Goal: Information Seeking & Learning: Understand process/instructions

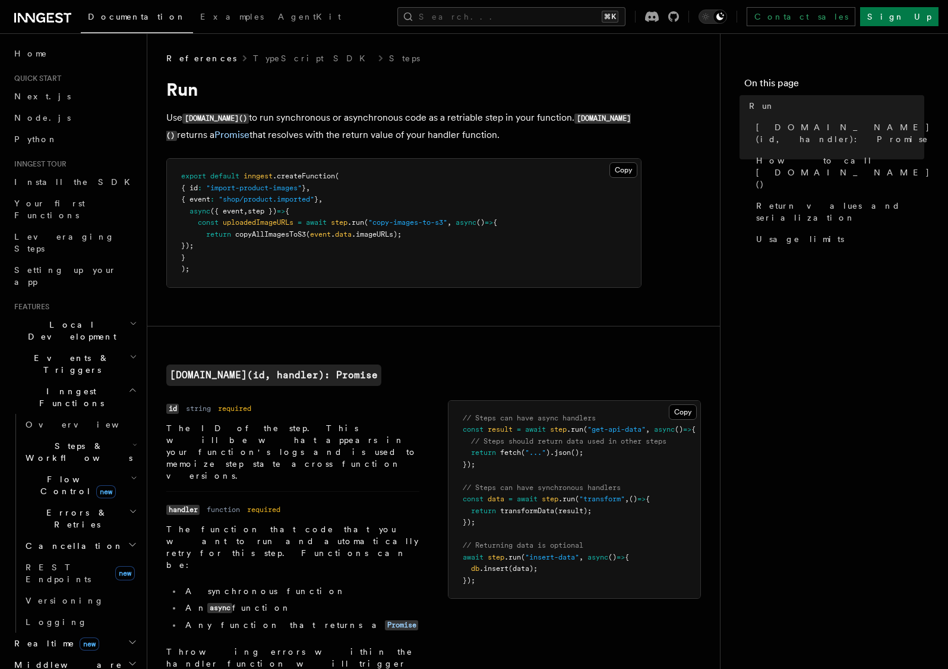
scroll to position [15, 0]
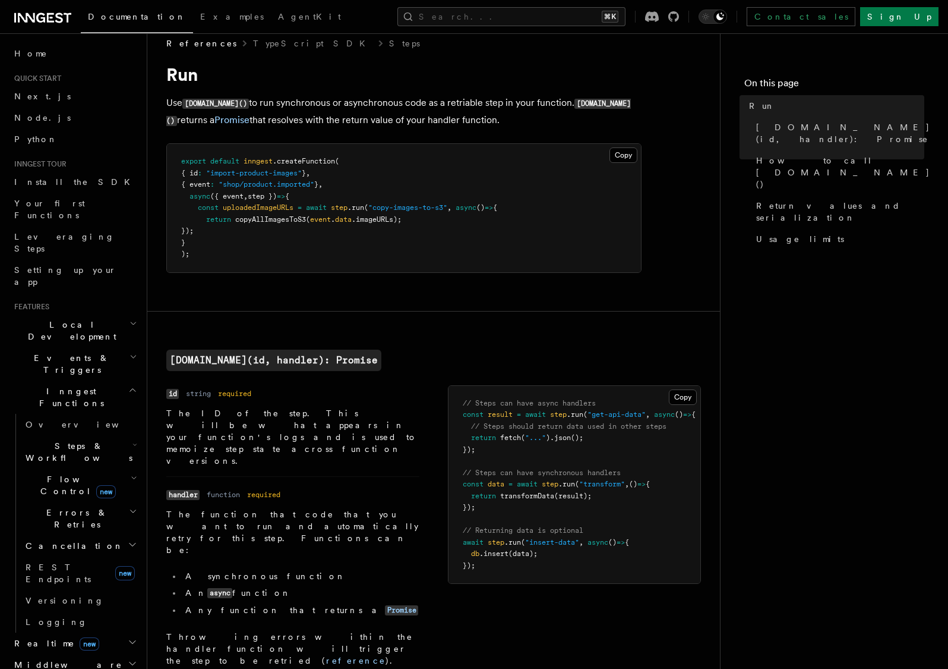
click at [109, 468] on h2 "Flow Control new" at bounding box center [80, 484] width 119 height 33
click at [112, 435] on h2 "Steps & Workflows" at bounding box center [80, 451] width 119 height 33
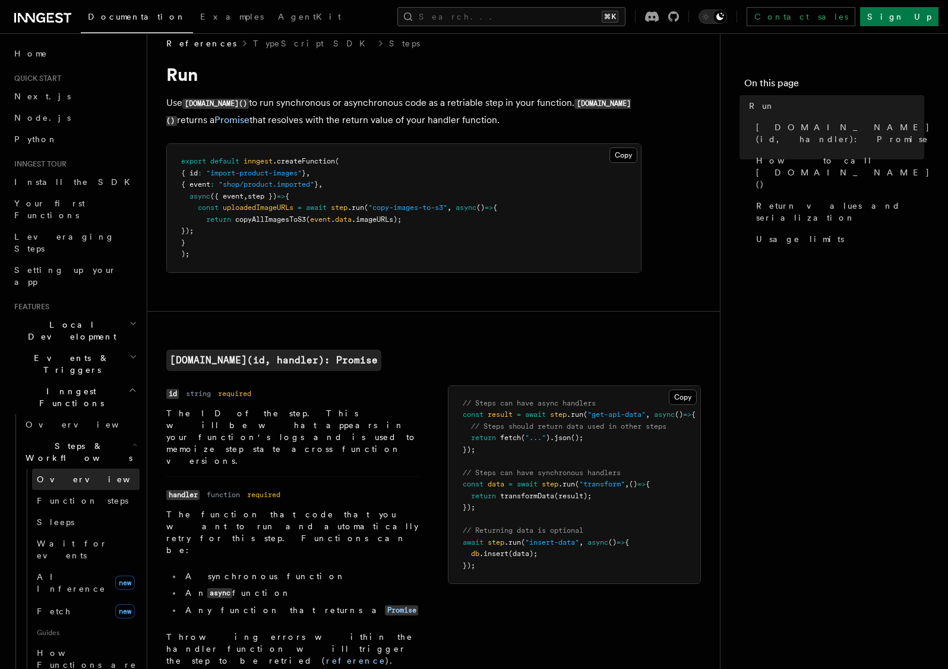
click at [75, 468] on link "Overview" at bounding box center [86, 478] width 108 height 21
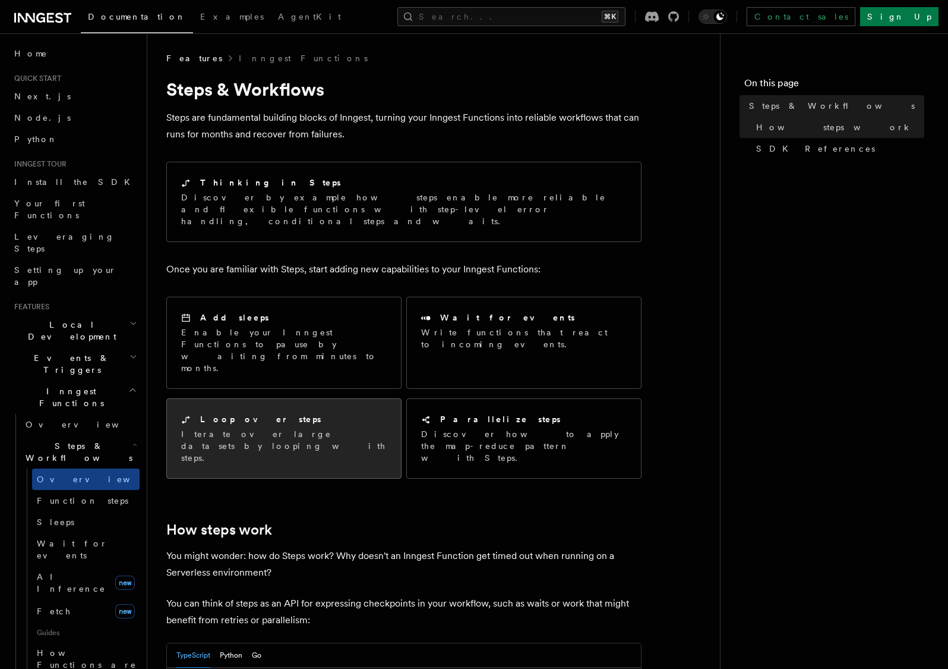
click at [324, 428] on p "Iterate over large datasets by looping with steps." at bounding box center [284, 446] width 206 height 36
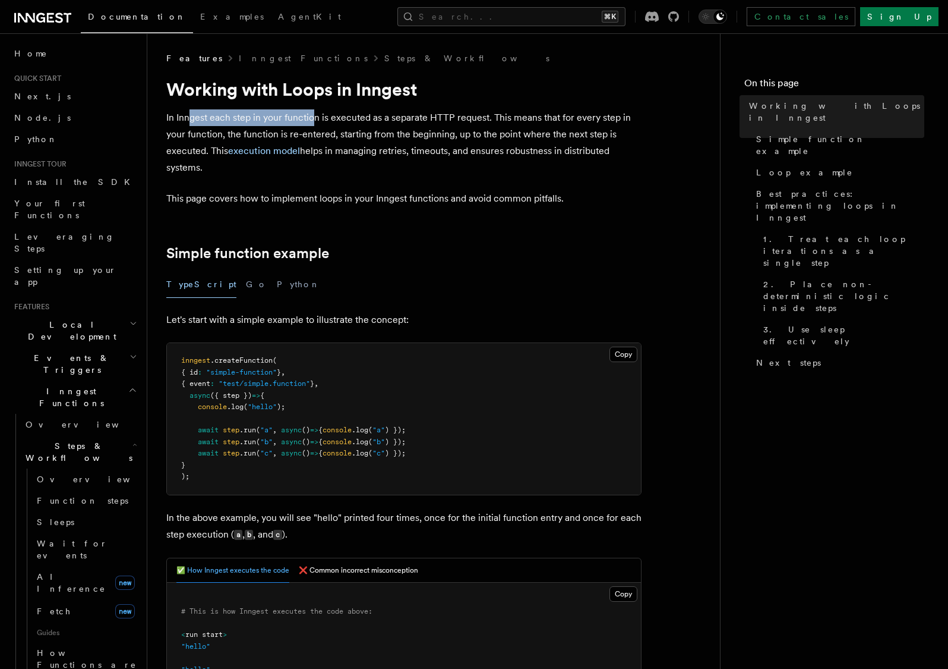
drag, startPoint x: 190, startPoint y: 113, endPoint x: 314, endPoint y: 114, distance: 124.8
click at [314, 114] on p "In Inngest each step in your function is executed as a separate HTTP request. T…" at bounding box center [403, 142] width 475 height 67
drag, startPoint x: 171, startPoint y: 115, endPoint x: 317, endPoint y: 112, distance: 146.2
click at [317, 112] on p "In Inngest each step in your function is executed as a separate HTTP request. T…" at bounding box center [403, 142] width 475 height 67
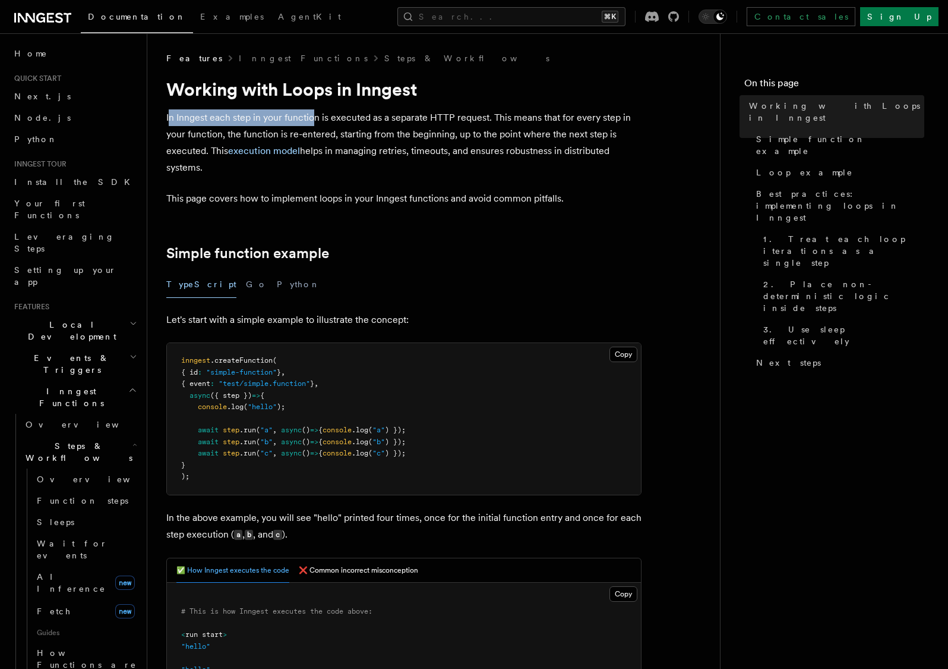
click at [317, 112] on p "In Inngest each step in your function is executed as a separate HTTP request. T…" at bounding box center [403, 142] width 475 height 67
drag, startPoint x: 199, startPoint y: 116, endPoint x: 367, endPoint y: 122, distance: 167.7
click at [361, 122] on p "In Inngest each step in your function is executed as a separate HTTP request. T…" at bounding box center [403, 142] width 475 height 67
click at [367, 122] on p "In Inngest each step in your function is executed as a separate HTTP request. T…" at bounding box center [403, 142] width 475 height 67
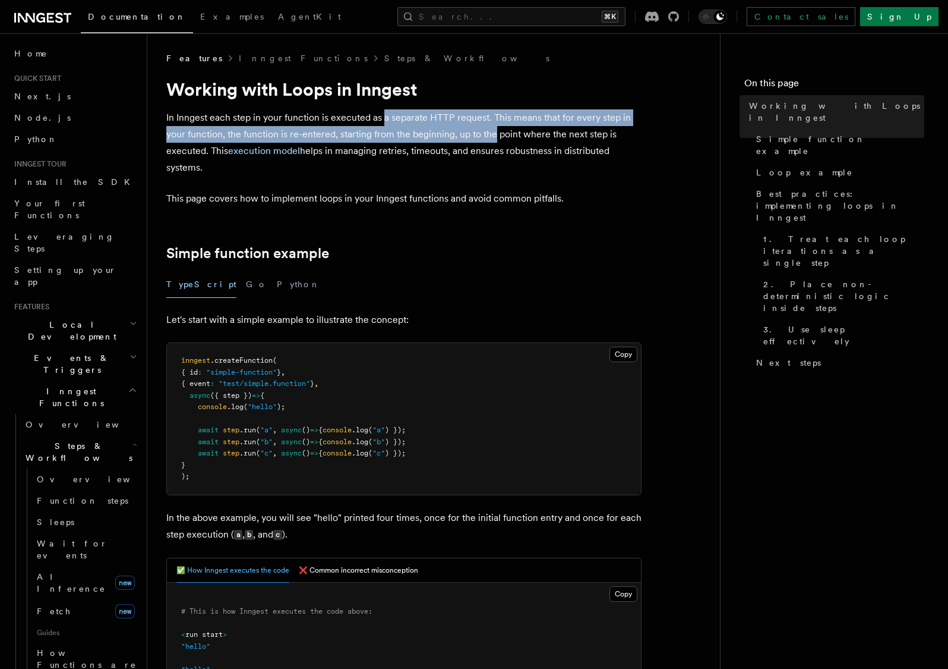
drag, startPoint x: 387, startPoint y: 118, endPoint x: 496, endPoint y: 124, distance: 108.9
click at [496, 124] on p "In Inngest each step in your function is executed as a separate HTTP request. T…" at bounding box center [403, 142] width 475 height 67
click at [487, 117] on p "In Inngest each step in your function is executed as a separate HTTP request. T…" at bounding box center [403, 142] width 475 height 67
drag, startPoint x: 490, startPoint y: 118, endPoint x: 509, endPoint y: 137, distance: 27.3
click at [509, 137] on p "In Inngest each step in your function is executed as a separate HTTP request. T…" at bounding box center [403, 142] width 475 height 67
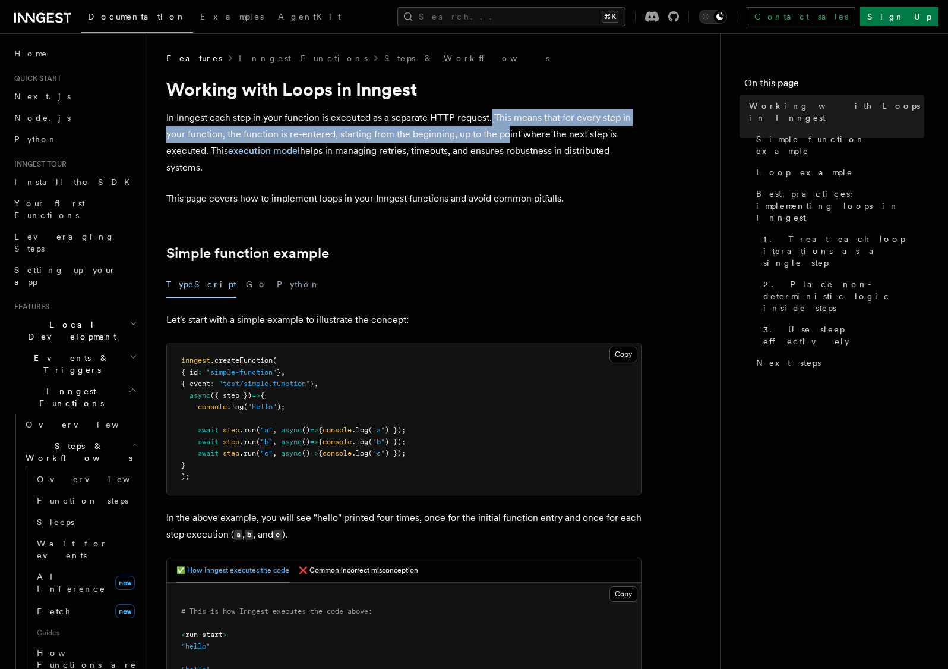
click at [510, 133] on p "In Inngest each step in your function is executed as a separate HTTP request. T…" at bounding box center [403, 142] width 475 height 67
drag, startPoint x: 535, startPoint y: 134, endPoint x: 255, endPoint y: 129, distance: 280.5
click at [256, 129] on p "In Inngest each step in your function is executed as a separate HTTP request. T…" at bounding box center [403, 142] width 475 height 67
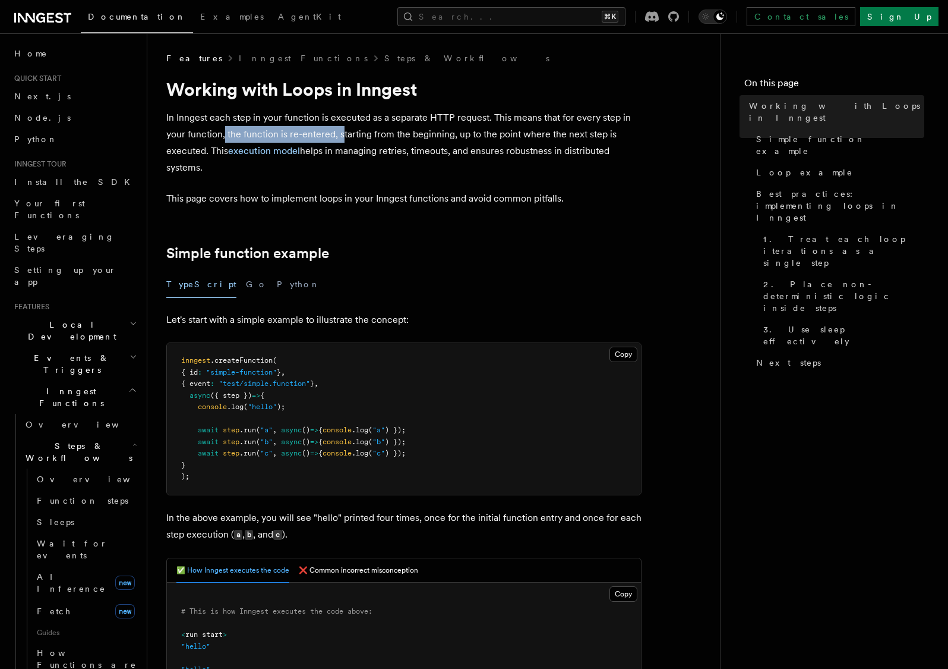
drag, startPoint x: 226, startPoint y: 133, endPoint x: 345, endPoint y: 133, distance: 118.8
click at [345, 133] on p "In Inngest each step in your function is executed as a separate HTTP request. T…" at bounding box center [403, 142] width 475 height 67
click at [348, 127] on p "In Inngest each step in your function is executed as a separate HTTP request. T…" at bounding box center [403, 142] width 475 height 67
drag, startPoint x: 335, startPoint y: 133, endPoint x: 511, endPoint y: 133, distance: 175.9
click at [511, 133] on p "In Inngest each step in your function is executed as a separate HTTP request. T…" at bounding box center [403, 142] width 475 height 67
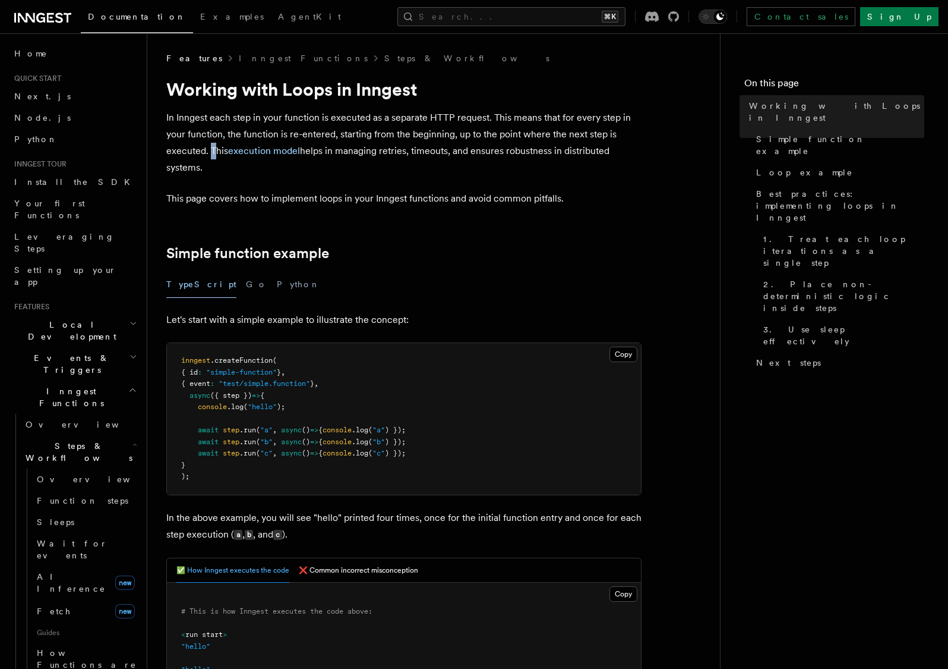
drag, startPoint x: 209, startPoint y: 145, endPoint x: 216, endPoint y: 149, distance: 8.3
click at [216, 149] on p "In Inngest each step in your function is executed as a separate HTTP request. T…" at bounding box center [403, 142] width 475 height 67
drag, startPoint x: 317, startPoint y: 146, endPoint x: 409, endPoint y: 153, distance: 91.8
click at [409, 153] on p "In Inngest each step in your function is executed as a separate HTTP request. T…" at bounding box center [403, 142] width 475 height 67
click at [415, 153] on p "In Inngest each step in your function is executed as a separate HTTP request. T…" at bounding box center [403, 142] width 475 height 67
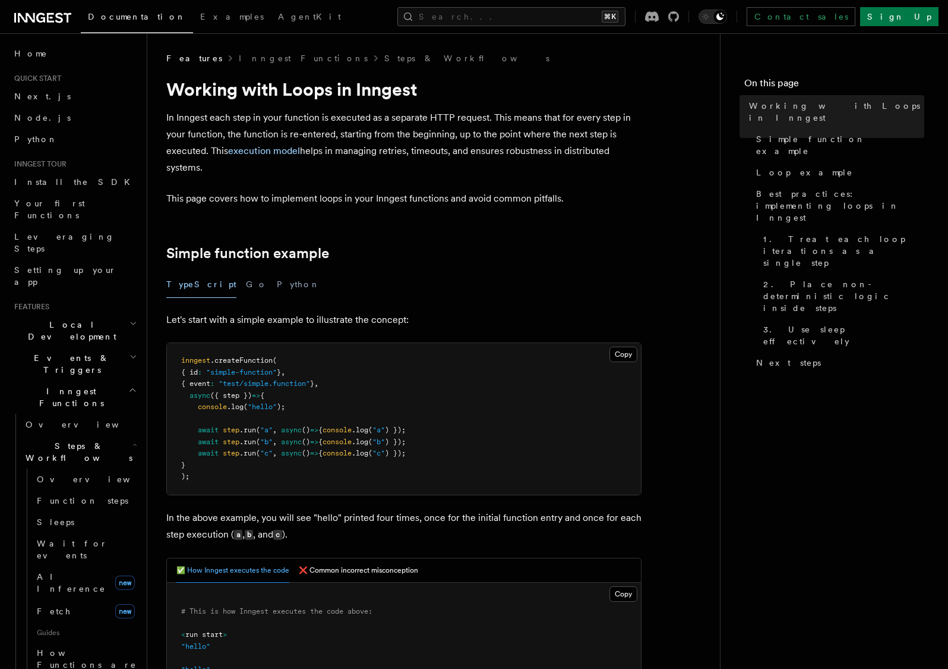
click at [182, 197] on p "This page covers how to implement loops in your Inngest functions and avoid com…" at bounding box center [403, 198] width 475 height 17
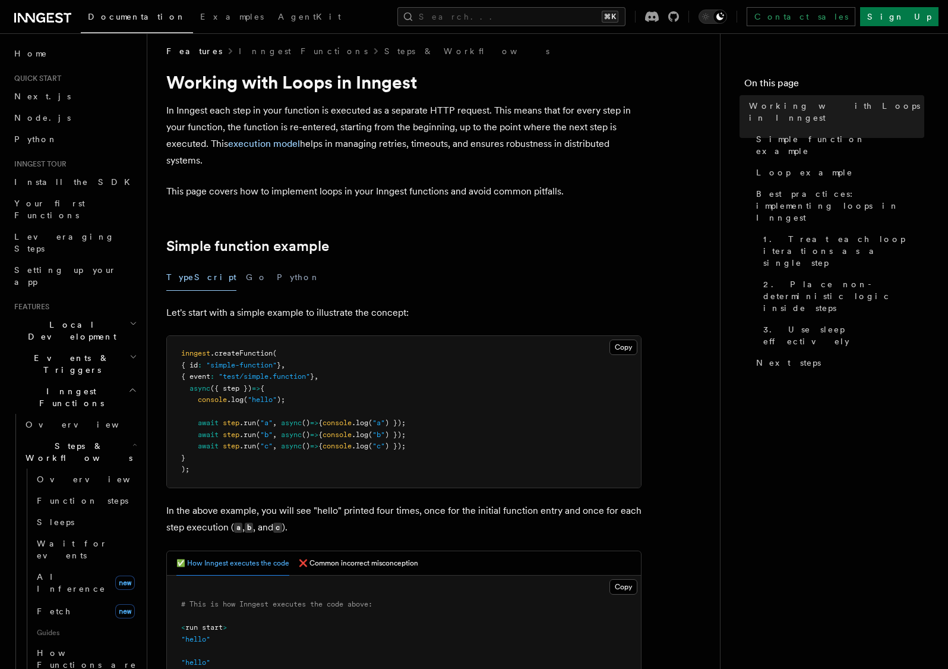
scroll to position [15, 0]
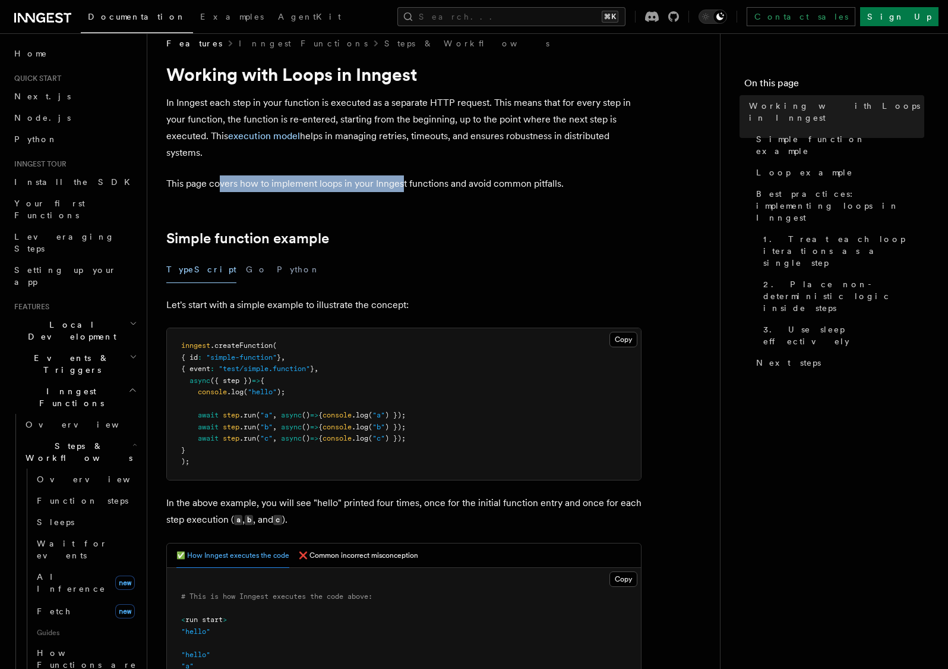
drag, startPoint x: 219, startPoint y: 182, endPoint x: 404, endPoint y: 183, distance: 184.8
click at [404, 183] on p "This page covers how to implement loops in your Inngest functions and avoid com…" at bounding box center [403, 183] width 475 height 17
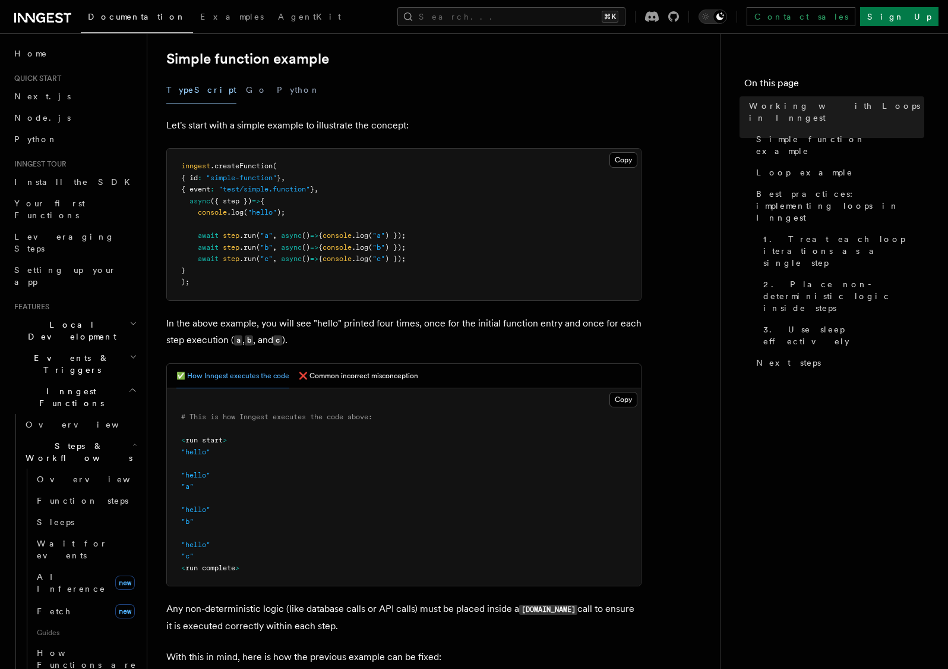
scroll to position [202, 0]
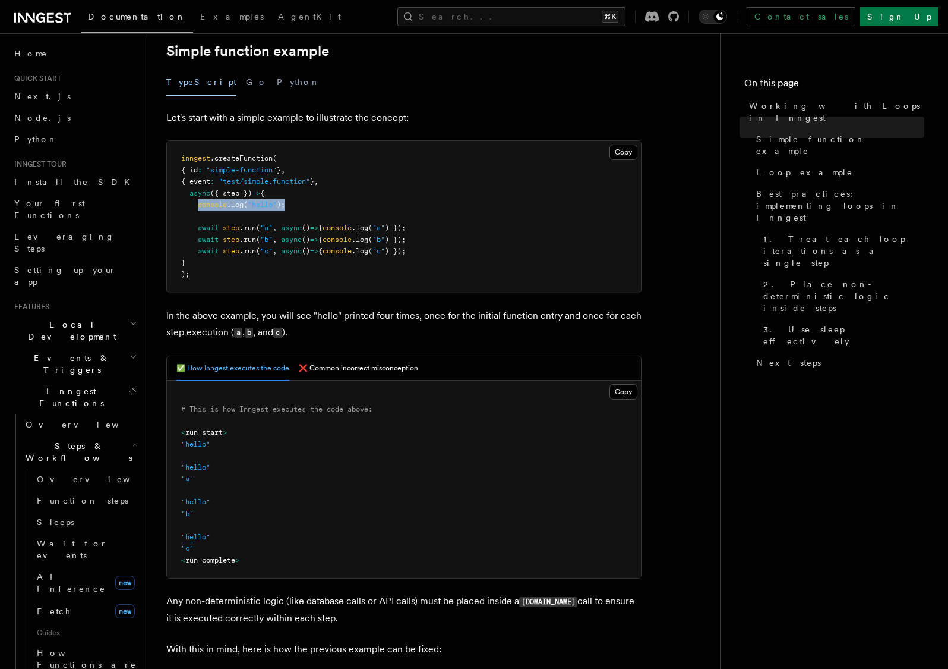
drag, startPoint x: 199, startPoint y: 203, endPoint x: 297, endPoint y: 203, distance: 97.5
click at [297, 203] on pre "inngest .createFunction ( { id : "simple-function" } , { event : "test/simple.f…" at bounding box center [404, 217] width 474 height 152
drag, startPoint x: 201, startPoint y: 226, endPoint x: 266, endPoint y: 253, distance: 69.5
click at [266, 253] on pre "inngest .createFunction ( { id : "simple-function" } , { event : "test/simple.f…" at bounding box center [404, 217] width 474 height 152
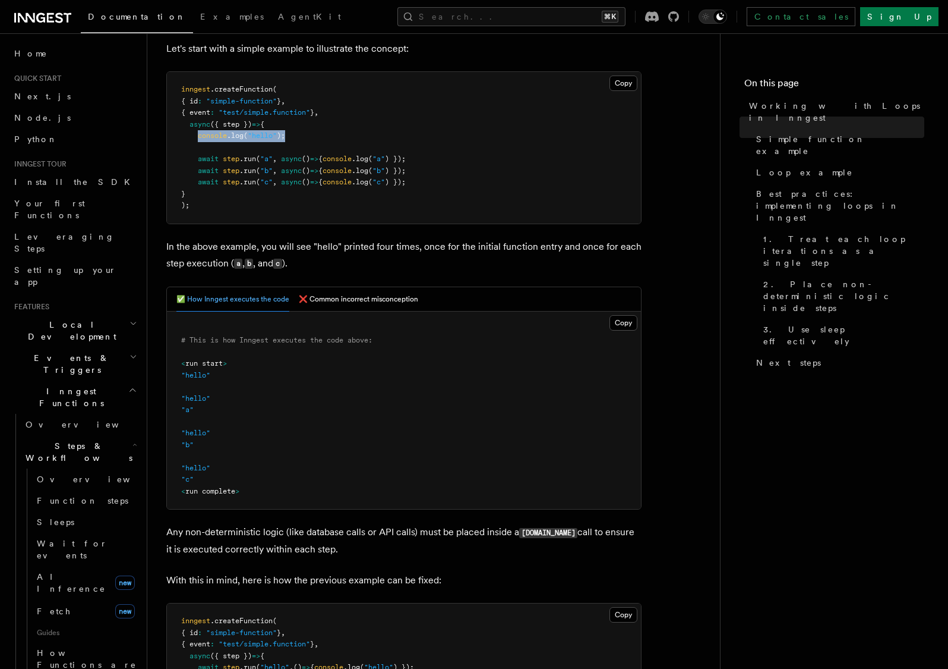
click at [244, 180] on span ".run" at bounding box center [247, 182] width 17 height 8
drag, startPoint x: 204, startPoint y: 465, endPoint x: 201, endPoint y: 475, distance: 10.5
click at [202, 466] on pre "# This is how Inngest executes the code above: < run start > "hello" "hello" "a…" at bounding box center [404, 410] width 474 height 198
drag, startPoint x: 198, startPoint y: 476, endPoint x: 201, endPoint y: 276, distance: 199.7
click at [176, 353] on pre "# This is how Inngest executes the code above: < run start > "hello" "hello" "a…" at bounding box center [404, 410] width 474 height 198
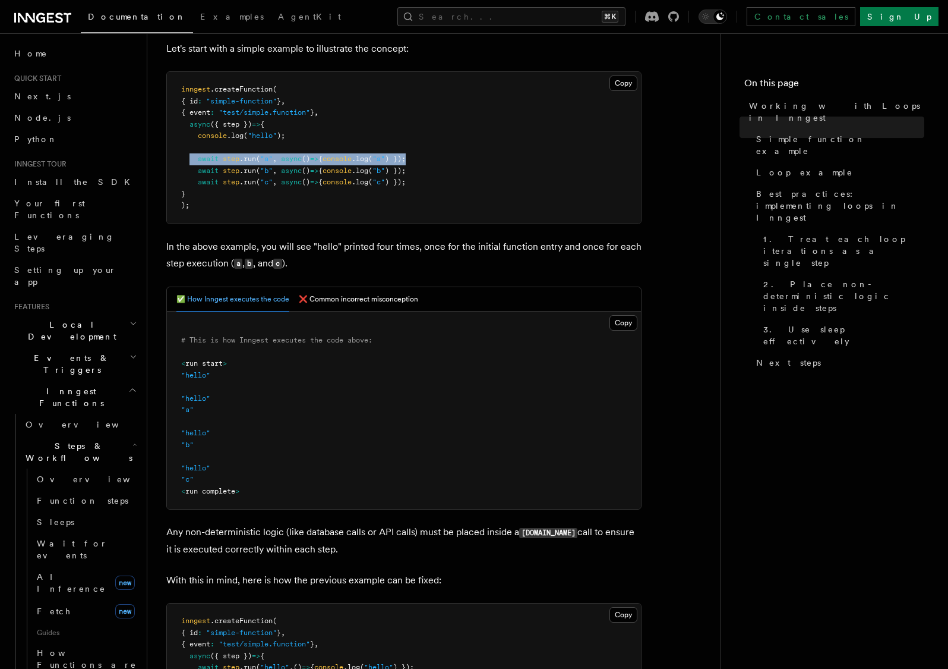
drag, startPoint x: 191, startPoint y: 150, endPoint x: 517, endPoint y: 150, distance: 325.6
click at [517, 150] on pre "inngest .createFunction ( { id : "simple-function" } , { event : "test/simple.f…" at bounding box center [404, 148] width 474 height 152
drag, startPoint x: 442, startPoint y: 165, endPoint x: 193, endPoint y: 163, distance: 249.6
click at [193, 163] on pre "inngest .createFunction ( { id : "simple-function" } , { event : "test/simple.f…" at bounding box center [404, 148] width 474 height 152
drag, startPoint x: 202, startPoint y: 136, endPoint x: 318, endPoint y: 138, distance: 115.9
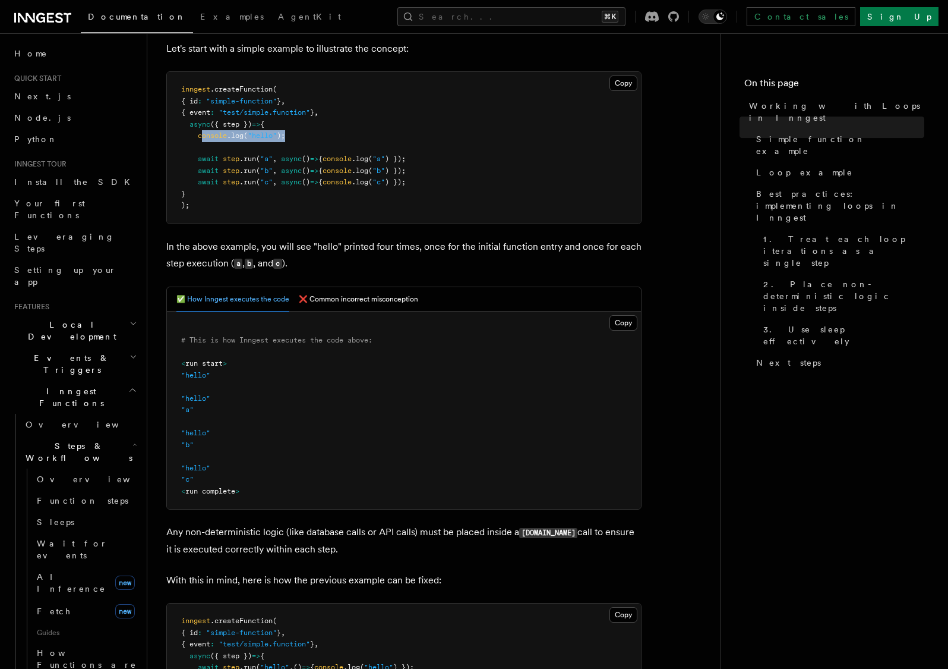
click at [318, 138] on pre "inngest .createFunction ( { id : "simple-function" } , { event : "test/simple.f…" at bounding box center [404, 148] width 474 height 152
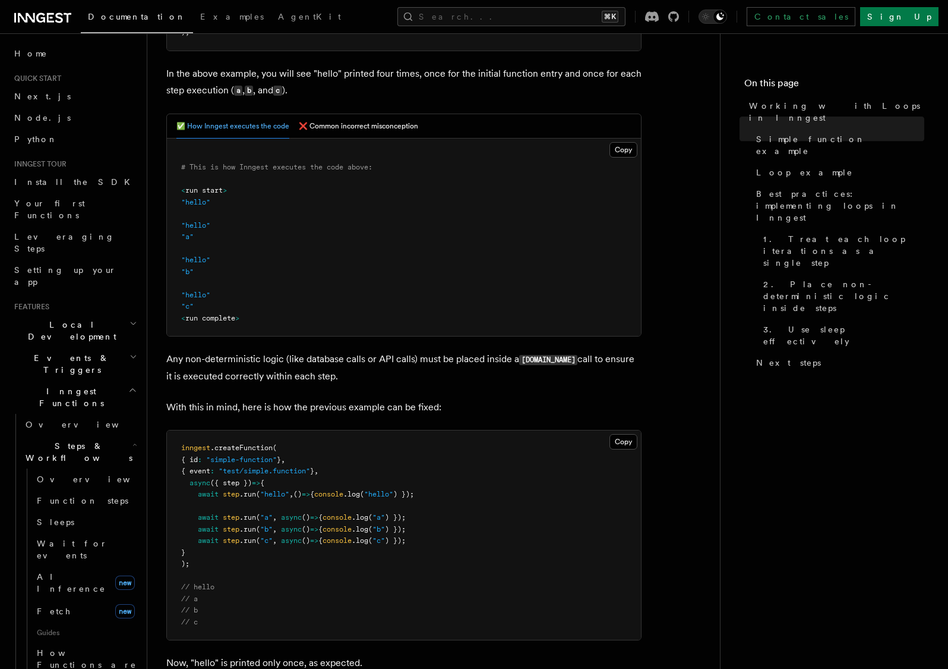
scroll to position [537, 0]
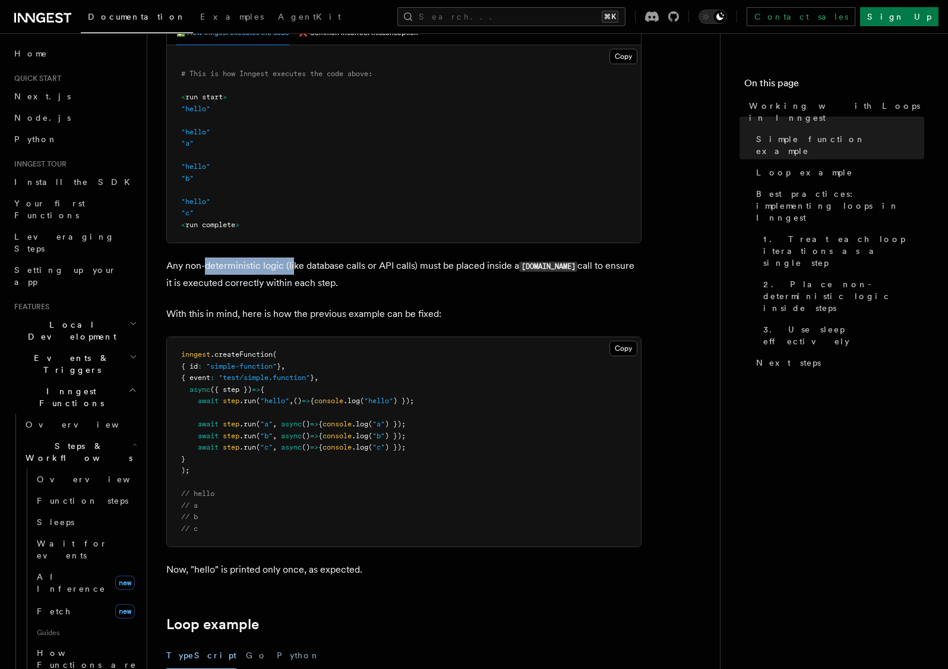
drag, startPoint x: 208, startPoint y: 260, endPoint x: 306, endPoint y: 260, distance: 98.0
click at [298, 260] on p "Any non-deterministic logic (like database calls or API calls) must be placed i…" at bounding box center [403, 274] width 475 height 34
click at [306, 260] on p "Any non-deterministic logic (like database calls or API calls) must be placed i…" at bounding box center [403, 274] width 475 height 34
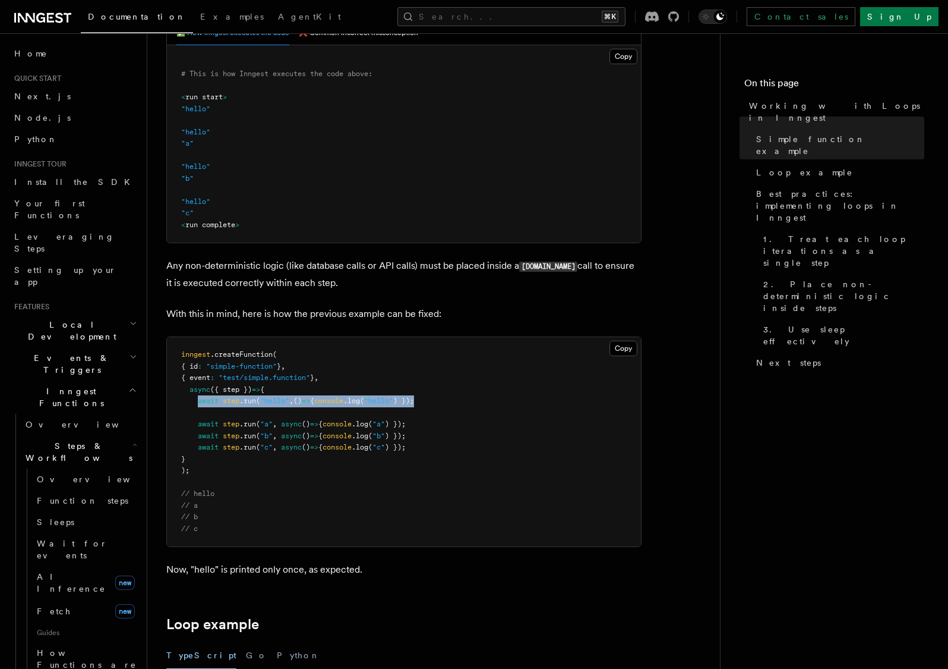
drag, startPoint x: 200, startPoint y: 390, endPoint x: 438, endPoint y: 392, distance: 237.7
click at [438, 392] on pre "inngest .createFunction ( { id : "simple-function" } , { event : "test/simple.f…" at bounding box center [404, 441] width 474 height 209
click at [448, 386] on pre "inngest .createFunction ( { id : "simple-function" } , { event : "test/simple.f…" at bounding box center [404, 441] width 474 height 209
drag, startPoint x: 188, startPoint y: 474, endPoint x: 217, endPoint y: 501, distance: 40.4
click at [217, 501] on pre "inngest .createFunction ( { id : "simple-function" } , { event : "test/simple.f…" at bounding box center [404, 441] width 474 height 209
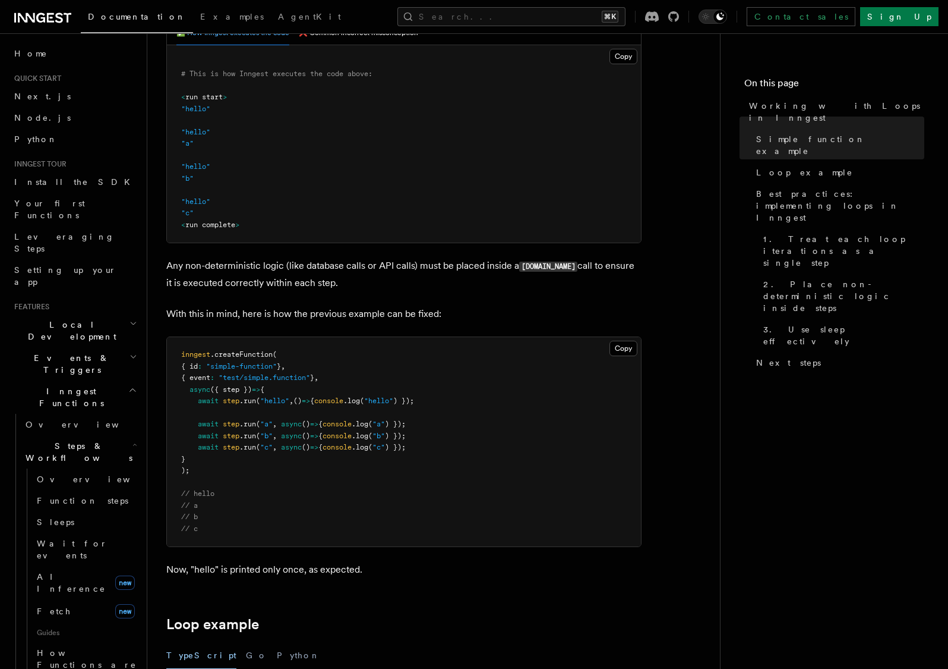
click at [211, 515] on pre "inngest .createFunction ( { id : "simple-function" } , { event : "test/simple.f…" at bounding box center [404, 441] width 474 height 209
drag, startPoint x: 184, startPoint y: 468, endPoint x: 182, endPoint y: 462, distance: 6.8
click at [182, 462] on pre "inngest .createFunction ( { id : "simple-function" } , { event : "test/simple.f…" at bounding box center [404, 441] width 474 height 209
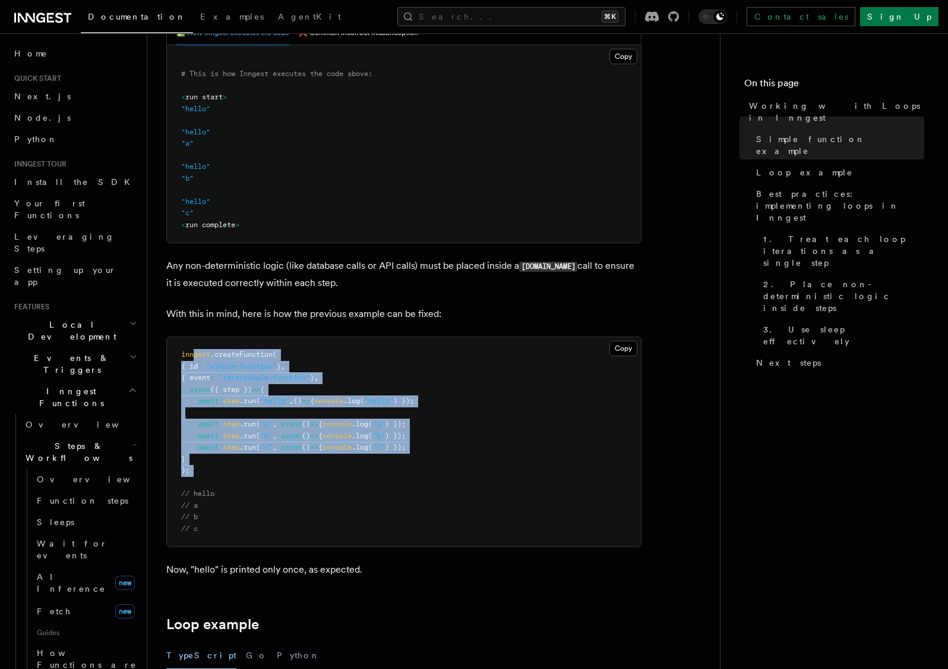
drag, startPoint x: 192, startPoint y: 348, endPoint x: 237, endPoint y: 474, distance: 133.8
click at [237, 474] on pre "inngest .createFunction ( { id : "simple-function" } , { event : "test/simple.f…" at bounding box center [404, 441] width 474 height 209
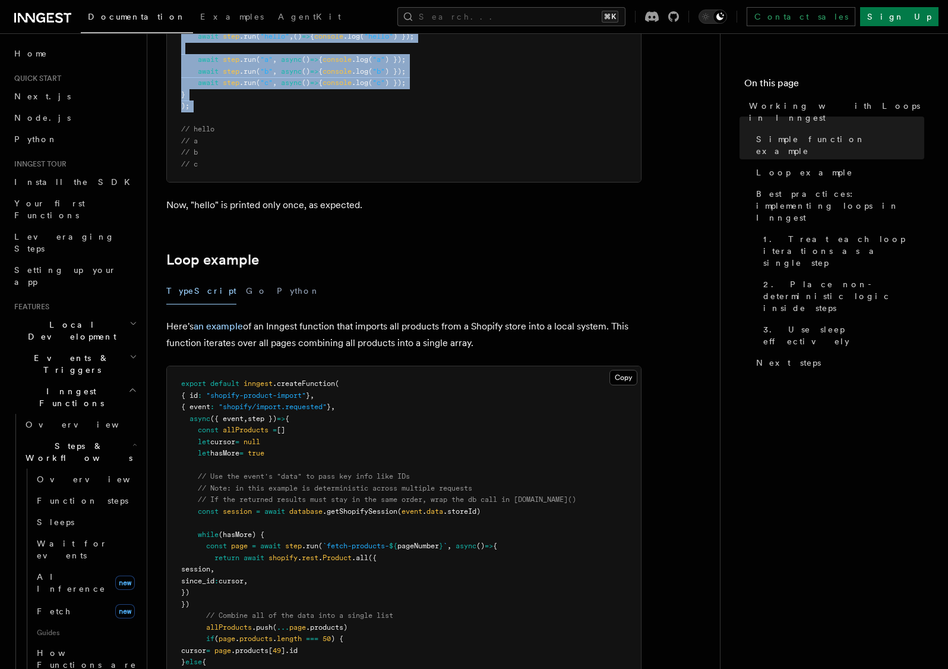
scroll to position [921, 0]
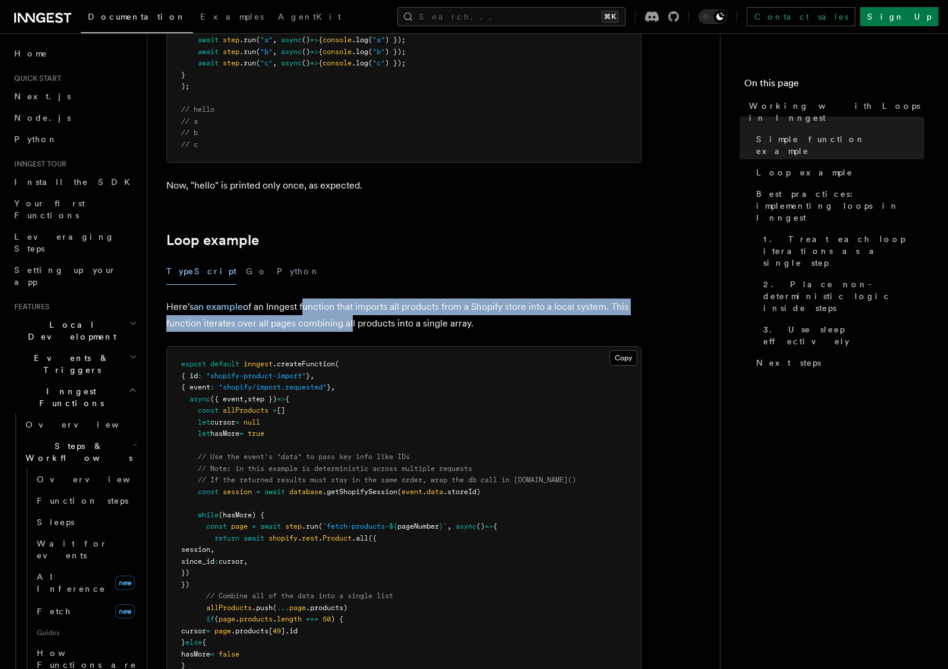
drag, startPoint x: 305, startPoint y: 290, endPoint x: 347, endPoint y: 302, distance: 44.0
click at [347, 302] on p "Here's an example of an Inngest function that imports all products from a Shopi…" at bounding box center [403, 314] width 475 height 33
click at [348, 303] on p "Here's an example of an Inngest function that imports all products from a Shopi…" at bounding box center [403, 314] width 475 height 33
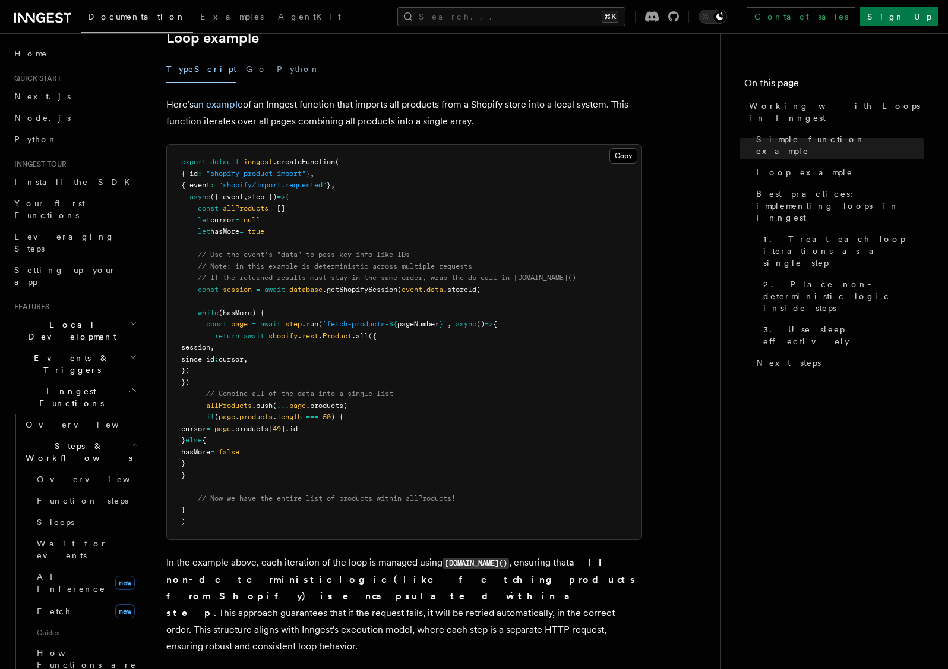
scroll to position [1131, 0]
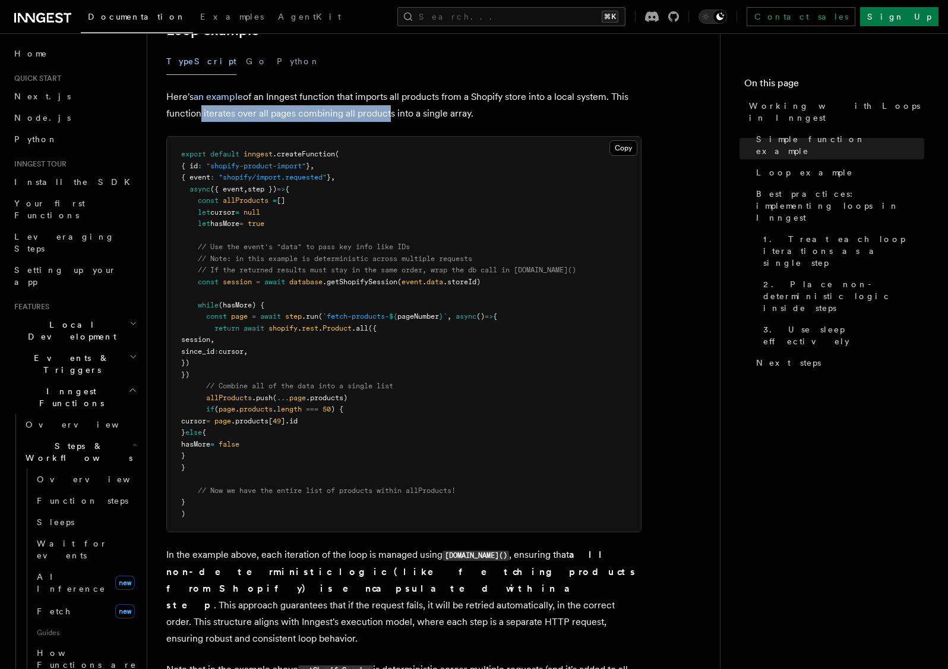
drag, startPoint x: 269, startPoint y: 103, endPoint x: 392, endPoint y: 102, distance: 122.4
click at [391, 102] on p "Here's an example of an Inngest function that imports all products from a Shopi…" at bounding box center [403, 105] width 475 height 33
click at [392, 102] on p "Here's an example of an Inngest function that imports all products from a Shopi…" at bounding box center [403, 105] width 475 height 33
drag, startPoint x: 239, startPoint y: 292, endPoint x: 287, endPoint y: 294, distance: 47.6
click at [287, 294] on pre "export default inngest .createFunction ( { id : "shopify-product-import" } , { …" at bounding box center [404, 334] width 474 height 395
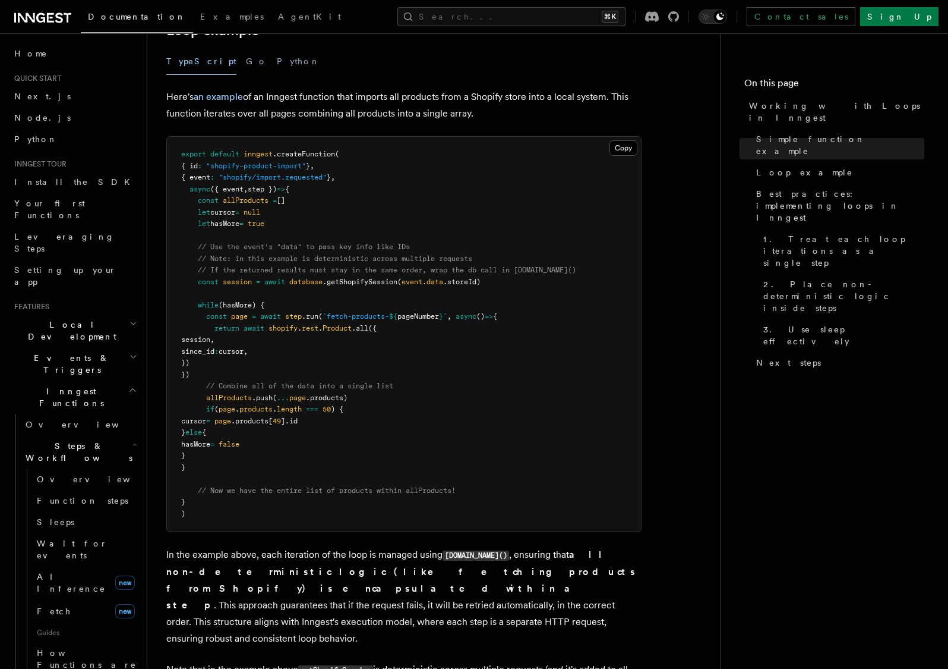
click at [254, 305] on pre "export default inngest .createFunction ( { id : "shopify-product-import" } , { …" at bounding box center [404, 334] width 474 height 395
drag, startPoint x: 273, startPoint y: 300, endPoint x: 257, endPoint y: 344, distance: 46.8
click at [257, 344] on pre "export default inngest .createFunction ( { id : "shopify-product-import" } , { …" at bounding box center [404, 334] width 474 height 395
click at [247, 345] on pre "export default inngest .createFunction ( { id : "shopify-product-import" } , { …" at bounding box center [404, 334] width 474 height 395
drag, startPoint x: 229, startPoint y: 344, endPoint x: 201, endPoint y: 302, distance: 50.1
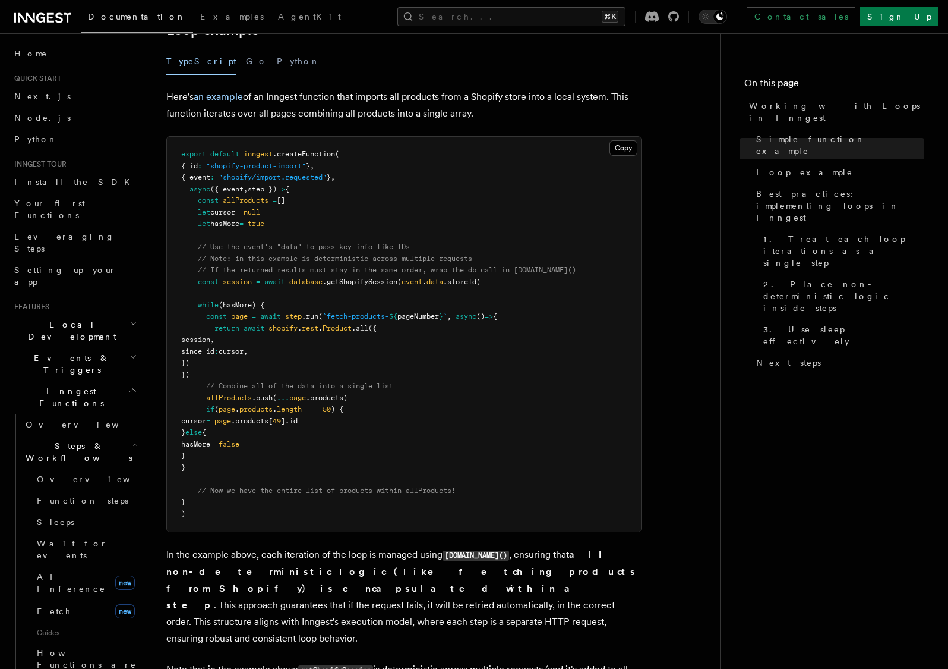
click at [201, 302] on pre "export default inngest .createFunction ( { id : "shopify-product-import" } , { …" at bounding box center [404, 334] width 474 height 395
drag, startPoint x: 232, startPoint y: 361, endPoint x: 401, endPoint y: 365, distance: 168.8
click at [401, 365] on pre "export default inngest .createFunction ( { id : "shopify-product-import" } , { …" at bounding box center [404, 334] width 474 height 395
click at [239, 385] on pre "export default inngest .createFunction ( { id : "shopify-product-import" } , { …" at bounding box center [404, 334] width 474 height 395
drag, startPoint x: 194, startPoint y: 377, endPoint x: 237, endPoint y: 412, distance: 54.5
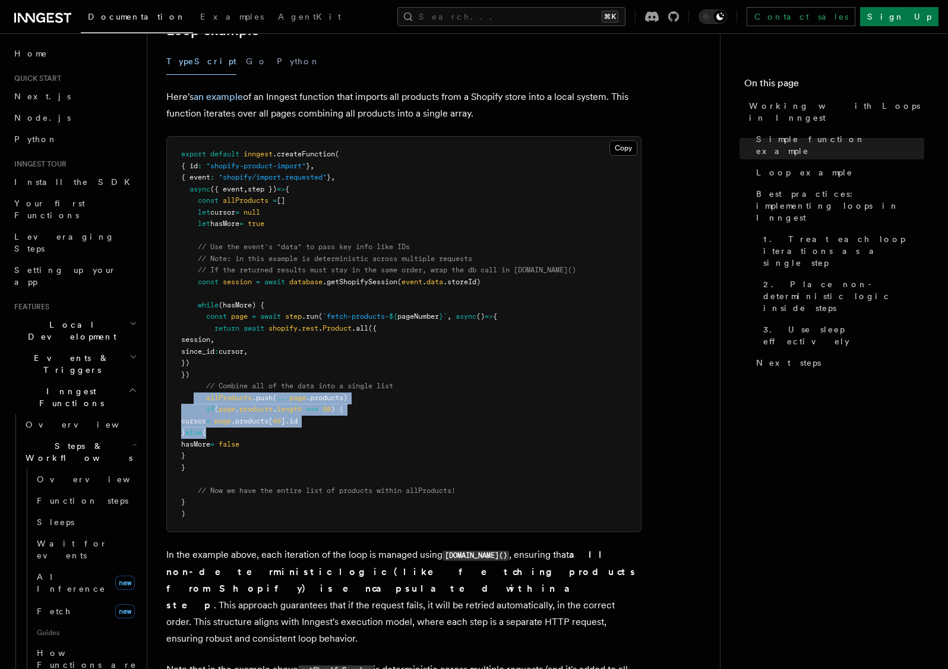
click at [237, 412] on code "export default inngest .createFunction ( { id : "shopify-product-import" } , { …" at bounding box center [378, 334] width 395 height 368
click at [206, 428] on span "{" at bounding box center [204, 432] width 4 height 8
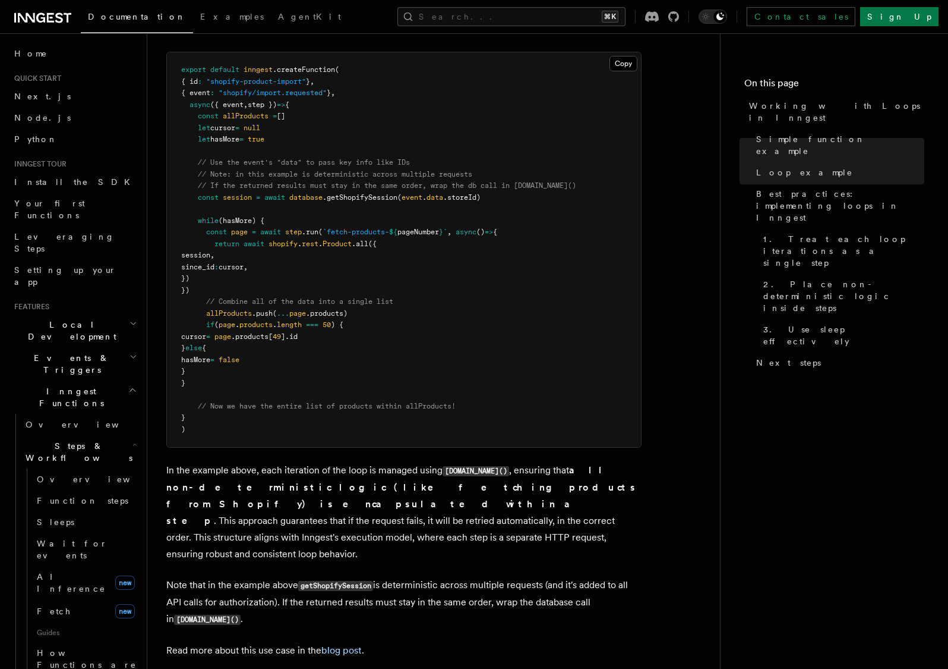
scroll to position [1223, 0]
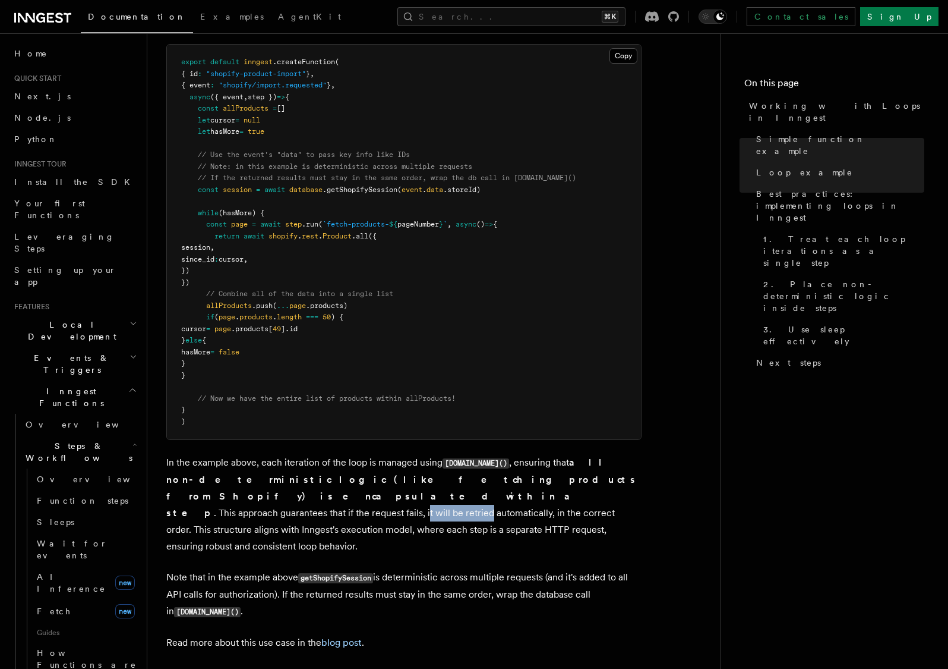
drag, startPoint x: 317, startPoint y: 470, endPoint x: 392, endPoint y: 474, distance: 75.0
click at [382, 472] on p "In the example above, each iteration of the loop is managed using [DOMAIN_NAME]…" at bounding box center [403, 504] width 475 height 100
drag, startPoint x: 441, startPoint y: 476, endPoint x: 528, endPoint y: 475, distance: 86.8
click at [528, 475] on p "In the example above, each iteration of the loop is managed using [DOMAIN_NAME]…" at bounding box center [403, 504] width 475 height 100
click at [531, 476] on p "In the example above, each iteration of the loop is managed using [DOMAIN_NAME]…" at bounding box center [403, 504] width 475 height 100
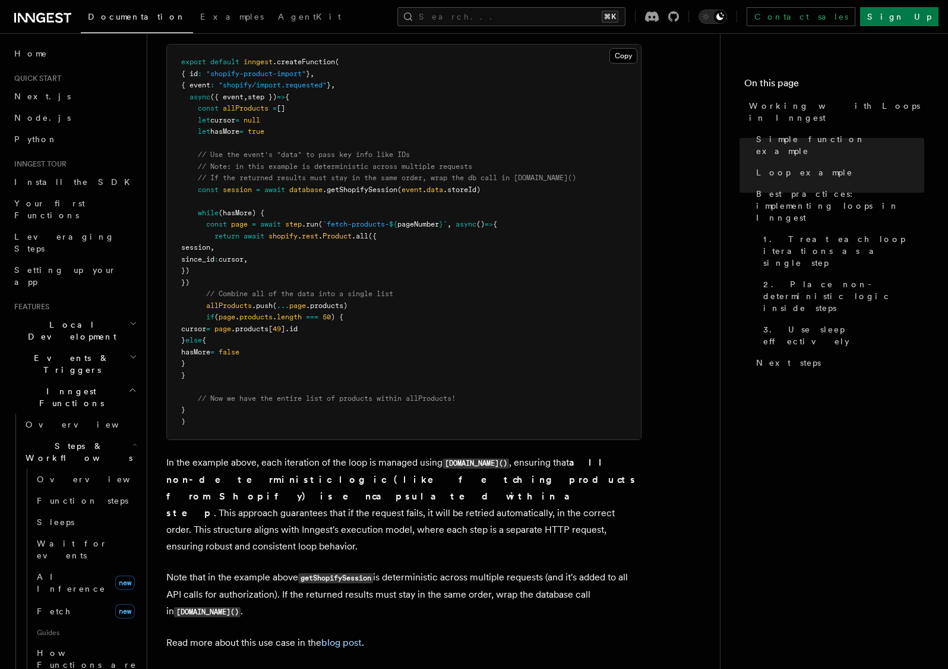
scroll to position [1216, 0]
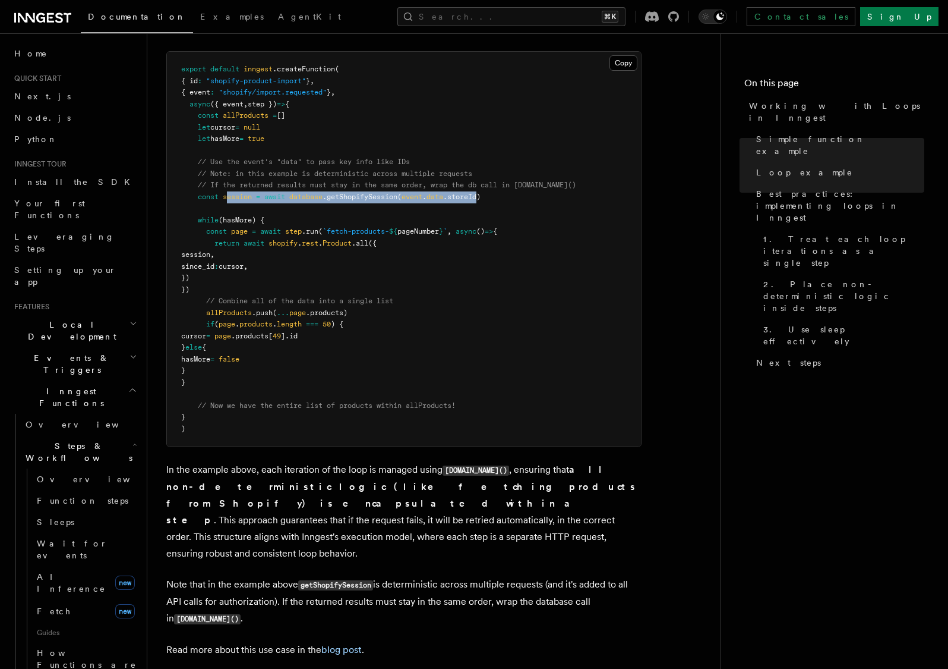
drag, startPoint x: 226, startPoint y: 183, endPoint x: 490, endPoint y: 178, distance: 263.3
click at [484, 176] on pre "export default inngest .createFunction ( { id : "shopify-product-import" } , { …" at bounding box center [404, 249] width 474 height 395
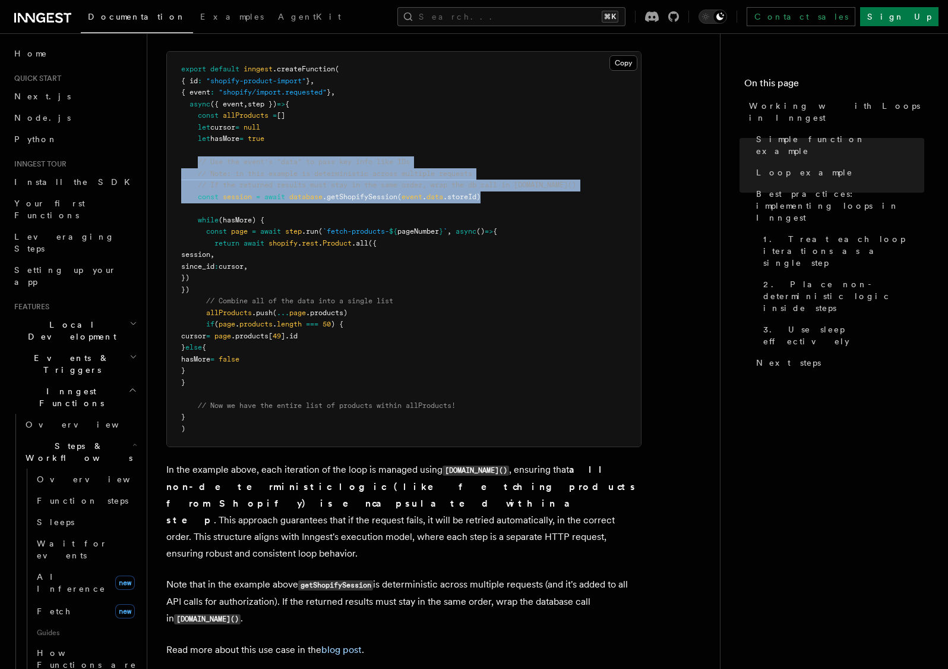
drag, startPoint x: 493, startPoint y: 178, endPoint x: 198, endPoint y: 147, distance: 296.3
click at [198, 147] on pre "export default inngest .createFunction ( { id : "shopify-product-import" } , { …" at bounding box center [404, 249] width 474 height 395
click at [207, 152] on pre "export default inngest .createFunction ( { id : "shopify-product-import" } , { …" at bounding box center [404, 249] width 474 height 395
drag, startPoint x: 201, startPoint y: 145, endPoint x: 421, endPoint y: 180, distance: 223.2
click at [417, 180] on code "export default inngest .createFunction ( { id : "shopify-product-import" } , { …" at bounding box center [378, 249] width 395 height 368
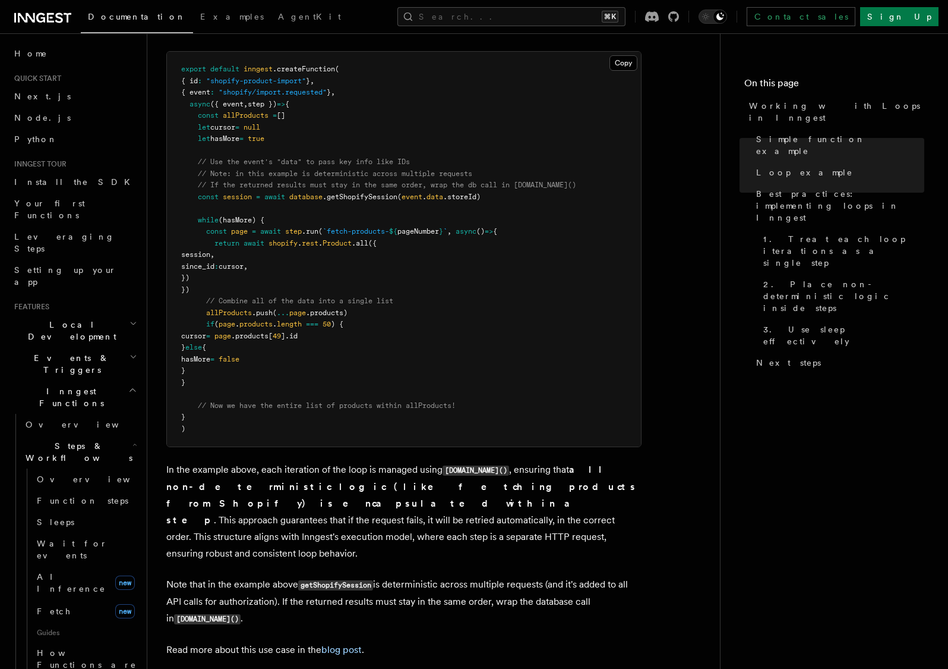
click at [510, 180] on pre "export default inngest .createFunction ( { id : "shopify-product-import" } , { …" at bounding box center [404, 249] width 474 height 395
drag, startPoint x: 503, startPoint y: 179, endPoint x: 199, endPoint y: 181, distance: 303.7
click at [200, 181] on pre "export default inngest .createFunction ( { id : "shopify-product-import" } , { …" at bounding box center [404, 249] width 474 height 395
click at [198, 193] on span "const" at bounding box center [208, 197] width 21 height 8
drag, startPoint x: 198, startPoint y: 181, endPoint x: 500, endPoint y: 177, distance: 301.9
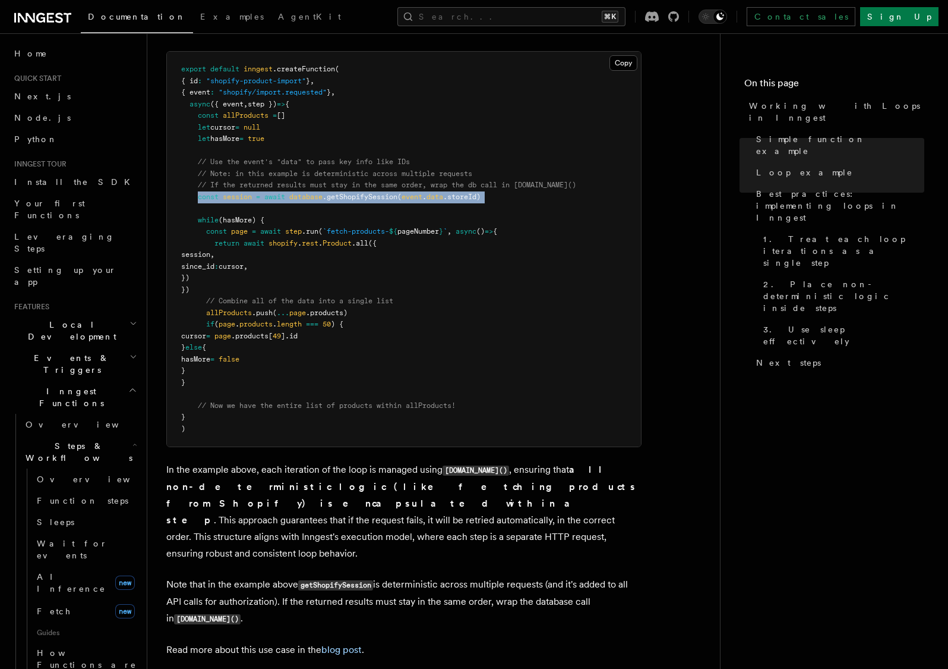
click at [500, 177] on pre "export default inngest .createFunction ( { id : "shopify-product-import" } , { …" at bounding box center [404, 249] width 474 height 395
click at [499, 179] on pre "export default inngest .createFunction ( { id : "shopify-product-import" } , { …" at bounding box center [404, 249] width 474 height 395
drag, startPoint x: 500, startPoint y: 179, endPoint x: 196, endPoint y: 183, distance: 303.7
click at [196, 183] on pre "export default inngest .createFunction ( { id : "shopify-product-import" } , { …" at bounding box center [404, 249] width 474 height 395
drag, startPoint x: 267, startPoint y: 235, endPoint x: 216, endPoint y: 235, distance: 50.5
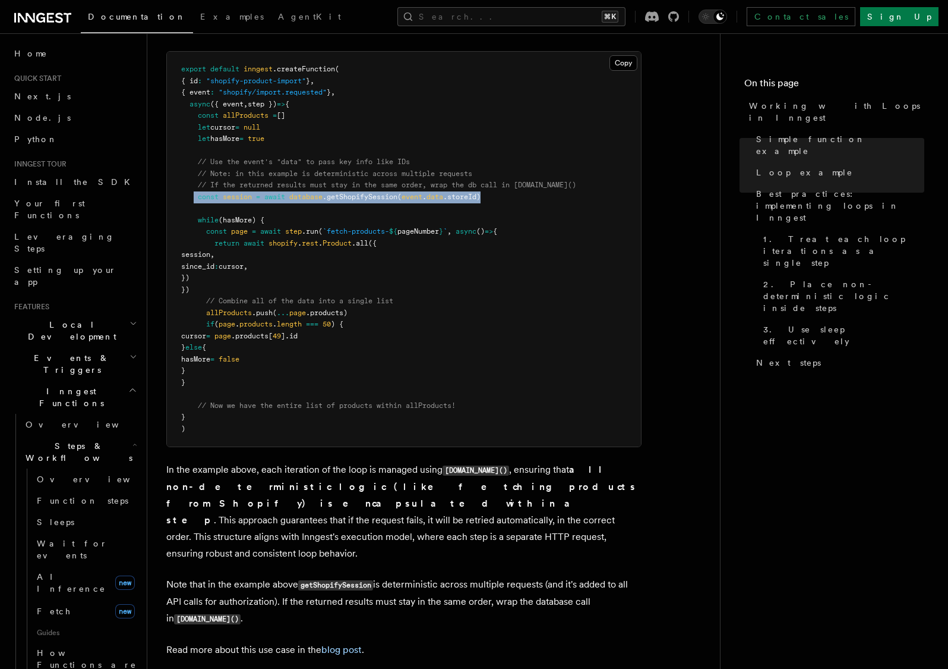
click at [216, 233] on pre "export default inngest .createFunction ( { id : "shopify-product-import" } , { …" at bounding box center [404, 249] width 474 height 395
click at [277, 239] on span "shopify" at bounding box center [283, 243] width 29 height 8
drag, startPoint x: 299, startPoint y: 185, endPoint x: 420, endPoint y: 179, distance: 120.7
click at [420, 193] on span "const session = await database .getShopifySession ( event . data .storeId)" at bounding box center [330, 197] width 299 height 8
click at [224, 231] on pre "export default inngest .createFunction ( { id : "shopify-product-import" } , { …" at bounding box center [404, 249] width 474 height 395
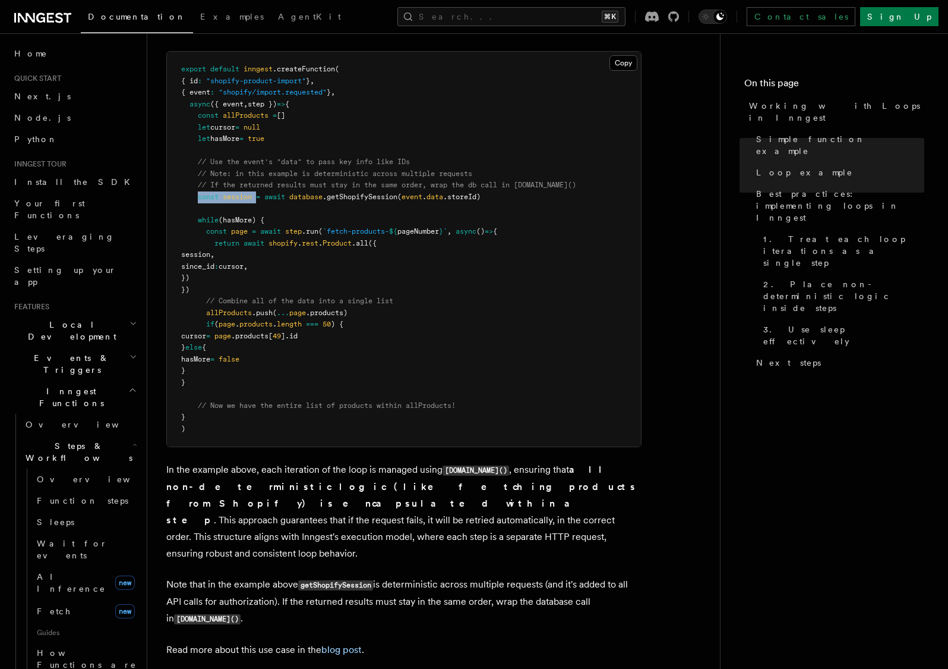
drag, startPoint x: 260, startPoint y: 181, endPoint x: 211, endPoint y: 179, distance: 49.4
click at [197, 175] on pre "export default inngest .createFunction ( { id : "shopify-product-import" } , { …" at bounding box center [404, 249] width 474 height 395
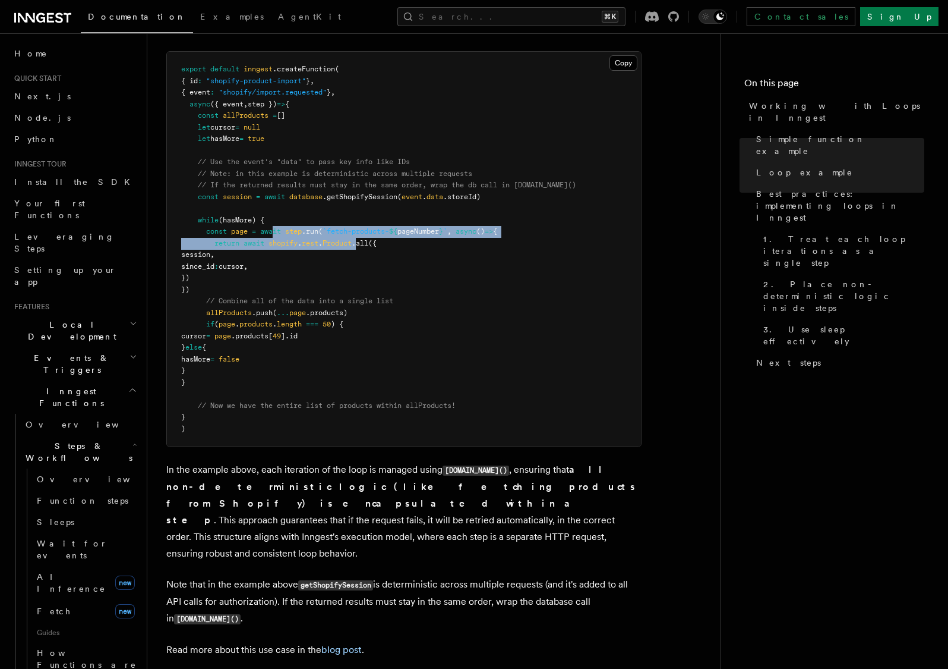
drag, startPoint x: 274, startPoint y: 212, endPoint x: 362, endPoint y: 227, distance: 89.3
click at [362, 227] on code "export default inngest .createFunction ( { id : "shopify-product-import" } , { …" at bounding box center [378, 249] width 395 height 368
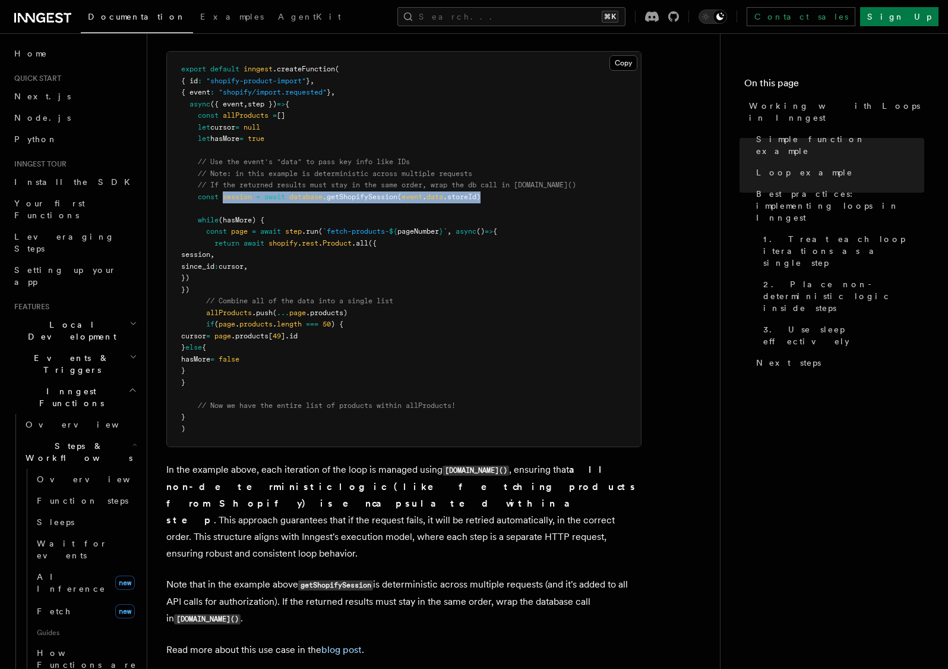
drag, startPoint x: 225, startPoint y: 180, endPoint x: 511, endPoint y: 178, distance: 285.8
click at [511, 178] on pre "export default inngest .createFunction ( { id : "shopify-product-import" } , { …" at bounding box center [404, 249] width 474 height 395
click at [266, 261] on pre "export default inngest .createFunction ( { id : "shopify-product-import" } , { …" at bounding box center [404, 249] width 474 height 395
drag, startPoint x: 261, startPoint y: 264, endPoint x: 187, endPoint y: 220, distance: 86.3
click at [188, 223] on pre "export default inngest .createFunction ( { id : "shopify-product-import" } , { …" at bounding box center [404, 249] width 474 height 395
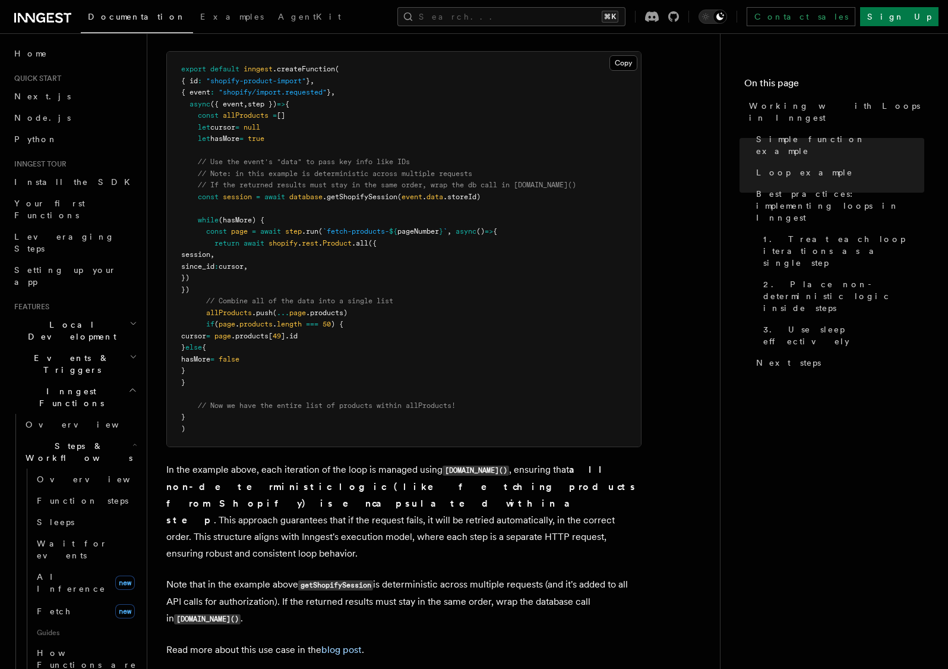
drag, startPoint x: 208, startPoint y: 210, endPoint x: 261, endPoint y: 273, distance: 82.2
click at [261, 273] on pre "export default inngest .createFunction ( { id : "shopify-product-import" } , { …" at bounding box center [404, 249] width 474 height 395
click at [259, 272] on pre "export default inngest .createFunction ( { id : "shopify-product-import" } , { …" at bounding box center [404, 249] width 474 height 395
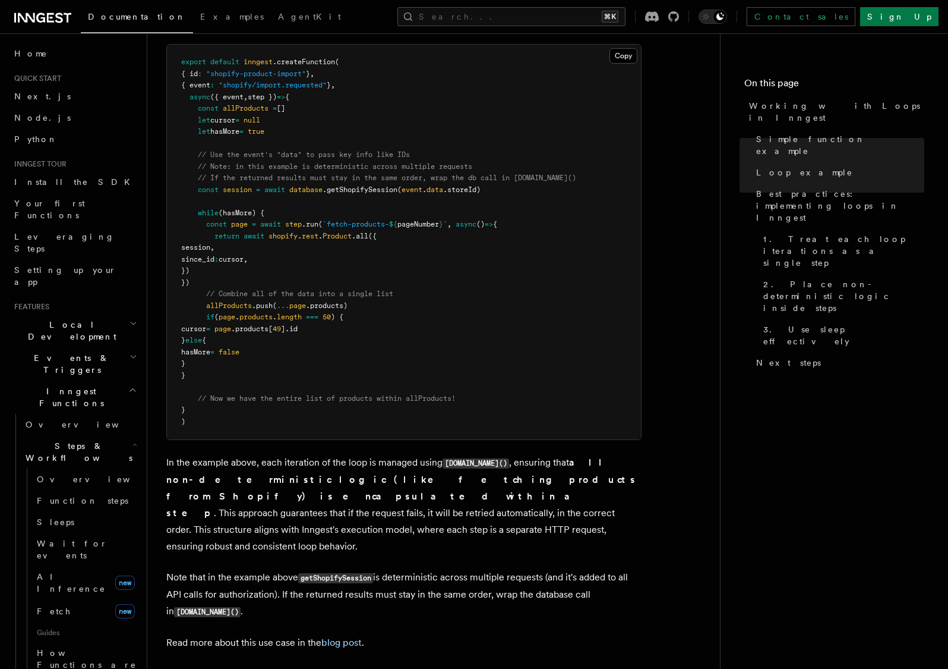
scroll to position [1231, 0]
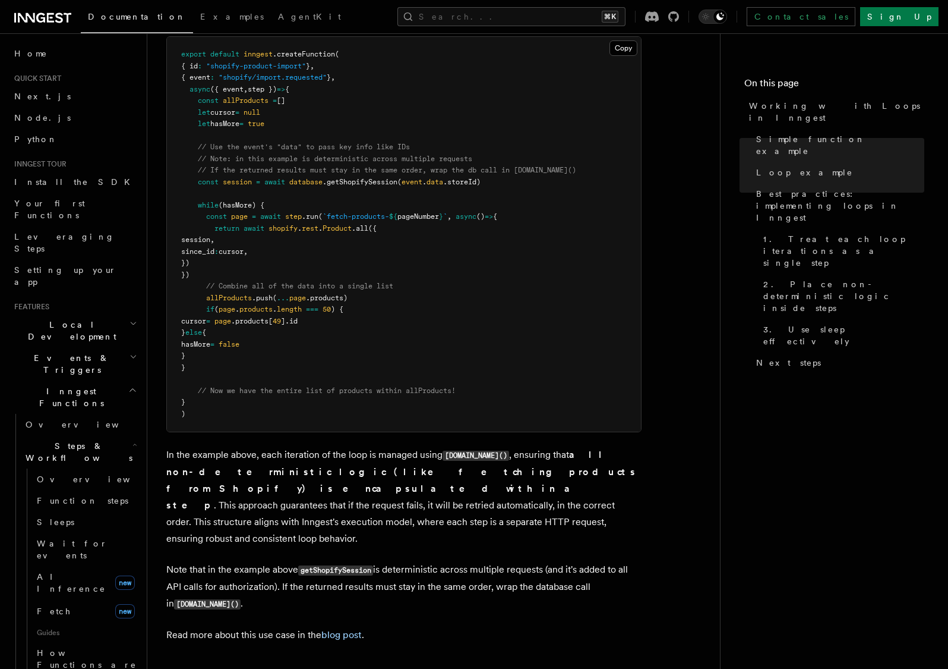
click at [234, 273] on pre "export default inngest .createFunction ( { id : "shopify-product-import" } , { …" at bounding box center [404, 234] width 474 height 395
drag, startPoint x: 237, startPoint y: 339, endPoint x: 175, endPoint y: 273, distance: 90.4
click at [175, 273] on pre "export default inngest .createFunction ( { id : "shopify-product-import" } , { …" at bounding box center [404, 234] width 474 height 395
click at [267, 351] on pre "export default inngest .createFunction ( { id : "shopify-product-import" } , { …" at bounding box center [404, 234] width 474 height 395
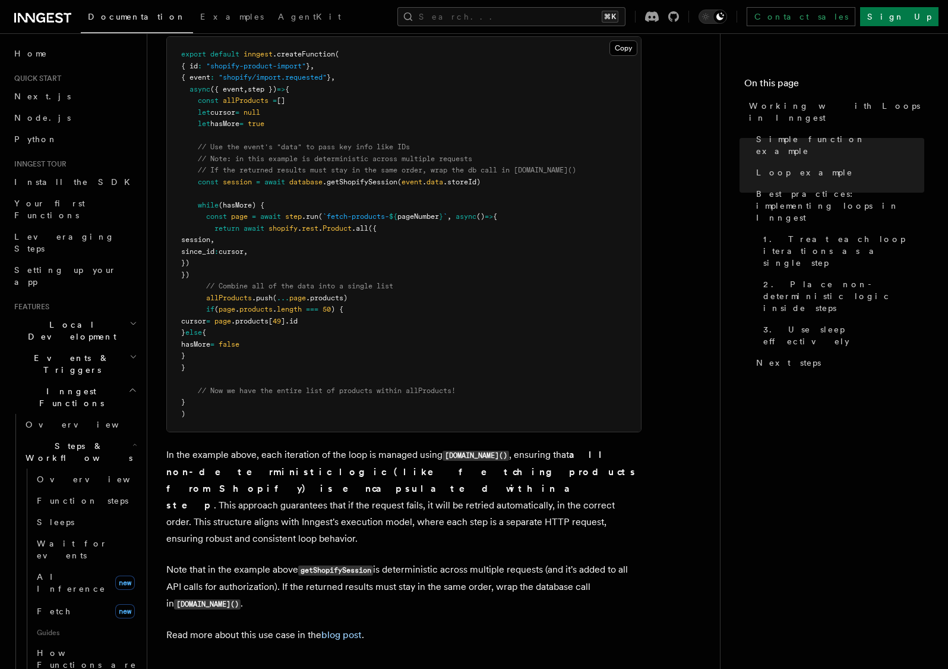
drag, startPoint x: 242, startPoint y: 340, endPoint x: 190, endPoint y: 284, distance: 76.5
click at [190, 284] on pre "export default inngest .createFunction ( { id : "shopify-product-import" } , { …" at bounding box center [404, 234] width 474 height 395
drag, startPoint x: 224, startPoint y: 286, endPoint x: 256, endPoint y: 320, distance: 46.3
click at [251, 314] on pre "export default inngest .createFunction ( { id : "shopify-product-import" } , { …" at bounding box center [404, 234] width 474 height 395
drag, startPoint x: 216, startPoint y: 317, endPoint x: 183, endPoint y: 273, distance: 54.3
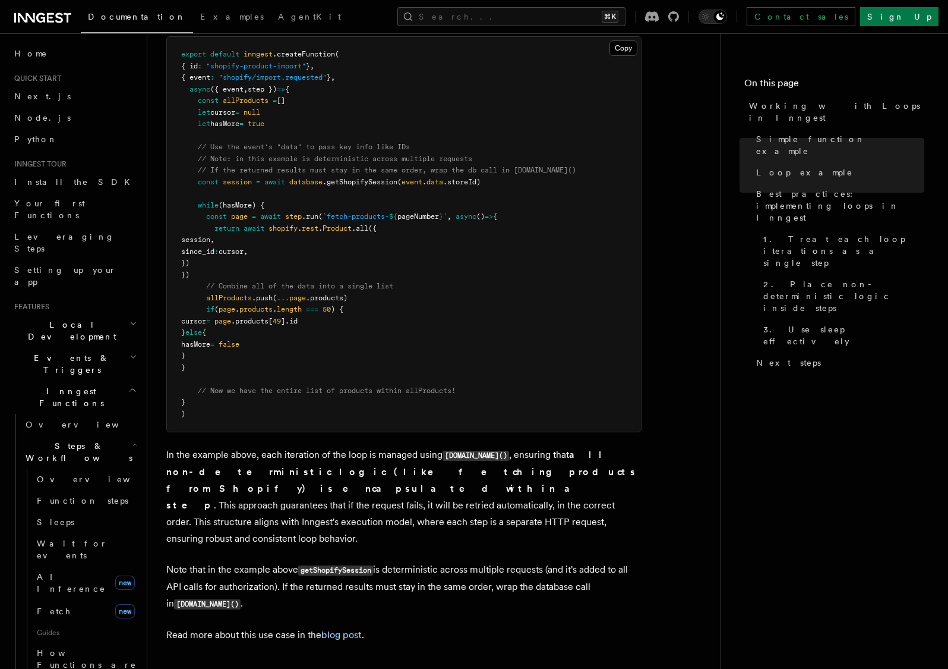
click at [183, 273] on pre "export default inngest .createFunction ( { id : "shopify-product-import" } , { …" at bounding box center [404, 234] width 474 height 395
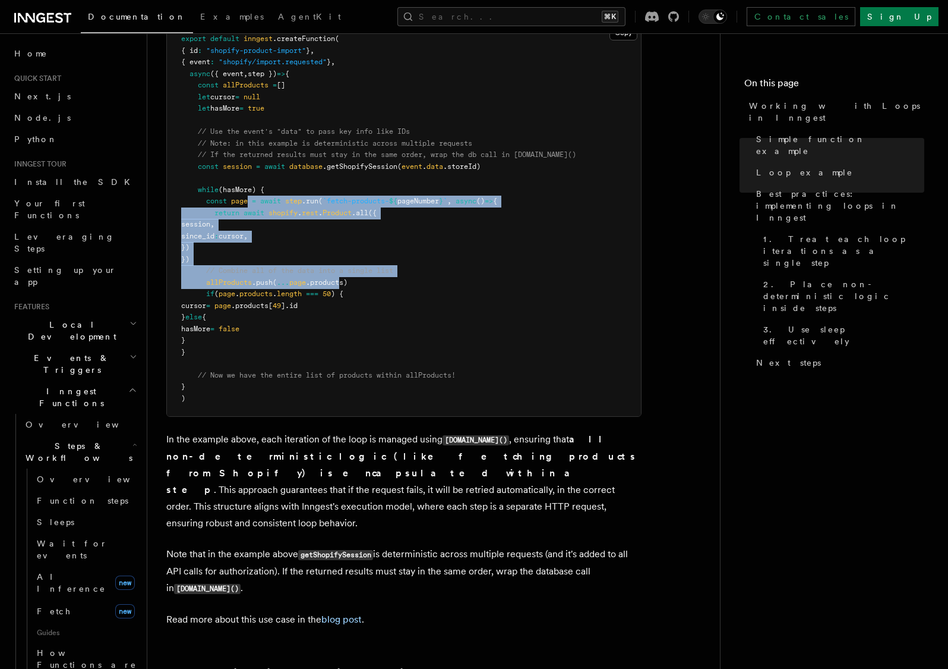
drag, startPoint x: 250, startPoint y: 182, endPoint x: 341, endPoint y: 261, distance: 120.1
click at [341, 261] on code "export default inngest .createFunction ( { id : "shopify-product-import" } , { …" at bounding box center [378, 218] width 395 height 368
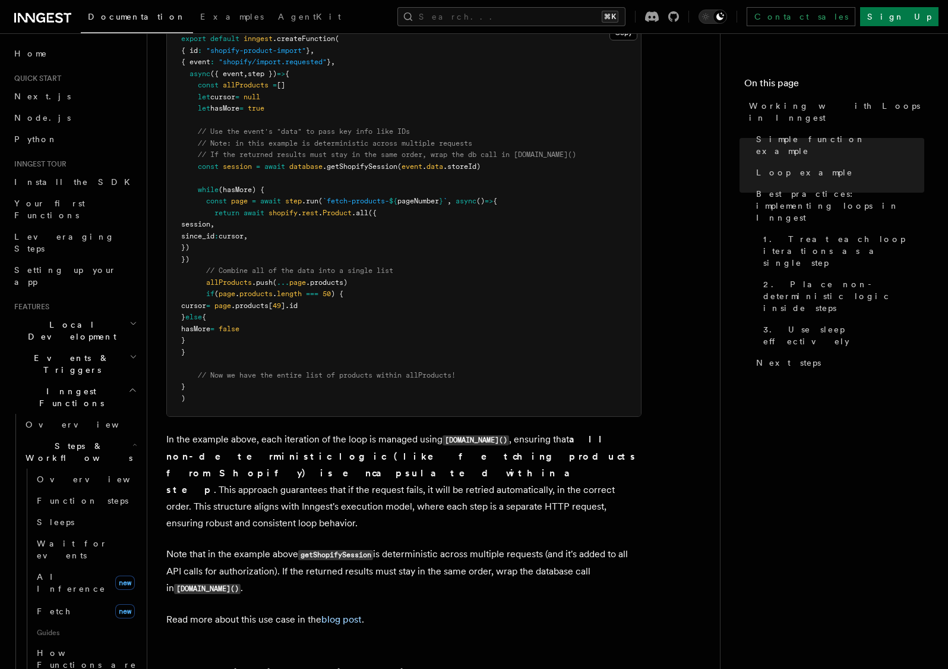
click at [230, 243] on pre "export default inngest .createFunction ( { id : "shopify-product-import" } , { …" at bounding box center [404, 218] width 474 height 395
drag, startPoint x: 196, startPoint y: 214, endPoint x: 181, endPoint y: 186, distance: 31.6
click at [181, 186] on pre "export default inngest .createFunction ( { id : "shopify-product-import" } , { …" at bounding box center [404, 218] width 474 height 395
click at [257, 226] on pre "export default inngest .createFunction ( { id : "shopify-product-import" } , { …" at bounding box center [404, 218] width 474 height 395
drag, startPoint x: 223, startPoint y: 235, endPoint x: 179, endPoint y: 186, distance: 65.6
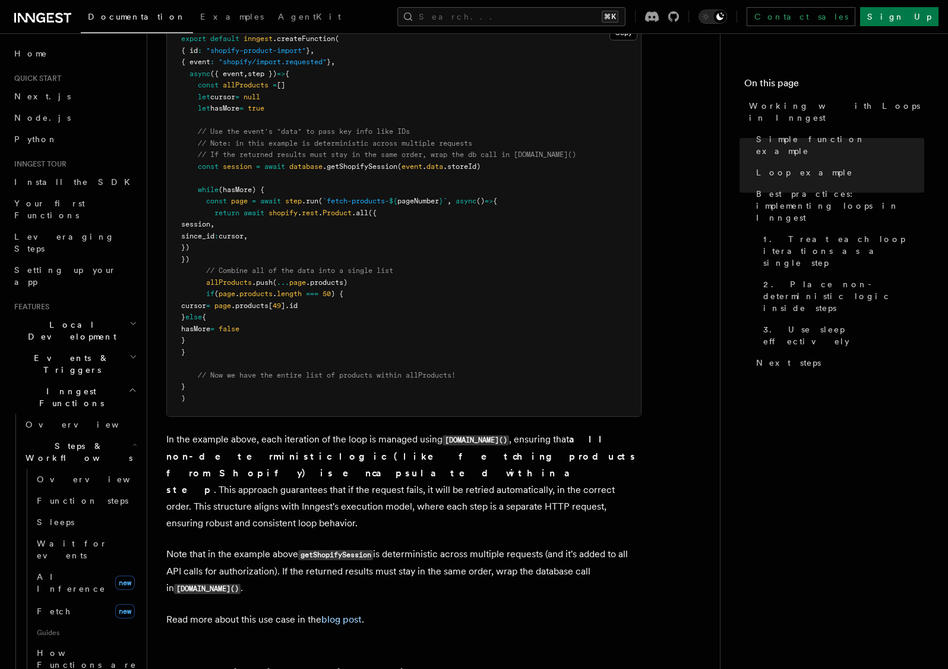
click at [179, 186] on pre "export default inngest .createFunction ( { id : "shopify-product-import" } , { …" at bounding box center [404, 218] width 474 height 395
click at [216, 197] on span "const" at bounding box center [216, 201] width 21 height 8
click at [229, 185] on span "(hasMore) {" at bounding box center [242, 189] width 46 height 8
click at [230, 185] on span "(hasMore) {" at bounding box center [242, 189] width 46 height 8
drag, startPoint x: 250, startPoint y: 93, endPoint x: 286, endPoint y: 99, distance: 36.6
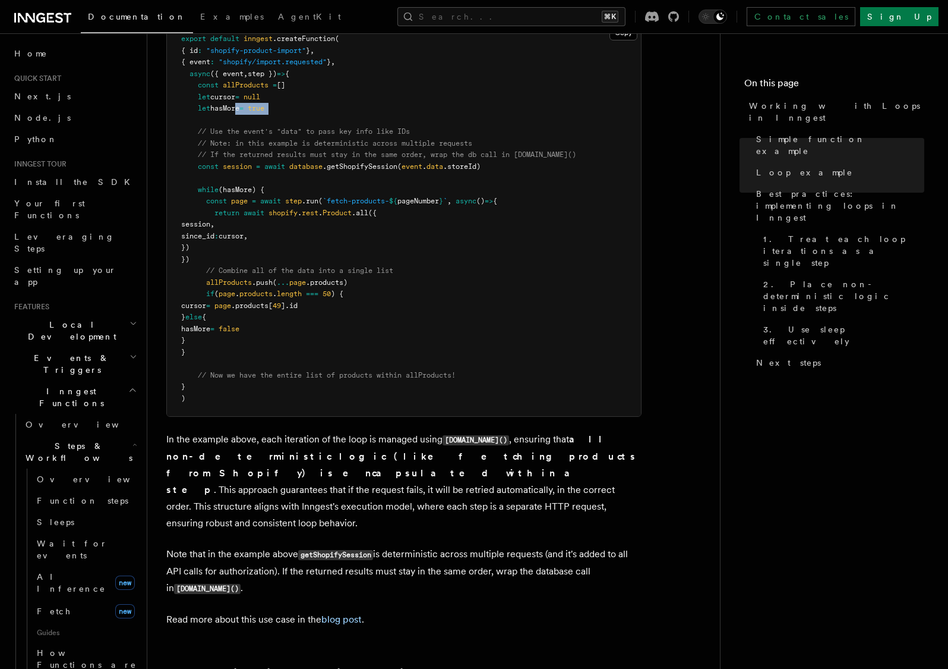
click at [278, 99] on pre "export default inngest .createFunction ( { id : "shopify-product-import" } , { …" at bounding box center [404, 218] width 474 height 395
click at [286, 99] on pre "export default inngest .createFunction ( { id : "shopify-product-import" } , { …" at bounding box center [404, 218] width 474 height 395
drag, startPoint x: 235, startPoint y: 186, endPoint x: 246, endPoint y: 239, distance: 54.5
click at [247, 239] on pre "export default inngest .createFunction ( { id : "shopify-product-import" } , { …" at bounding box center [404, 218] width 474 height 395
click at [244, 241] on pre "export default inngest .createFunction ( { id : "shopify-product-import" } , { …" at bounding box center [404, 218] width 474 height 395
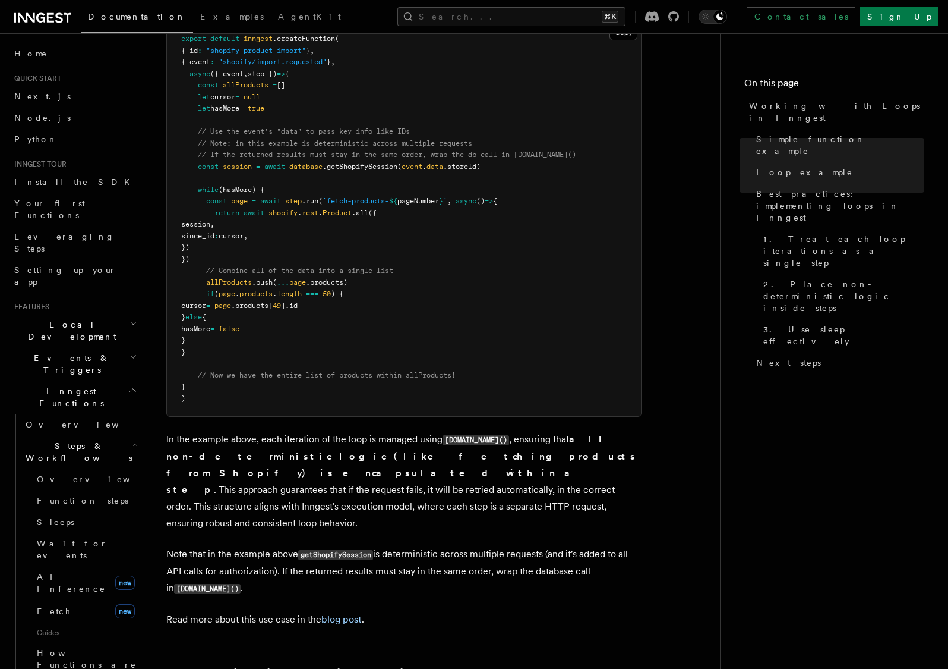
drag, startPoint x: 260, startPoint y: 184, endPoint x: 245, endPoint y: 242, distance: 59.5
click at [245, 242] on pre "export default inngest .createFunction ( { id : "shopify-product-import" } , { …" at bounding box center [404, 218] width 474 height 395
click at [247, 234] on pre "export default inngest .createFunction ( { id : "shopify-product-import" } , { …" at bounding box center [404, 218] width 474 height 395
drag, startPoint x: 243, startPoint y: 239, endPoint x: 179, endPoint y: 187, distance: 82.7
click at [179, 187] on pre "export default inngest .createFunction ( { id : "shopify-product-import" } , { …" at bounding box center [404, 218] width 474 height 395
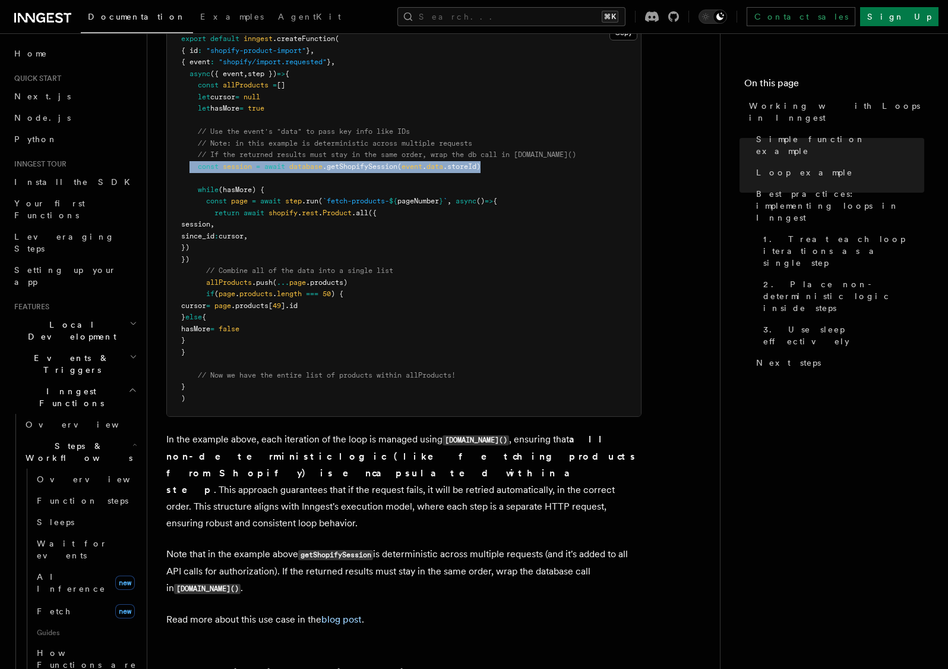
drag, startPoint x: 189, startPoint y: 147, endPoint x: 535, endPoint y: 147, distance: 345.8
click at [535, 147] on pre "export default inngest .createFunction ( { id : "shopify-product-import" } , { …" at bounding box center [404, 218] width 474 height 395
click at [532, 147] on pre "export default inngest .createFunction ( { id : "shopify-product-import" } , { …" at bounding box center [404, 218] width 474 height 395
drag, startPoint x: 532, startPoint y: 147, endPoint x: 214, endPoint y: 153, distance: 318.6
click at [214, 153] on pre "export default inngest .createFunction ( { id : "shopify-product-import" } , { …" at bounding box center [404, 218] width 474 height 395
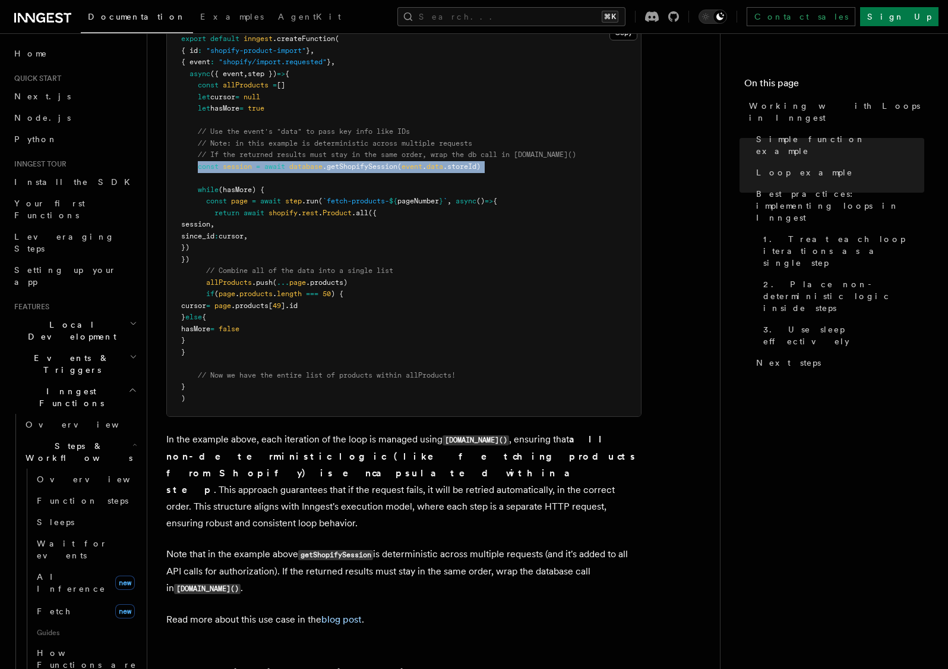
click at [465, 162] on span ".storeId)" at bounding box center [461, 166] width 37 height 8
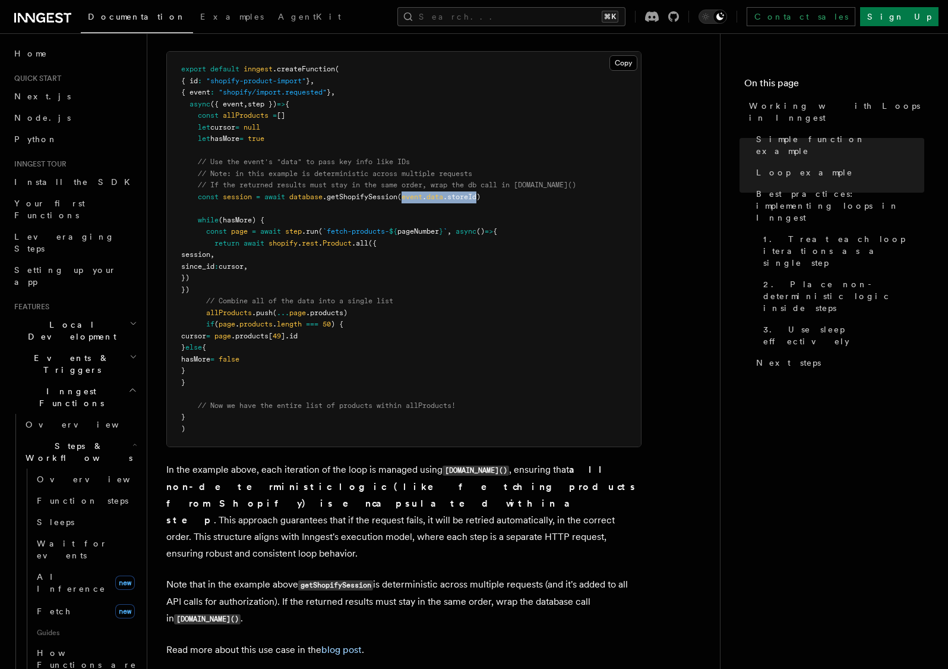
scroll to position [1208, 0]
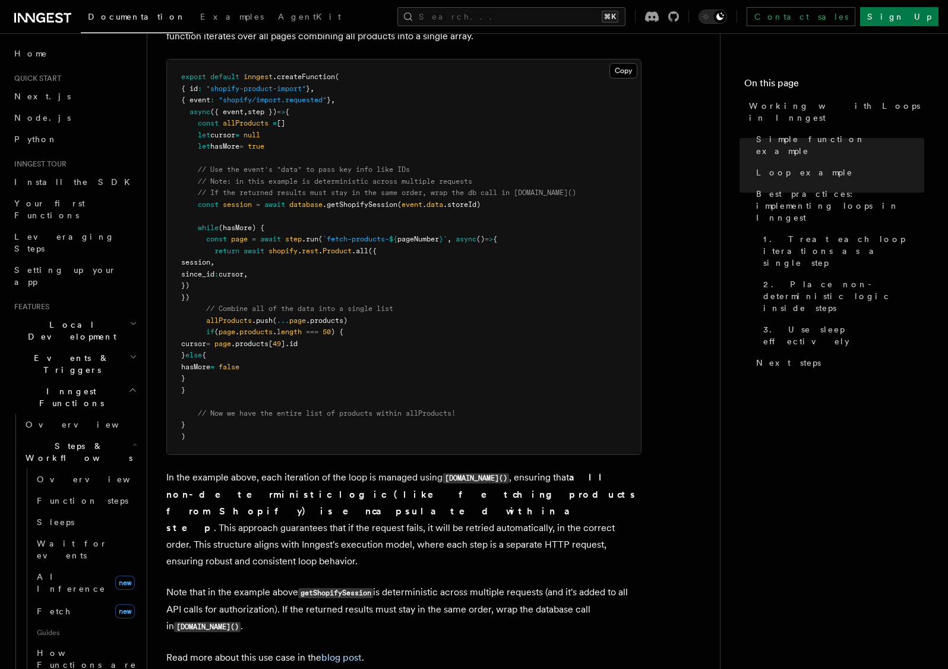
click at [505, 181] on pre "export default inngest .createFunction ( { id : "shopify-product-import" } , { …" at bounding box center [404, 256] width 474 height 395
drag, startPoint x: 513, startPoint y: 184, endPoint x: 199, endPoint y: 182, distance: 314.3
click at [199, 182] on pre "export default inngest .createFunction ( { id : "shopify-product-import" } , { …" at bounding box center [404, 256] width 474 height 395
click at [466, 200] on span ".storeId)" at bounding box center [461, 204] width 37 height 8
click at [477, 193] on pre "export default inngest .createFunction ( { id : "shopify-product-import" } , { …" at bounding box center [404, 256] width 474 height 395
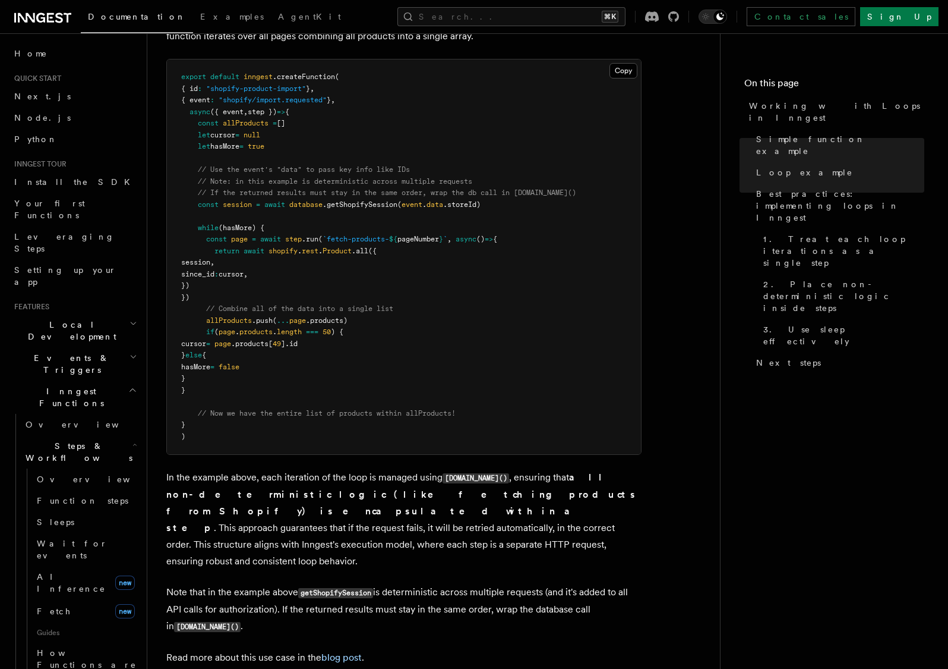
click at [475, 200] on span ".storeId)" at bounding box center [461, 204] width 37 height 8
drag, startPoint x: 194, startPoint y: 187, endPoint x: 492, endPoint y: 191, distance: 298.3
click at [492, 191] on pre "export default inngest .createFunction ( { id : "shopify-product-import" } , { …" at bounding box center [404, 256] width 474 height 395
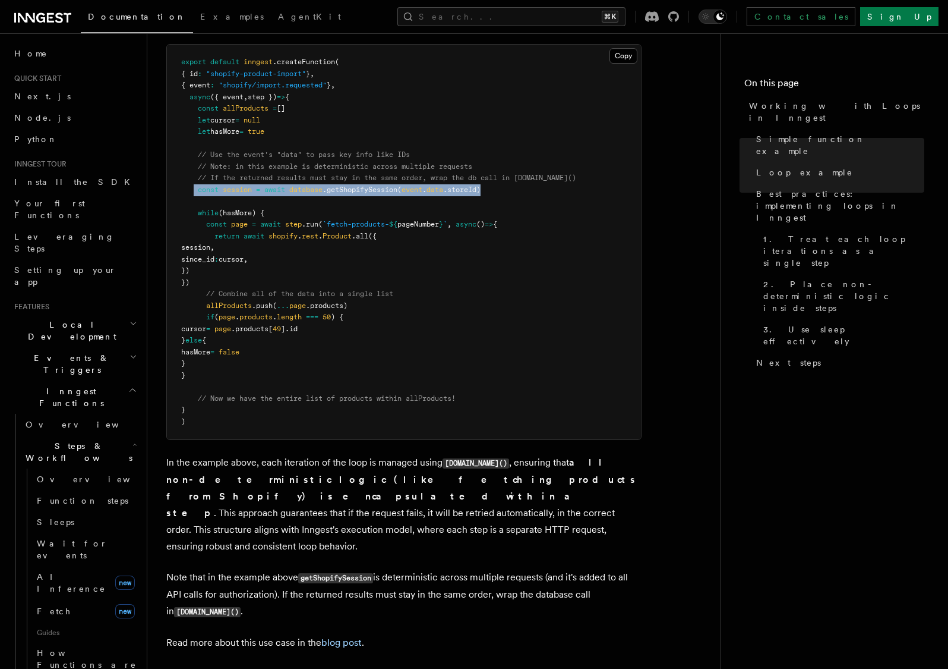
scroll to position [1256, 0]
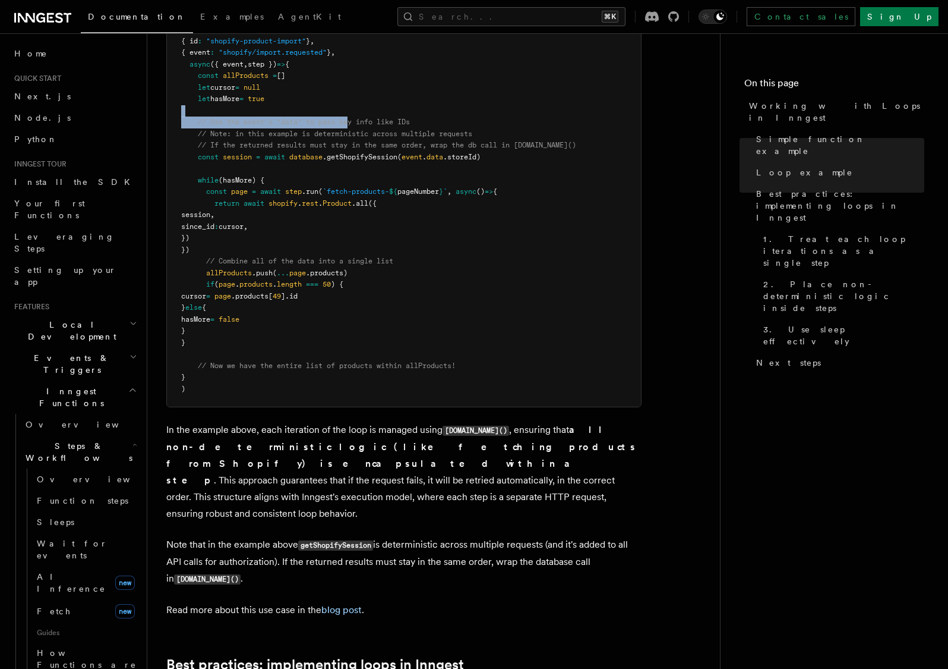
drag, startPoint x: 291, startPoint y: 99, endPoint x: 352, endPoint y: 104, distance: 61.4
click at [352, 104] on pre "export default inngest .createFunction ( { id : "shopify-product-import" } , { …" at bounding box center [404, 209] width 474 height 395
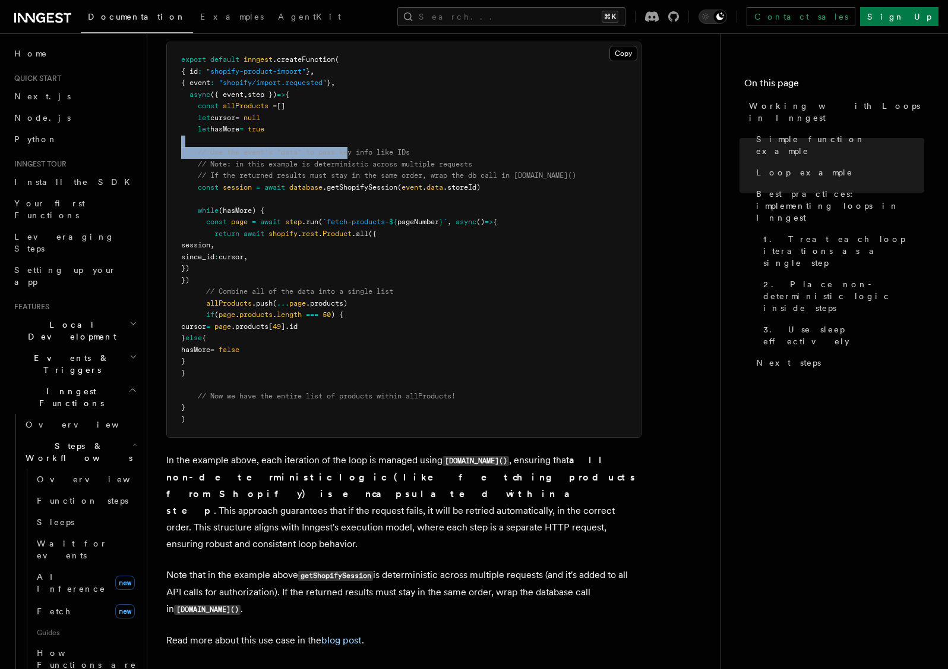
scroll to position [1218, 0]
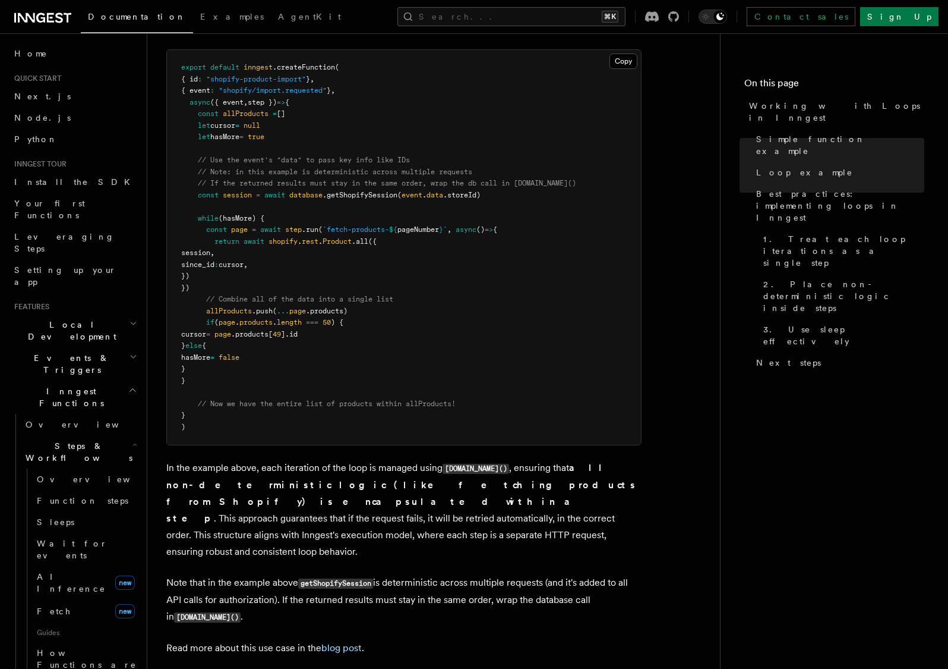
click at [333, 168] on span "// Note: in this example is deterministic across multiple requests" at bounding box center [335, 172] width 275 height 8
drag, startPoint x: 239, startPoint y: 154, endPoint x: 470, endPoint y: 156, distance: 230.6
click at [470, 168] on span "// Note: in this example is deterministic across multiple requests" at bounding box center [335, 172] width 275 height 8
drag, startPoint x: 249, startPoint y: 278, endPoint x: 279, endPoint y: 280, distance: 29.8
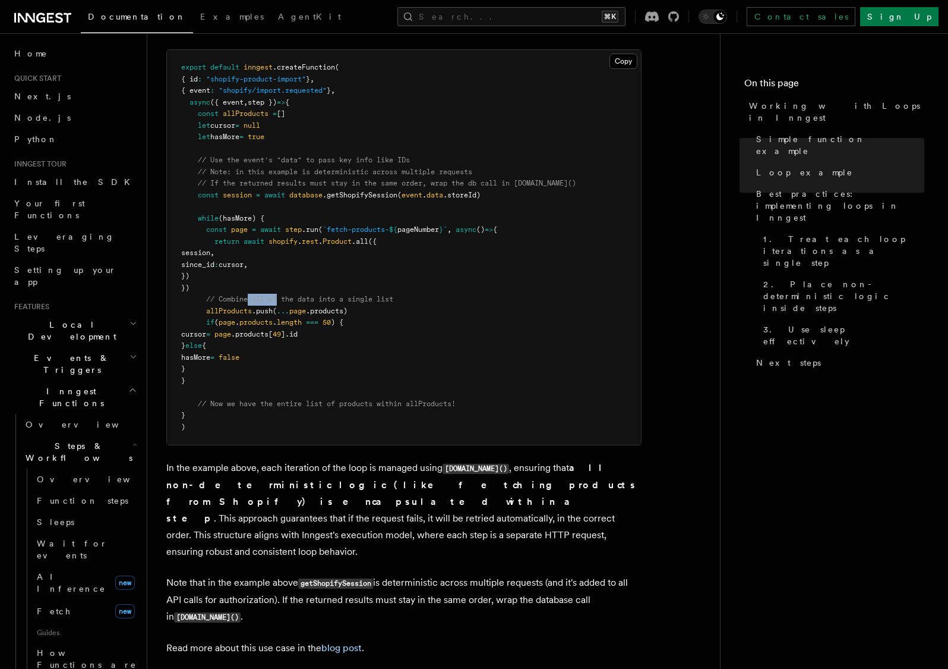
click at [279, 295] on span "// Combine all of the data into a single list" at bounding box center [299, 299] width 187 height 8
click at [280, 295] on span "// Combine all of the data into a single list" at bounding box center [299, 299] width 187 height 8
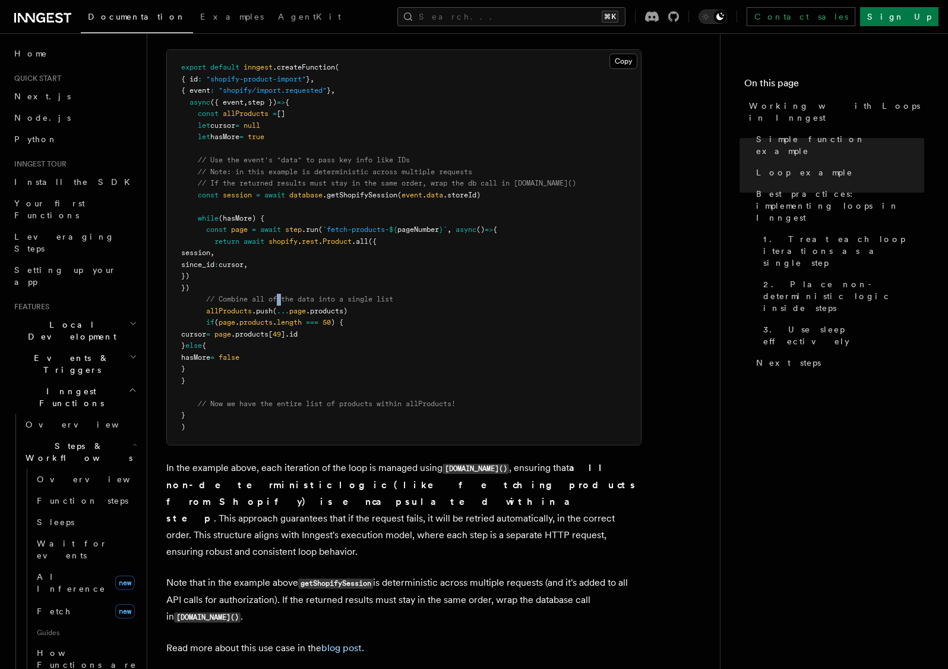
click at [280, 295] on span "// Combine all of the data into a single list" at bounding box center [299, 299] width 187 height 8
click at [237, 268] on pre "export default inngest .createFunction ( { id : "shopify-product-import" } , { …" at bounding box center [404, 247] width 474 height 395
drag, startPoint x: 233, startPoint y: 268, endPoint x: 179, endPoint y: 208, distance: 80.8
click at [179, 208] on pre "export default inngest .createFunction ( { id : "shopify-product-import" } , { …" at bounding box center [404, 247] width 474 height 395
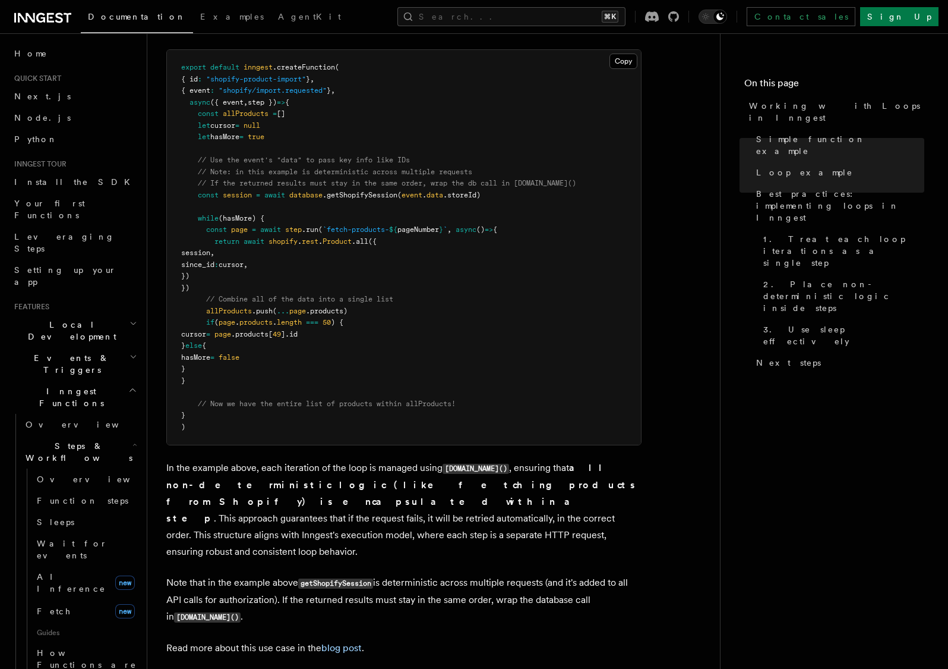
click at [255, 265] on pre "export default inngest .createFunction ( { id : "shopify-product-import" } , { …" at bounding box center [404, 247] width 474 height 395
drag, startPoint x: 380, startPoint y: 294, endPoint x: 208, endPoint y: 280, distance: 172.3
click at [208, 280] on pre "export default inngest .createFunction ( { id : "shopify-product-import" } , { …" at bounding box center [404, 247] width 474 height 395
drag, startPoint x: 198, startPoint y: 174, endPoint x: 506, endPoint y: 177, distance: 308.4
click at [506, 177] on pre "export default inngest .createFunction ( { id : "shopify-product-import" } , { …" at bounding box center [404, 247] width 474 height 395
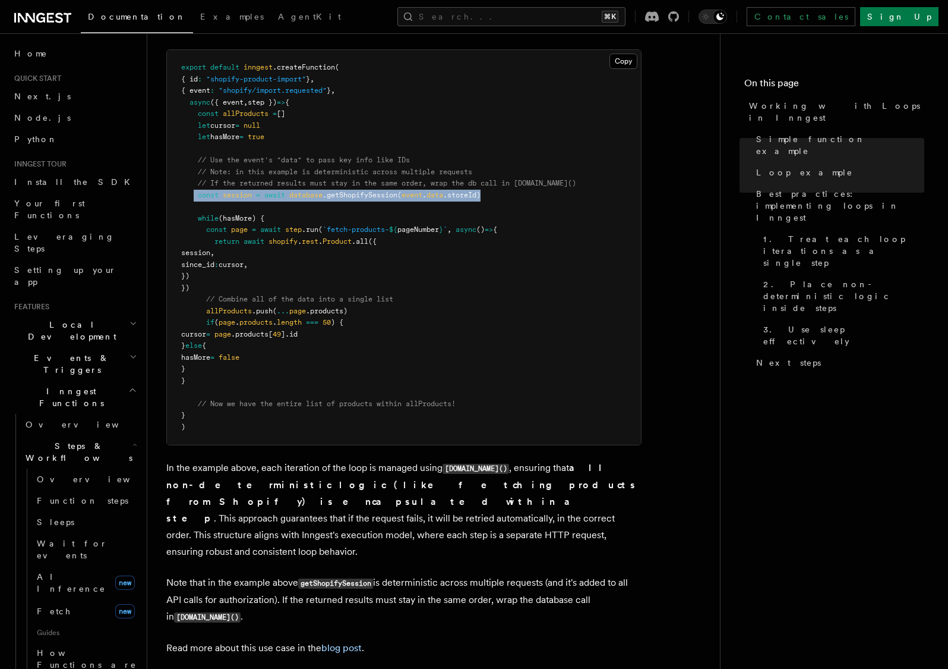
click at [507, 177] on pre "export default inngest .createFunction ( { id : "shopify-product-import" } , { …" at bounding box center [404, 247] width 474 height 395
drag, startPoint x: 231, startPoint y: 266, endPoint x: 189, endPoint y: 207, distance: 72.4
click at [191, 210] on pre "export default inngest .createFunction ( { id : "shopify-product-import" } , { …" at bounding box center [404, 247] width 474 height 395
click at [223, 295] on span "// Combine all of the data into a single list" at bounding box center [299, 299] width 187 height 8
click at [226, 307] on span "allProducts" at bounding box center [229, 311] width 46 height 8
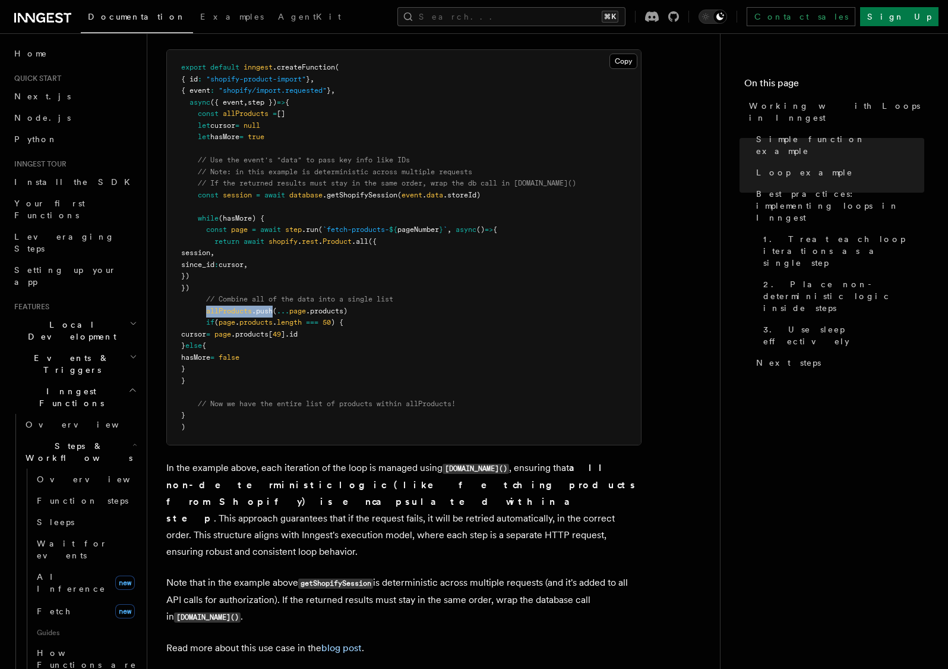
click at [225, 307] on span "allProducts" at bounding box center [229, 311] width 46 height 8
drag, startPoint x: 313, startPoint y: 355, endPoint x: 203, endPoint y: 283, distance: 130.9
click at [207, 292] on pre "export default inngest .createFunction ( { id : "shopify-product-import" } , { …" at bounding box center [404, 247] width 474 height 395
click at [235, 318] on span "page" at bounding box center [227, 322] width 17 height 8
drag, startPoint x: 216, startPoint y: 258, endPoint x: 194, endPoint y: 211, distance: 51.6
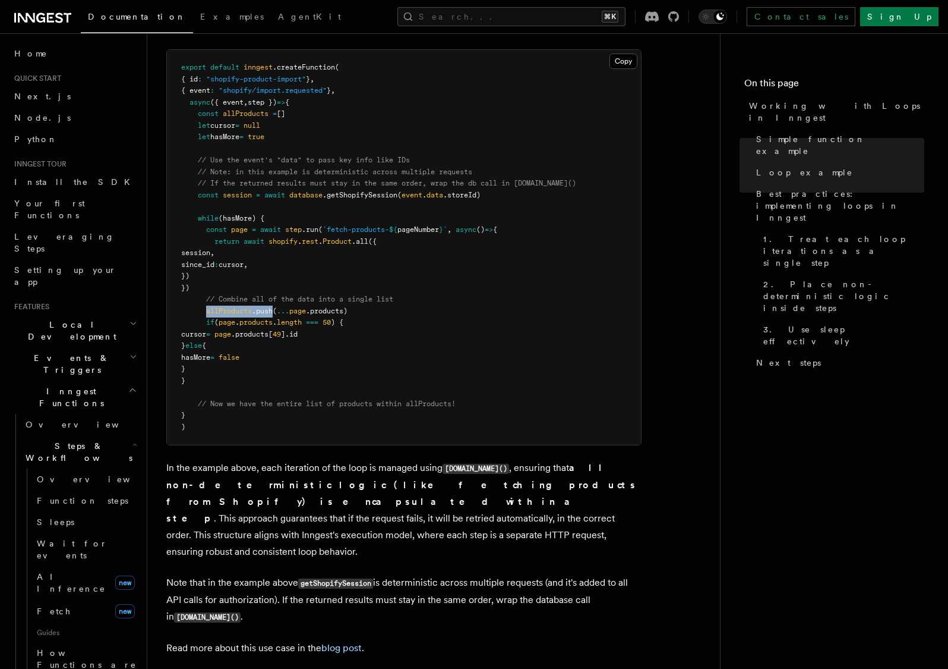
click at [194, 211] on pre "export default inngest .createFunction ( { id : "shopify-product-import" } , { …" at bounding box center [404, 247] width 474 height 395
click at [210, 248] on span "session" at bounding box center [195, 252] width 29 height 8
drag, startPoint x: 241, startPoint y: 219, endPoint x: 335, endPoint y: 220, distance: 93.3
click at [335, 220] on pre "export default inngest .createFunction ( { id : "shopify-product-import" } , { …" at bounding box center [404, 247] width 474 height 395
drag, startPoint x: 242, startPoint y: 290, endPoint x: 308, endPoint y: 287, distance: 65.4
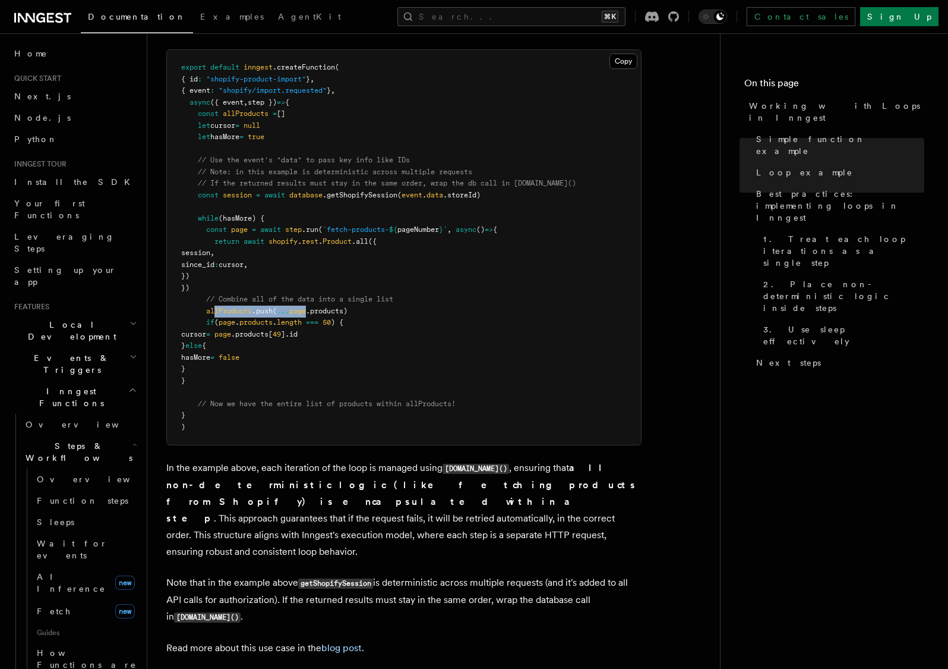
click at [308, 287] on pre "export default inngest .createFunction ( { id : "shopify-product-import" } , { …" at bounding box center [404, 247] width 474 height 395
click at [264, 307] on span ".push" at bounding box center [262, 311] width 21 height 8
drag, startPoint x: 228, startPoint y: 287, endPoint x: 352, endPoint y: 288, distance: 124.2
click at [352, 288] on pre "export default inngest .createFunction ( { id : "shopify-product-import" } , { …" at bounding box center [404, 247] width 474 height 395
click at [361, 288] on pre "export default inngest .createFunction ( { id : "shopify-product-import" } , { …" at bounding box center [404, 247] width 474 height 395
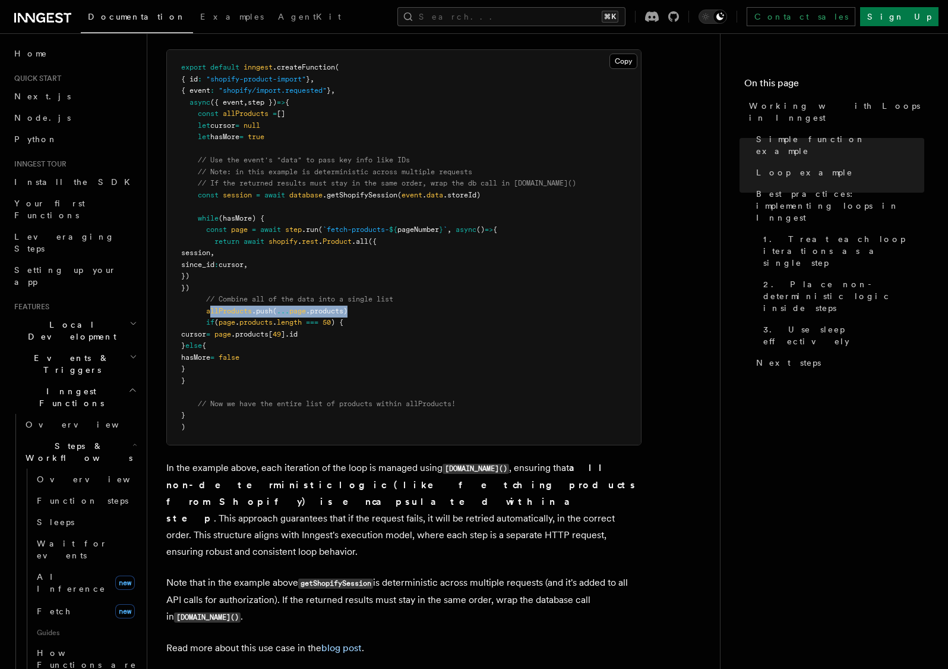
drag, startPoint x: 362, startPoint y: 288, endPoint x: 212, endPoint y: 289, distance: 150.3
click at [212, 289] on pre "export default inngest .createFunction ( { id : "shopify-product-import" } , { …" at bounding box center [404, 247] width 474 height 395
click at [206, 307] on span at bounding box center [193, 311] width 25 height 8
drag, startPoint x: 205, startPoint y: 290, endPoint x: 367, endPoint y: 292, distance: 162.2
click at [367, 292] on pre "export default inngest .createFunction ( { id : "shopify-product-import" } , { …" at bounding box center [404, 247] width 474 height 395
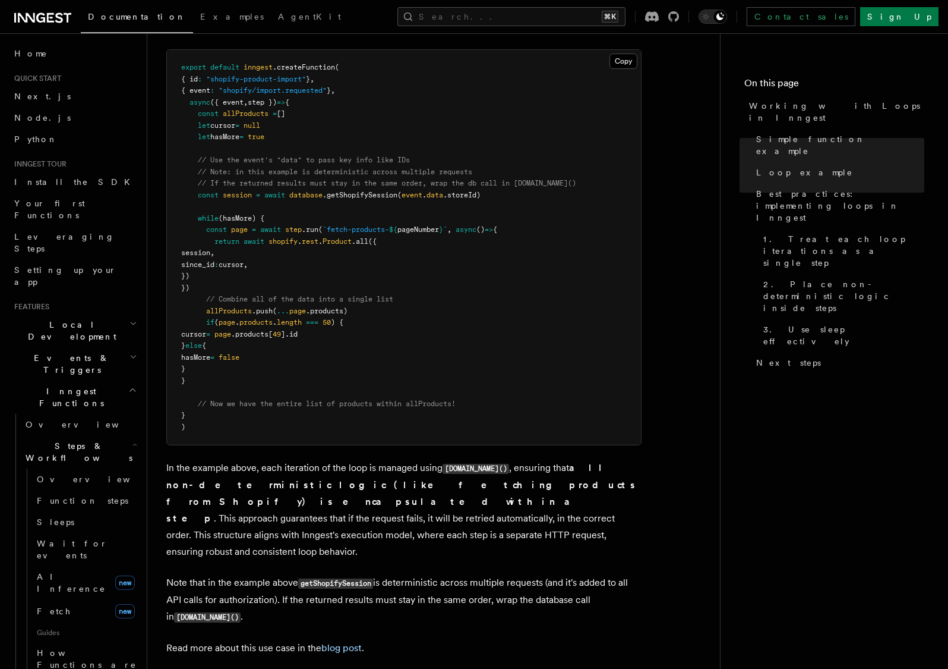
click at [262, 225] on span "await" at bounding box center [270, 229] width 21 height 8
drag, startPoint x: 237, startPoint y: 213, endPoint x: 255, endPoint y: 212, distance: 17.9
click at [255, 225] on span "const page = await step .run ( `fetch-products- ${ pageNumber } ` , async () =>…" at bounding box center [339, 229] width 316 height 8
click at [228, 270] on pre "export default inngest .createFunction ( { id : "shopify-product-import" } , { …" at bounding box center [404, 247] width 474 height 395
drag, startPoint x: 357, startPoint y: 291, endPoint x: 206, endPoint y: 289, distance: 150.9
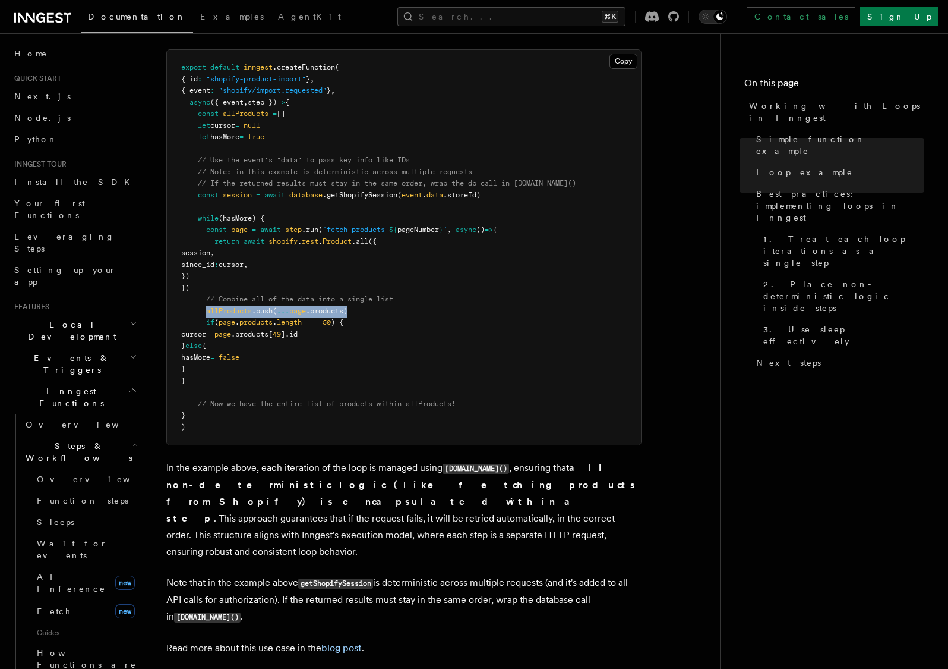
click at [206, 289] on pre "export default inngest .createFunction ( { id : "shopify-product-import" } , { …" at bounding box center [404, 247] width 474 height 395
click at [308, 343] on pre "export default inngest .createFunction ( { id : "shopify-product-import" } , { …" at bounding box center [404, 247] width 474 height 395
drag, startPoint x: 264, startPoint y: 352, endPoint x: 246, endPoint y: 255, distance: 99.1
click at [246, 257] on pre "export default inngest .createFunction ( { id : "shopify-product-import" } , { …" at bounding box center [404, 247] width 474 height 395
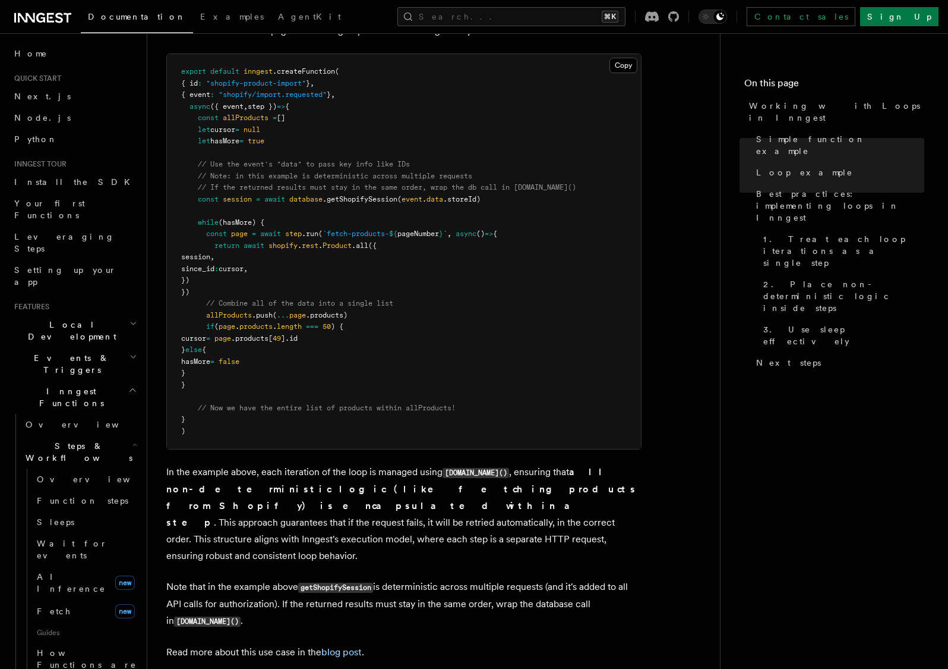
scroll to position [1221, 0]
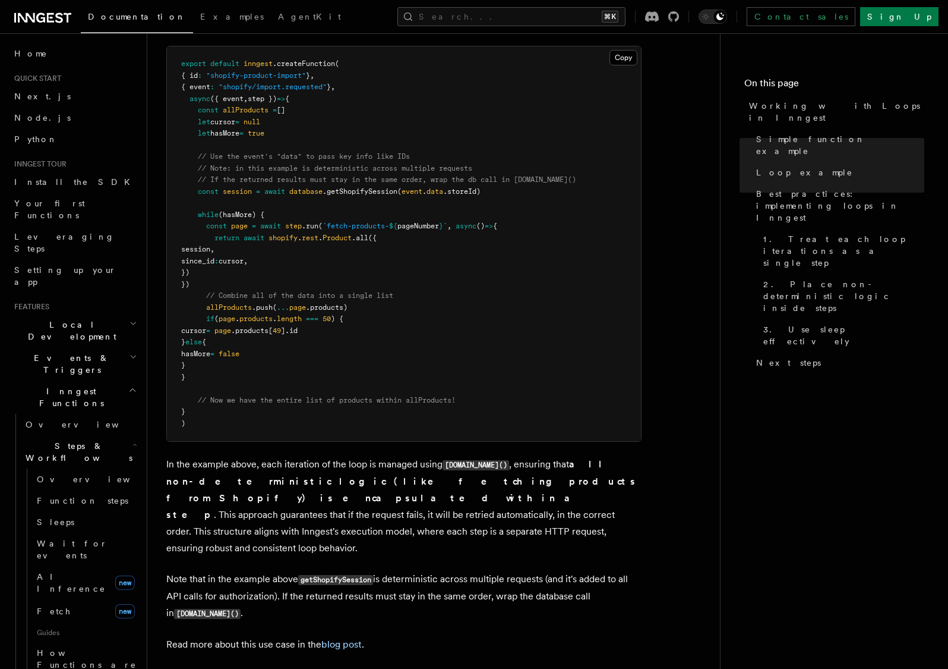
click at [329, 244] on pre "export default inngest .createFunction ( { id : "shopify-product-import" } , { …" at bounding box center [404, 243] width 474 height 395
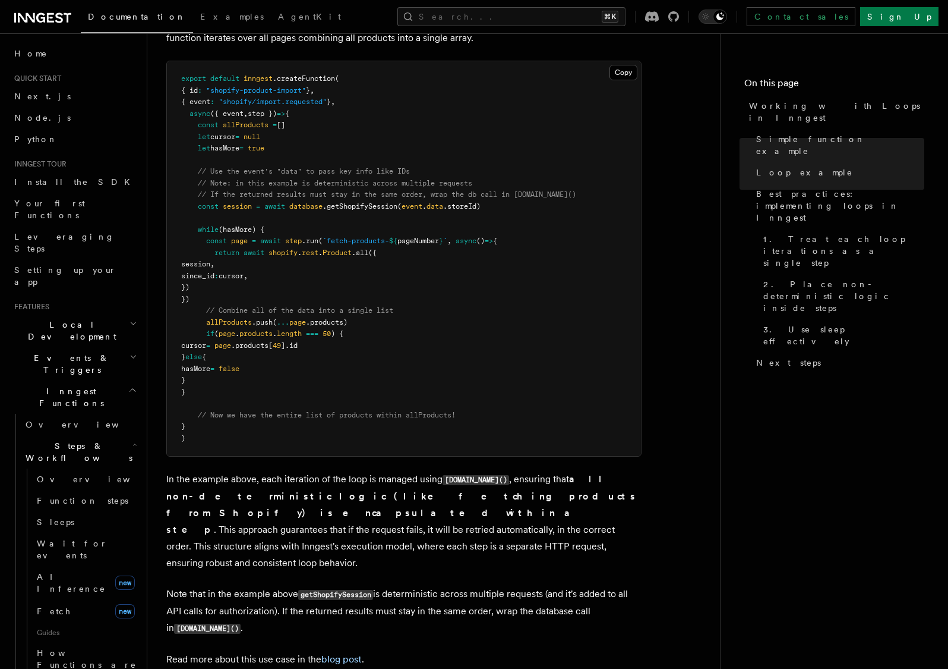
scroll to position [1210, 0]
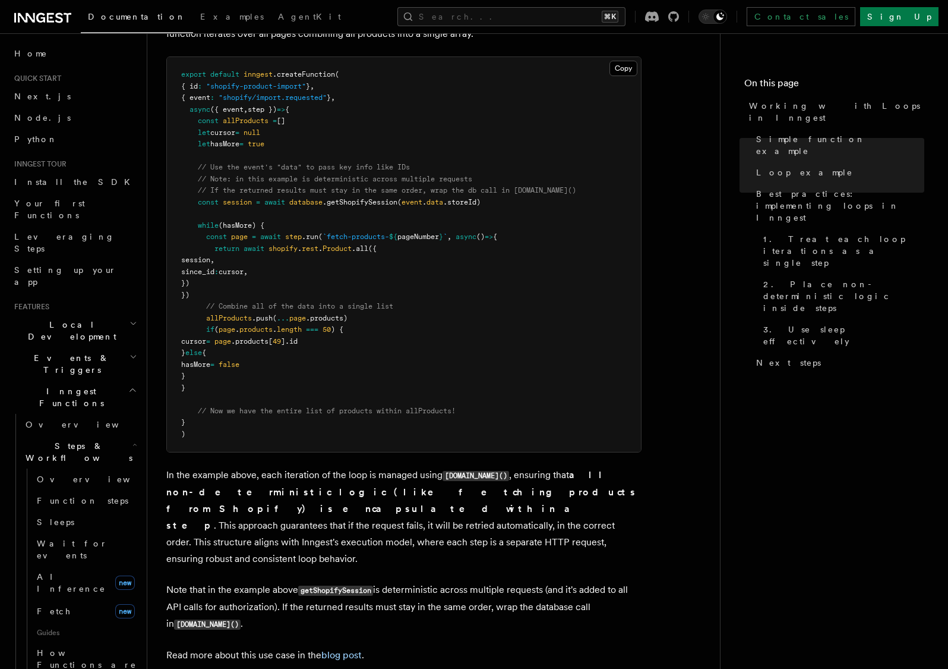
drag, startPoint x: 228, startPoint y: 362, endPoint x: 201, endPoint y: 315, distance: 54.8
click at [191, 323] on pre "export default inngest .createFunction ( { id : "shopify-product-import" } , { …" at bounding box center [404, 254] width 474 height 395
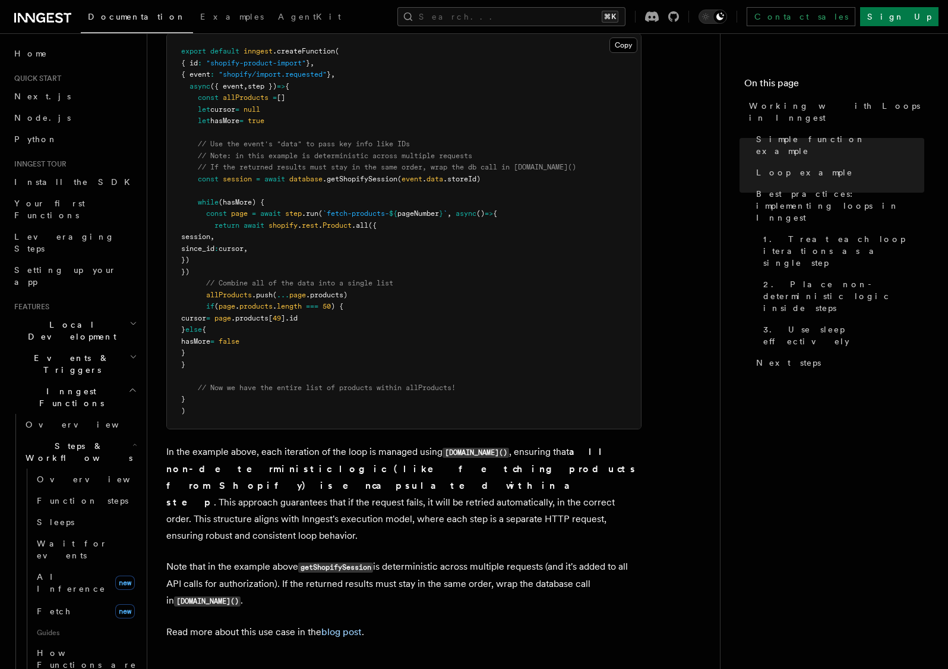
click at [250, 242] on pre "export default inngest .createFunction ( { id : "shopify-product-import" } , { …" at bounding box center [404, 231] width 474 height 395
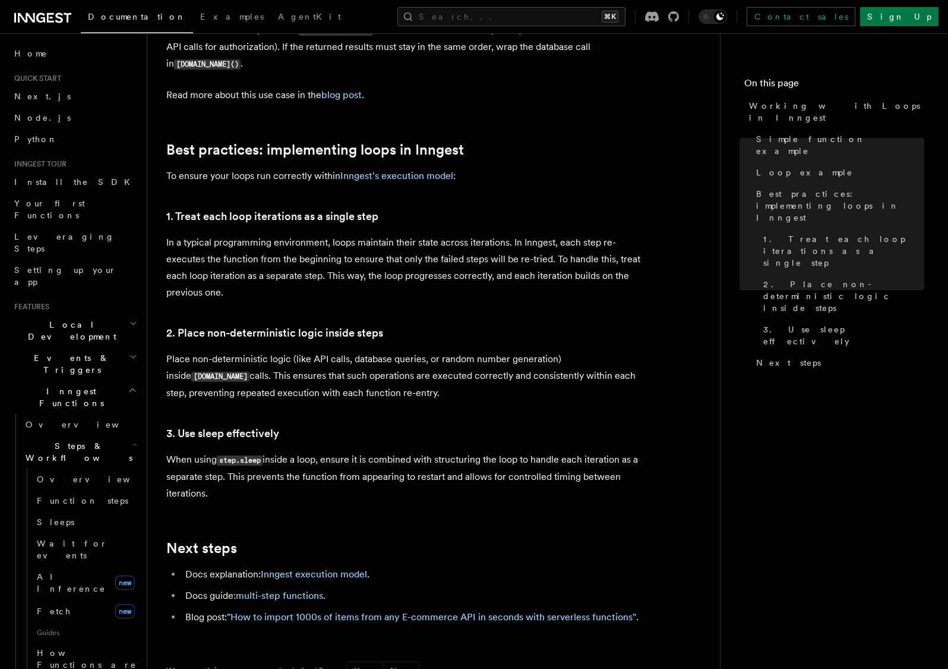
scroll to position [1778, 0]
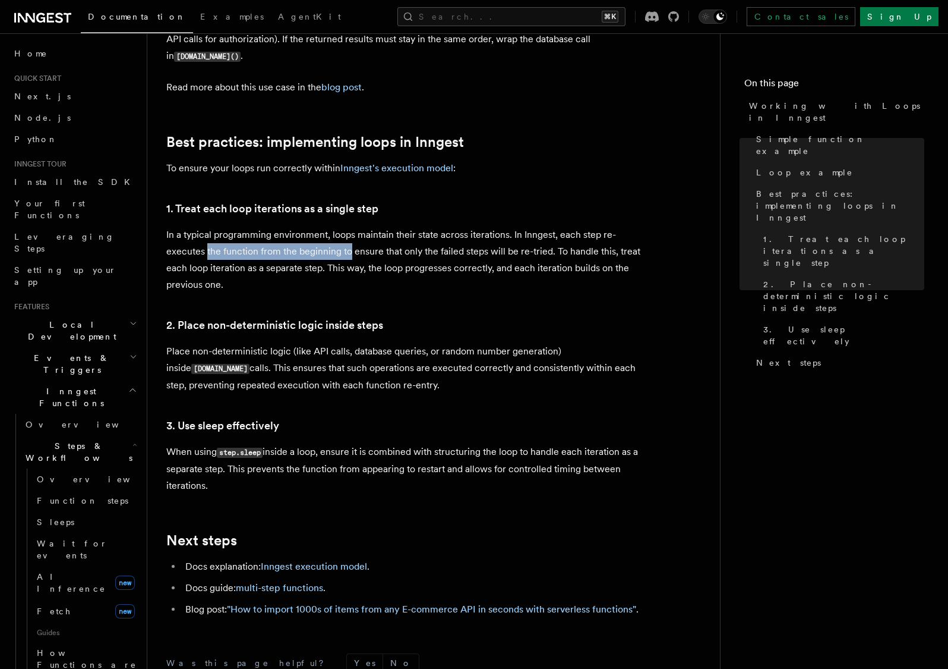
drag, startPoint x: 206, startPoint y: 210, endPoint x: 355, endPoint y: 213, distance: 148.6
click at [353, 226] on p "In a typical programming environment, loops maintain their state across iterati…" at bounding box center [403, 259] width 475 height 67
drag, startPoint x: 402, startPoint y: 210, endPoint x: 550, endPoint y: 212, distance: 147.4
click at [550, 226] on p "In a typical programming environment, loops maintain their state across iterati…" at bounding box center [403, 259] width 475 height 67
click at [556, 226] on p "In a typical programming environment, loops maintain their state across iterati…" at bounding box center [403, 259] width 475 height 67
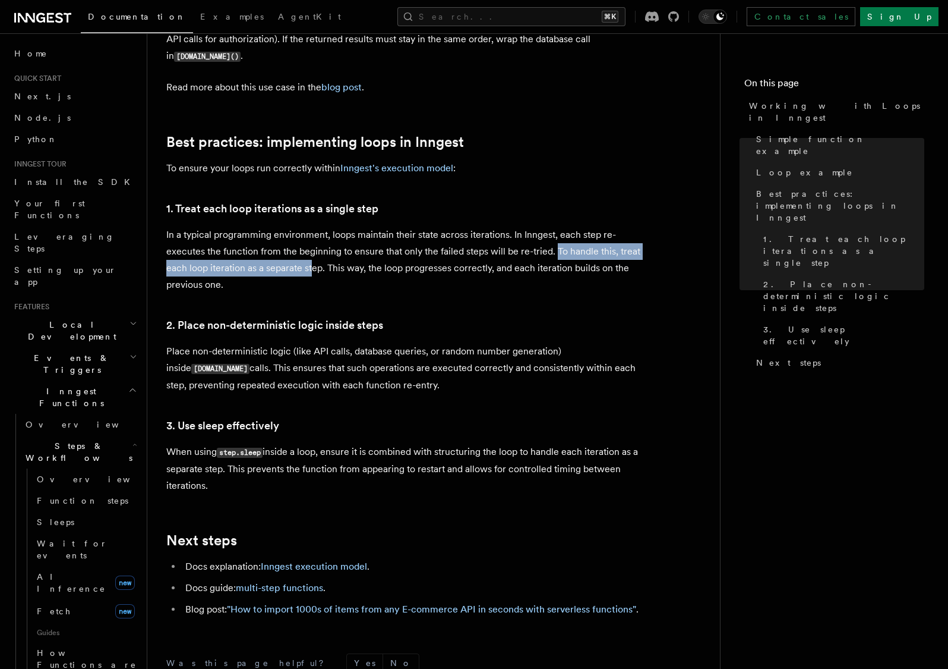
drag, startPoint x: 556, startPoint y: 212, endPoint x: 315, endPoint y: 220, distance: 241.4
click at [315, 226] on p "In a typical programming environment, loops maintain their state across iterati…" at bounding box center [403, 259] width 475 height 67
click at [292, 226] on p "In a typical programming environment, loops maintain their state across iterati…" at bounding box center [403, 259] width 475 height 67
drag, startPoint x: 299, startPoint y: 226, endPoint x: 285, endPoint y: 226, distance: 14.3
click at [285, 226] on p "In a typical programming environment, loops maintain their state across iterati…" at bounding box center [403, 259] width 475 height 67
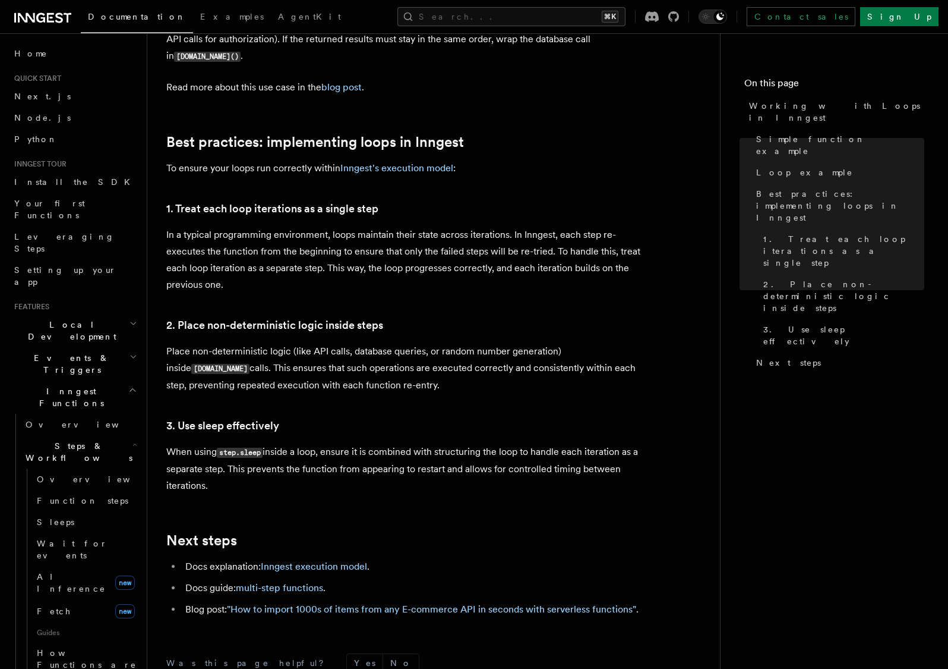
click at [345, 230] on p "In a typical programming environment, loops maintain their state across iterati…" at bounding box center [403, 259] width 475 height 67
drag, startPoint x: 339, startPoint y: 229, endPoint x: 476, endPoint y: 226, distance: 136.7
click at [475, 226] on p "In a typical programming environment, loops maintain their state across iterati…" at bounding box center [403, 259] width 475 height 67
click at [488, 226] on p "In a typical programming environment, loops maintain their state across iterati…" at bounding box center [403, 259] width 475 height 67
drag, startPoint x: 503, startPoint y: 229, endPoint x: 264, endPoint y: 247, distance: 239.0
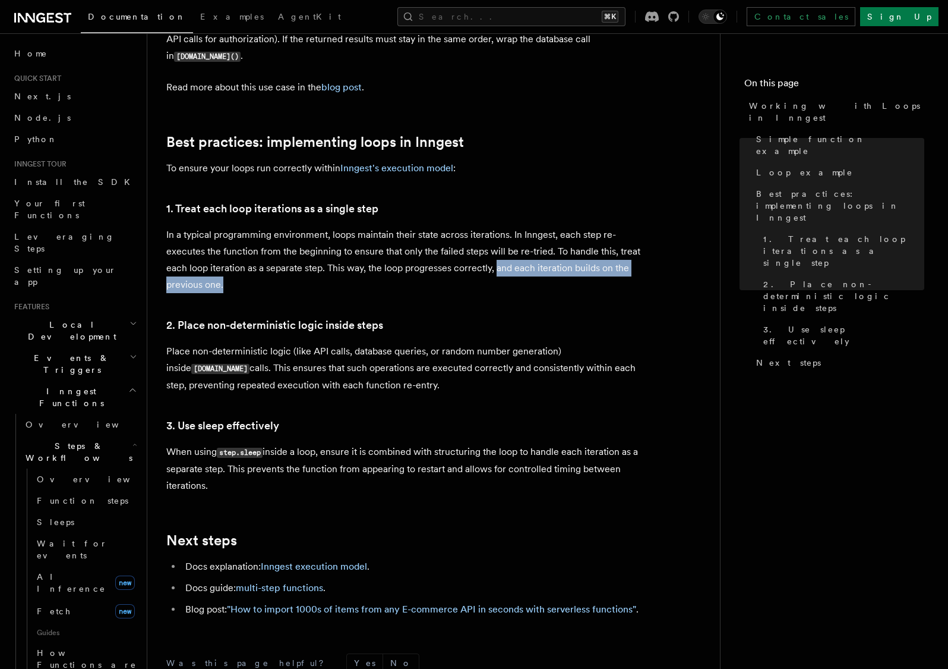
click at [265, 247] on p "In a typical programming environment, loops maintain their state across iterati…" at bounding box center [403, 259] width 475 height 67
click at [205, 343] on p "Place non-deterministic logic (like API calls, database queries, or random numb…" at bounding box center [403, 368] width 475 height 51
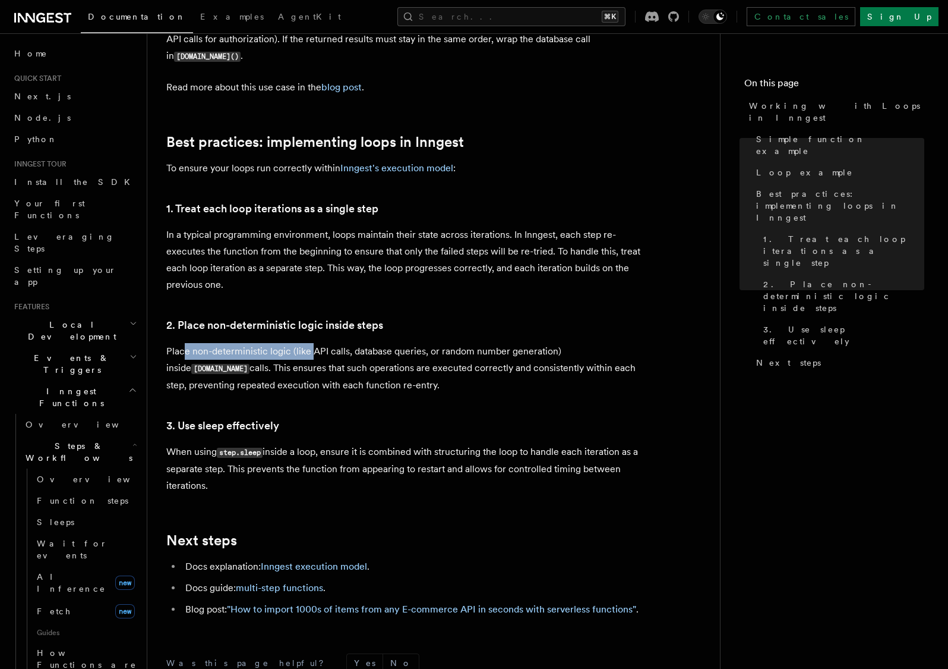
drag, startPoint x: 187, startPoint y: 314, endPoint x: 314, endPoint y: 316, distance: 127.8
click at [314, 343] on p "Place non-deterministic logic (like API calls, database queries, or random numb…" at bounding box center [403, 368] width 475 height 51
click at [353, 343] on p "Place non-deterministic logic (like API calls, database queries, or random numb…" at bounding box center [403, 368] width 475 height 51
drag, startPoint x: 193, startPoint y: 313, endPoint x: 370, endPoint y: 313, distance: 177.1
click at [357, 343] on p "Place non-deterministic logic (like API calls, database queries, or random numb…" at bounding box center [403, 368] width 475 height 51
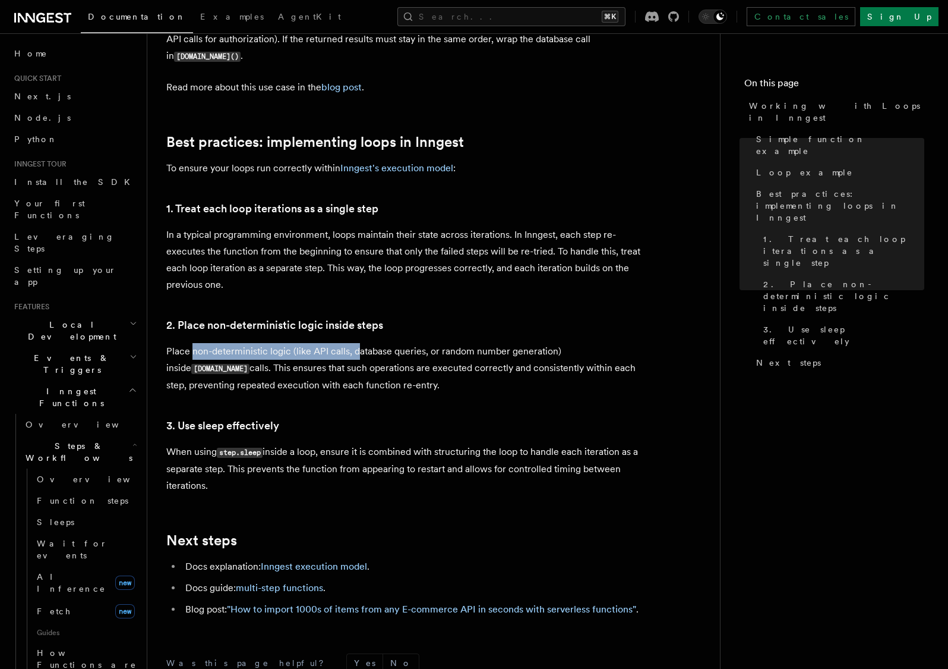
click at [308, 343] on p "Place non-deterministic logic (like API calls, database queries, or random numb…" at bounding box center [403, 368] width 475 height 51
drag, startPoint x: 355, startPoint y: 311, endPoint x: 455, endPoint y: 314, distance: 99.9
click at [448, 343] on p "Place non-deterministic logic (like API calls, database queries, or random numb…" at bounding box center [403, 368] width 475 height 51
drag, startPoint x: 552, startPoint y: 311, endPoint x: 542, endPoint y: 310, distance: 10.1
click at [542, 343] on p "Place non-deterministic logic (like API calls, database queries, or random numb…" at bounding box center [403, 368] width 475 height 51
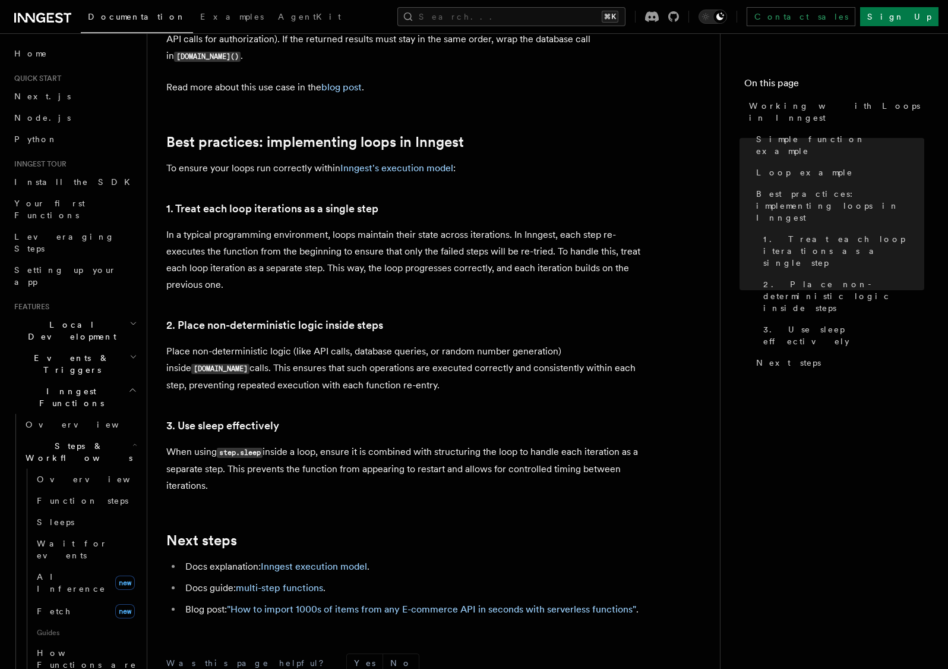
click at [582, 343] on p "Place non-deterministic logic (like API calls, database queries, or random numb…" at bounding box center [403, 368] width 475 height 51
drag, startPoint x: 191, startPoint y: 327, endPoint x: 417, endPoint y: 333, distance: 226.5
click at [417, 343] on p "Place non-deterministic logic (like API calls, database queries, or random numb…" at bounding box center [403, 368] width 475 height 51
click at [427, 343] on p "Place non-deterministic logic (like API calls, database queries, or random numb…" at bounding box center [403, 368] width 475 height 51
click at [176, 443] on p "When using step.sleep inside a loop, ensure it is combined with structuring the…" at bounding box center [403, 468] width 475 height 51
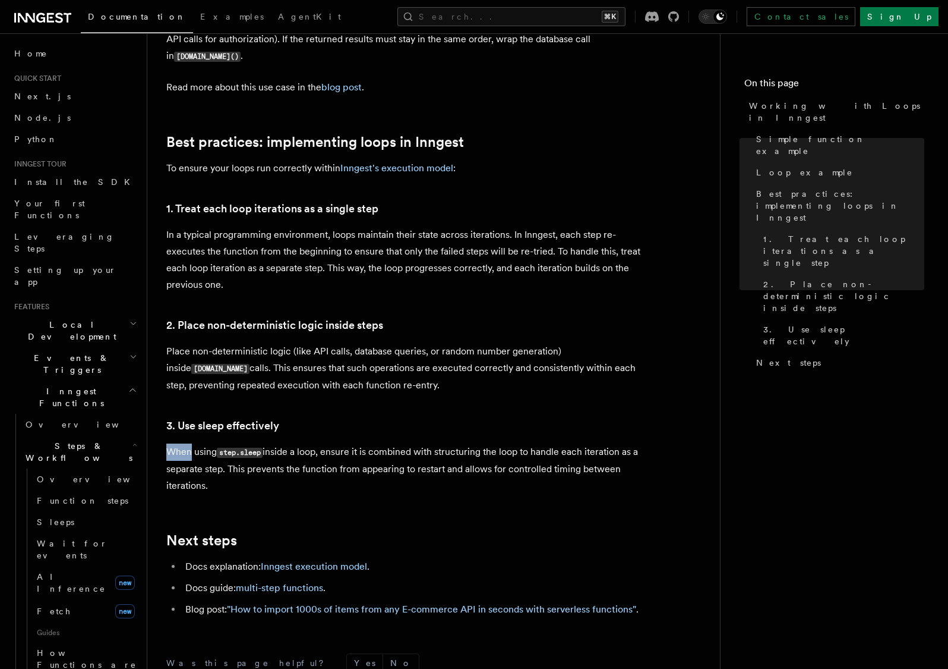
click at [177, 443] on p "When using step.sleep inside a loop, ensure it is combined with structuring the…" at bounding box center [403, 468] width 475 height 51
click at [299, 443] on p "When using step.sleep inside a loop, ensure it is combined with structuring the…" at bounding box center [403, 468] width 475 height 51
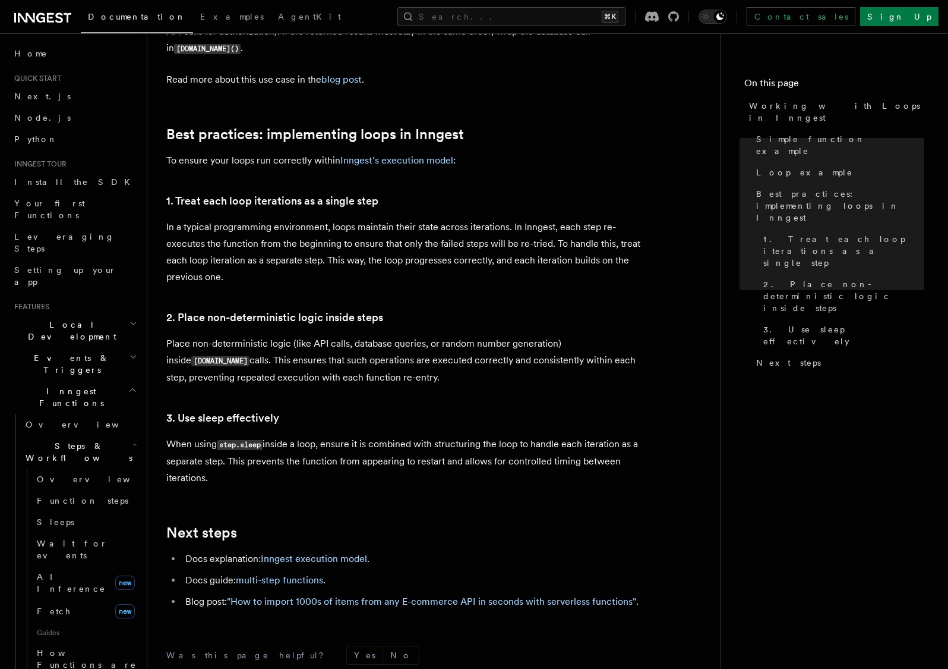
scroll to position [1793, 0]
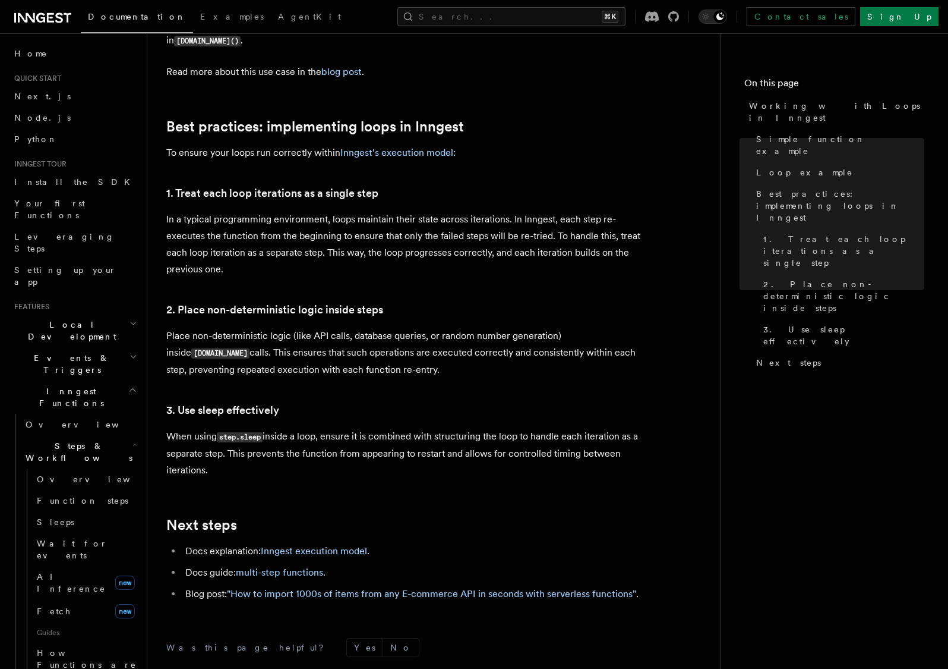
click at [327, 428] on p "When using step.sleep inside a loop, ensure it is combined with structuring the…" at bounding box center [403, 453] width 475 height 51
drag, startPoint x: 329, startPoint y: 397, endPoint x: 519, endPoint y: 399, distance: 190.2
click at [519, 428] on p "When using step.sleep inside a loop, ensure it is combined with structuring the…" at bounding box center [403, 453] width 475 height 51
click at [236, 428] on p "When using step.sleep inside a loop, ensure it is combined with structuring the…" at bounding box center [403, 453] width 475 height 51
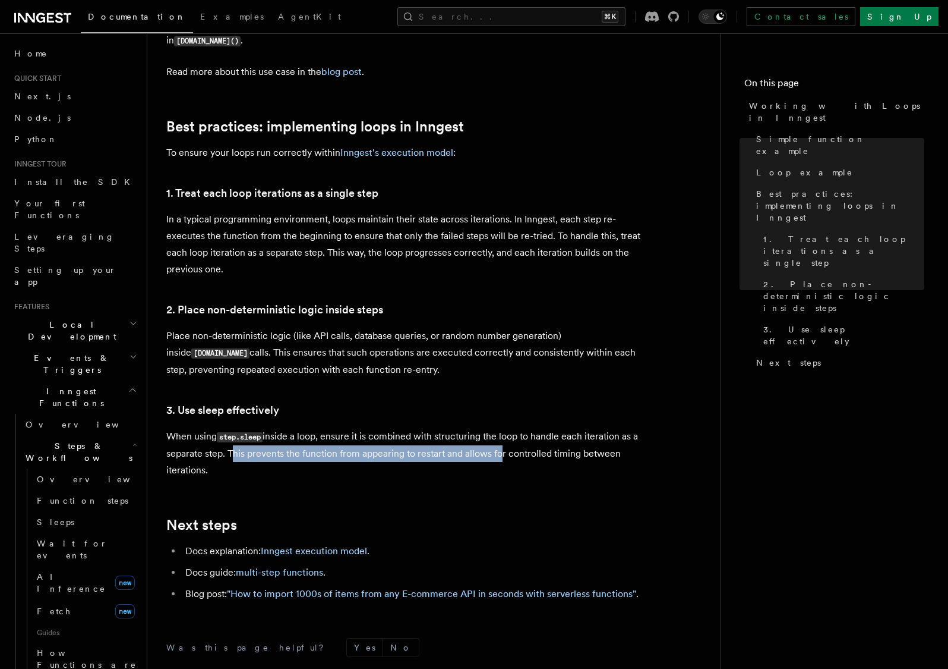
drag, startPoint x: 236, startPoint y: 410, endPoint x: 506, endPoint y: 414, distance: 270.4
click at [506, 428] on p "When using step.sleep inside a loop, ensure it is combined with structuring the…" at bounding box center [403, 453] width 475 height 51
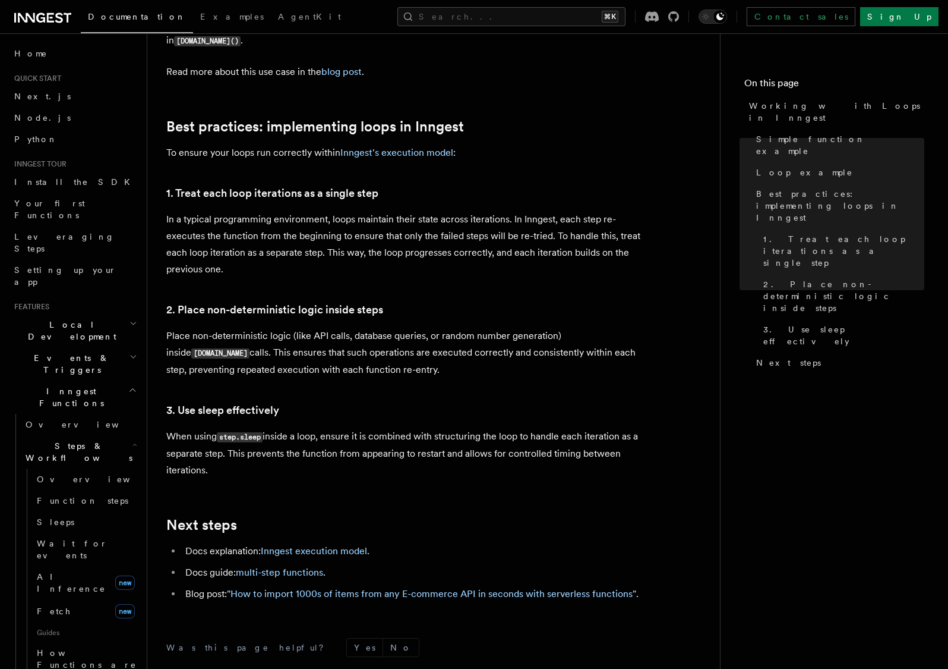
click at [529, 428] on p "When using step.sleep inside a loop, ensure it is combined with structuring the…" at bounding box center [403, 453] width 475 height 51
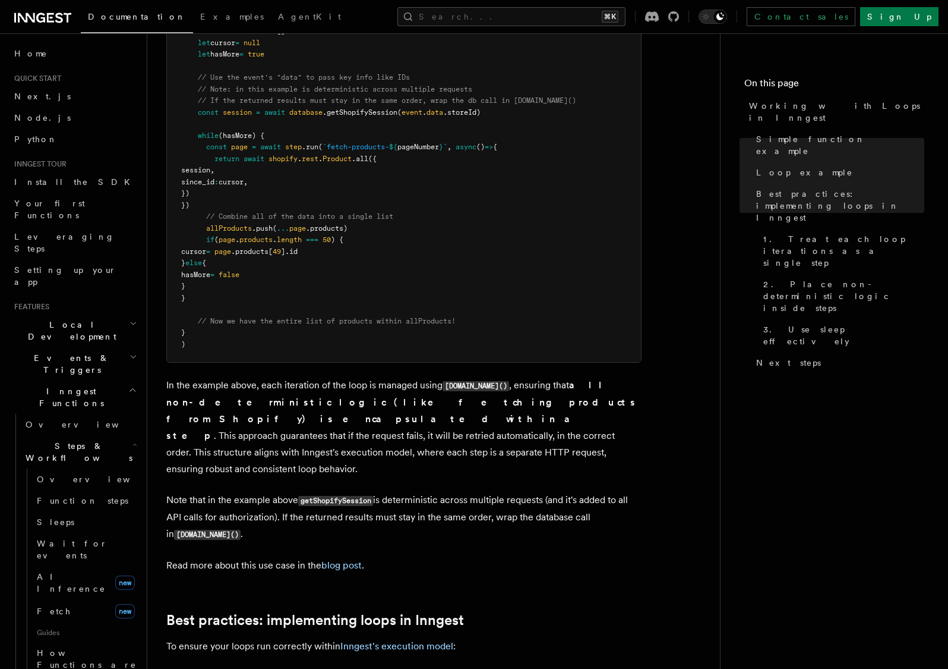
scroll to position [1178, 0]
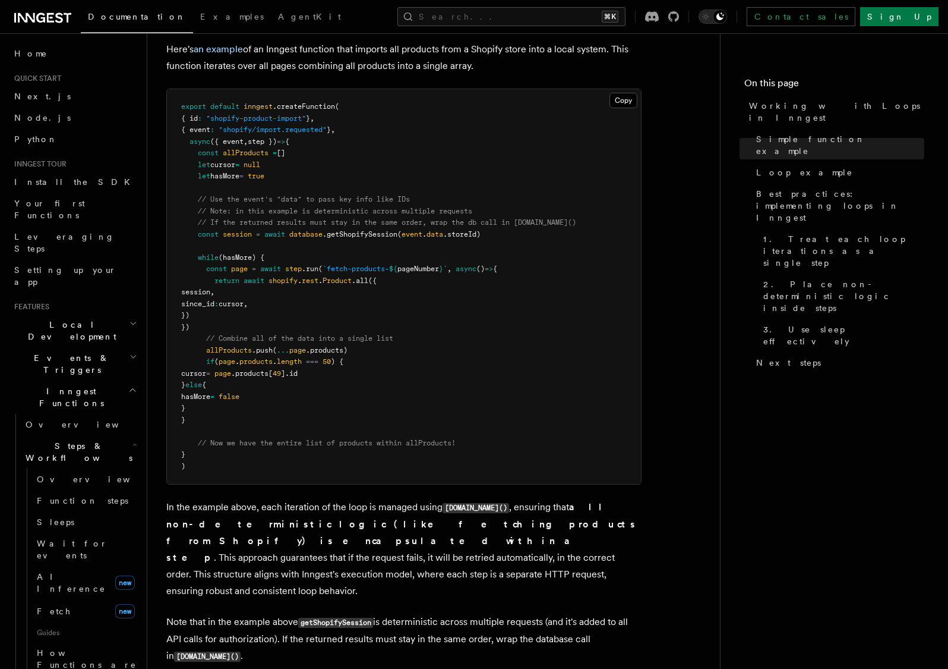
click at [263, 387] on pre "export default inngest .createFunction ( { id : "shopify-product-import" } , { …" at bounding box center [404, 286] width 474 height 395
drag, startPoint x: 209, startPoint y: 400, endPoint x: 191, endPoint y: 318, distance: 84.0
click at [191, 318] on pre "export default inngest .createFunction ( { id : "shopify-product-import" } , { …" at bounding box center [404, 286] width 474 height 395
click at [261, 357] on span "products" at bounding box center [255, 361] width 33 height 8
drag, startPoint x: 271, startPoint y: 387, endPoint x: 138, endPoint y: 319, distance: 149.1
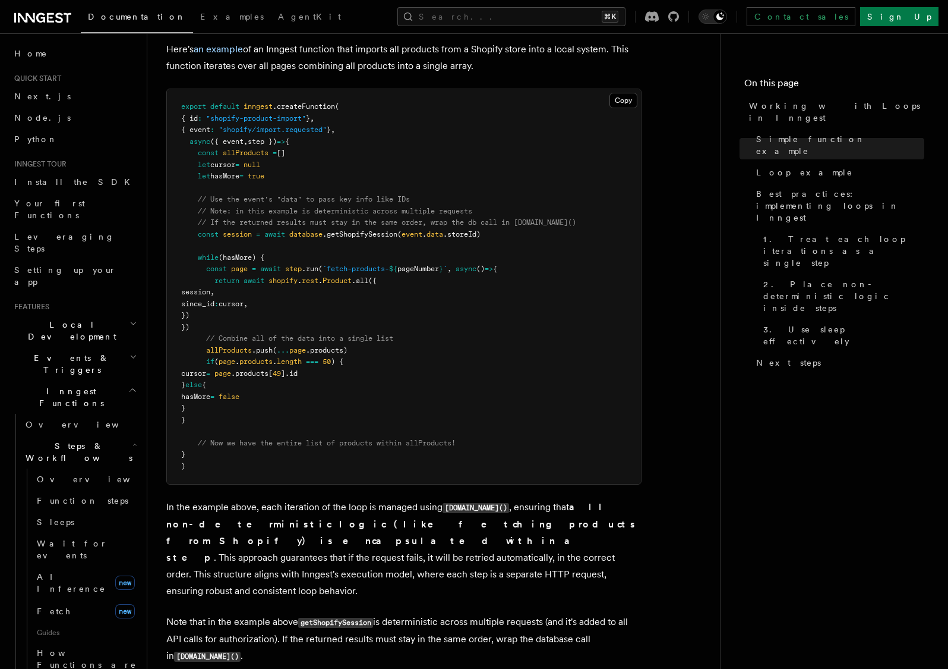
click at [147, 319] on div "Search... Documentation Examples AgentKit Home Quick start Next.js Node.js Pyth…" at bounding box center [547, 136] width 801 height 2629
click at [404, 281] on pre "export default inngest .createFunction ( { id : "shopify-product-import" } , { …" at bounding box center [404, 286] width 474 height 395
drag, startPoint x: 247, startPoint y: 405, endPoint x: 212, endPoint y: 286, distance: 123.9
click at [210, 297] on pre "export default inngest .createFunction ( { id : "shopify-product-import" } , { …" at bounding box center [404, 286] width 474 height 395
click at [260, 276] on pre "export default inngest .createFunction ( { id : "shopify-product-import" } , { …" at bounding box center [404, 286] width 474 height 395
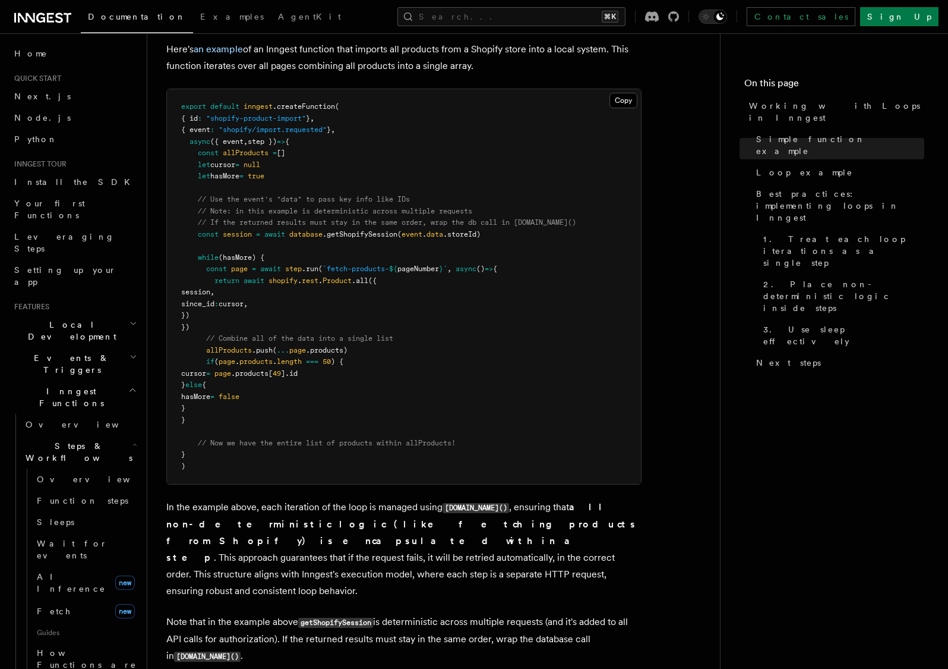
drag, startPoint x: 224, startPoint y: 310, endPoint x: 206, endPoint y: 254, distance: 58.6
click at [206, 254] on pre "export default inngest .createFunction ( { id : "shopify-product-import" } , { …" at bounding box center [404, 286] width 474 height 395
click at [279, 278] on pre "export default inngest .createFunction ( { id : "shopify-product-import" } , { …" at bounding box center [404, 286] width 474 height 395
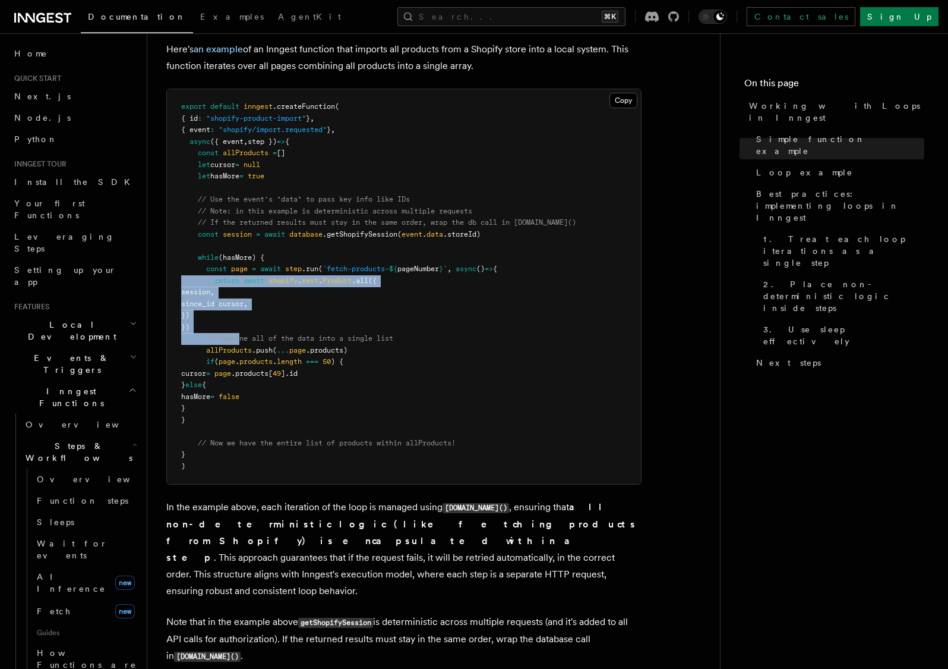
drag, startPoint x: 238, startPoint y: 314, endPoint x: 185, endPoint y: 257, distance: 78.6
click at [182, 259] on pre "export default inngest .createFunction ( { id : "shopify-product-import" } , { …" at bounding box center [404, 286] width 474 height 395
drag, startPoint x: 205, startPoint y: 248, endPoint x: 233, endPoint y: 307, distance: 65.1
click at [233, 307] on pre "export default inngest .createFunction ( { id : "shopify-product-import" } , { …" at bounding box center [404, 286] width 474 height 395
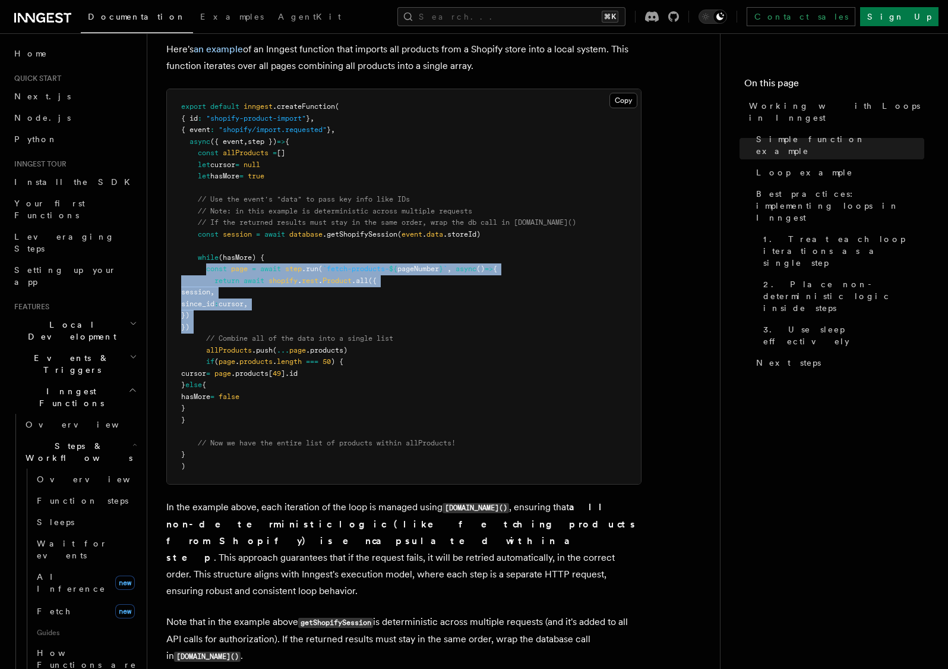
drag, startPoint x: 233, startPoint y: 307, endPoint x: 206, endPoint y: 253, distance: 60.1
click at [206, 253] on pre "export default inngest .createFunction ( { id : "shopify-product-import" } , { …" at bounding box center [404, 286] width 474 height 395
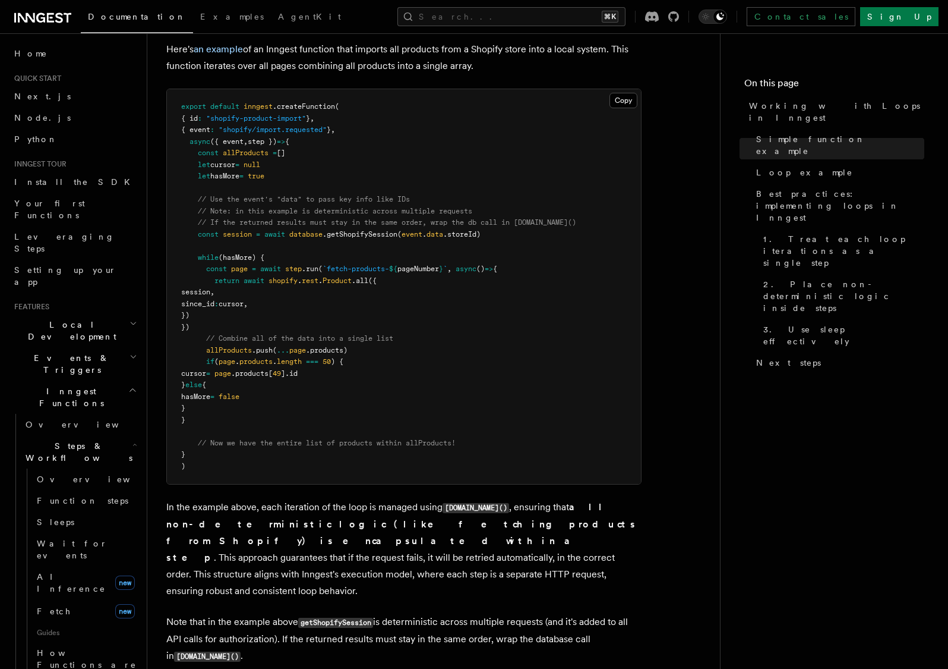
click at [206, 264] on span at bounding box center [193, 268] width 25 height 8
drag, startPoint x: 207, startPoint y: 251, endPoint x: 232, endPoint y: 304, distance: 58.2
click at [232, 304] on pre "export default inngest .createFunction ( { id : "shopify-product-import" } , { …" at bounding box center [404, 286] width 474 height 395
drag, startPoint x: 227, startPoint y: 308, endPoint x: 207, endPoint y: 253, distance: 58.6
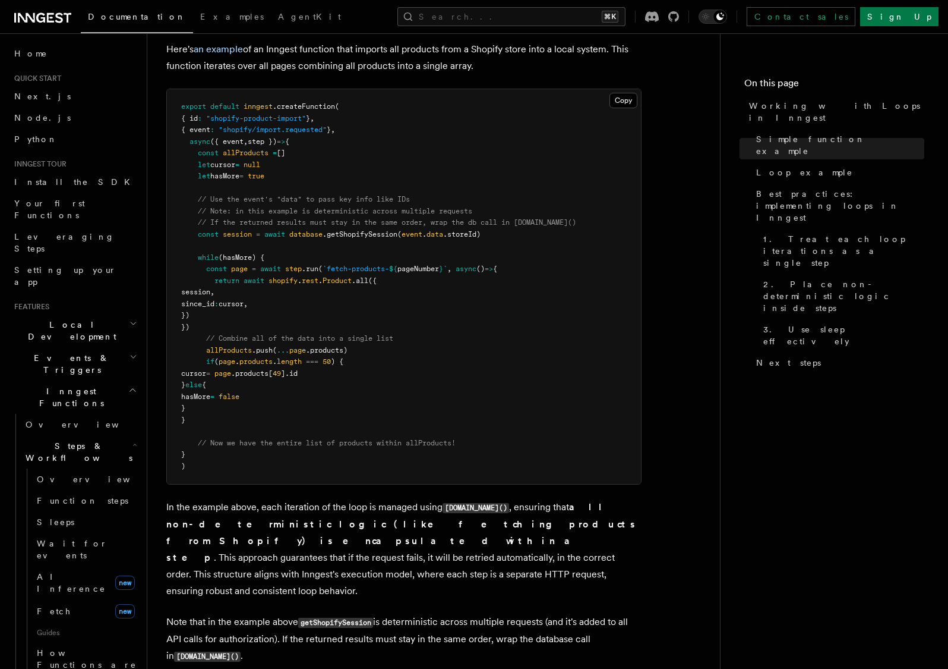
click at [207, 253] on pre "export default inngest .createFunction ( { id : "shopify-product-import" } , { …" at bounding box center [404, 286] width 474 height 395
click at [207, 264] on span "const" at bounding box center [216, 268] width 21 height 8
drag, startPoint x: 209, startPoint y: 258, endPoint x: 219, endPoint y: 311, distance: 53.4
click at [219, 311] on pre "export default inngest .createFunction ( { id : "shopify-product-import" } , { …" at bounding box center [404, 286] width 474 height 395
click at [221, 310] on pre "export default inngest .createFunction ( { id : "shopify-product-import" } , { …" at bounding box center [404, 286] width 474 height 395
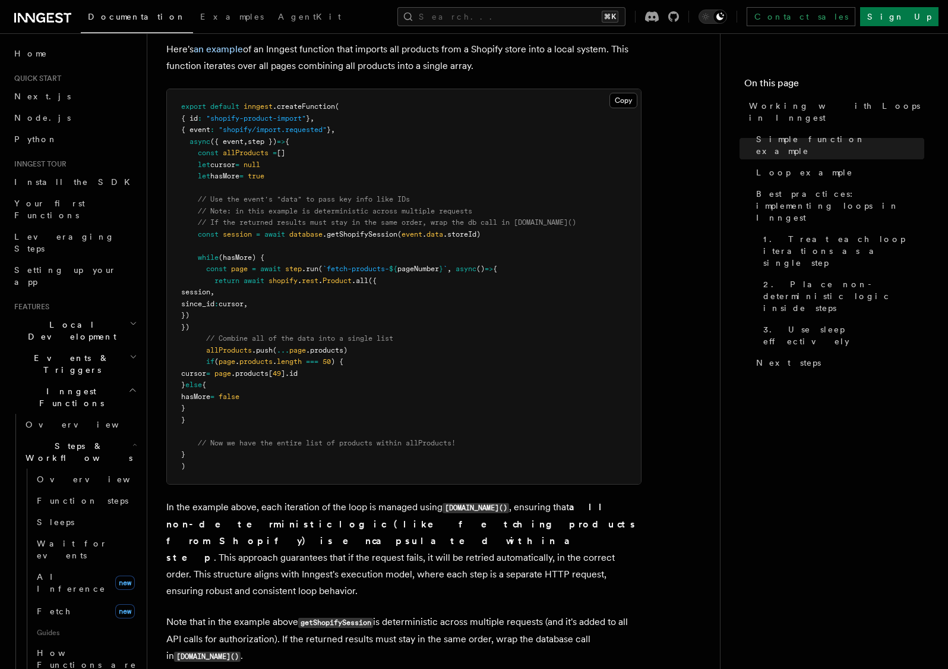
click at [271, 264] on span "await" at bounding box center [270, 268] width 21 height 8
drag, startPoint x: 263, startPoint y: 252, endPoint x: 285, endPoint y: 250, distance: 22.1
click at [285, 264] on span "const page = await step .run ( `fetch-products- ${ pageNumber } ` , async () =>…" at bounding box center [339, 268] width 316 height 8
drag, startPoint x: 226, startPoint y: 304, endPoint x: 198, endPoint y: 254, distance: 57.2
click at [198, 254] on pre "export default inngest .createFunction ( { id : "shopify-product-import" } , { …" at bounding box center [404, 286] width 474 height 395
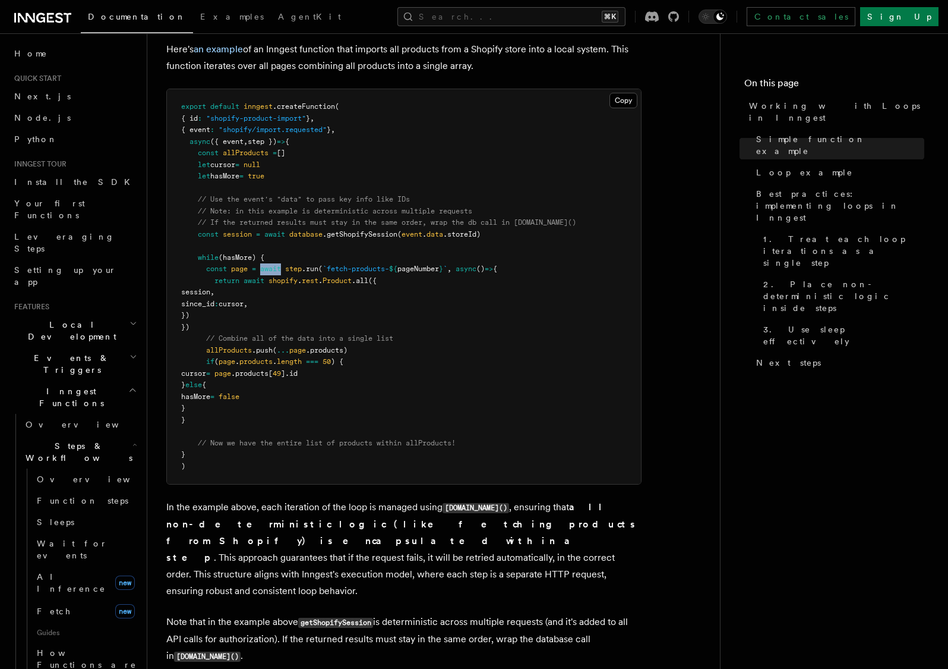
click at [277, 257] on pre "export default inngest .createFunction ( { id : "shopify-product-import" } , { …" at bounding box center [404, 286] width 474 height 395
drag, startPoint x: 285, startPoint y: 251, endPoint x: 264, endPoint y: 252, distance: 20.8
click at [264, 264] on span "const page = await step .run ( `fetch-products- ${ pageNumber } ` , async () =>…" at bounding box center [339, 268] width 316 height 8
click at [220, 305] on pre "export default inngest .createFunction ( { id : "shopify-product-import" } , { …" at bounding box center [404, 286] width 474 height 395
drag, startPoint x: 207, startPoint y: 332, endPoint x: 362, endPoint y: 332, distance: 155.7
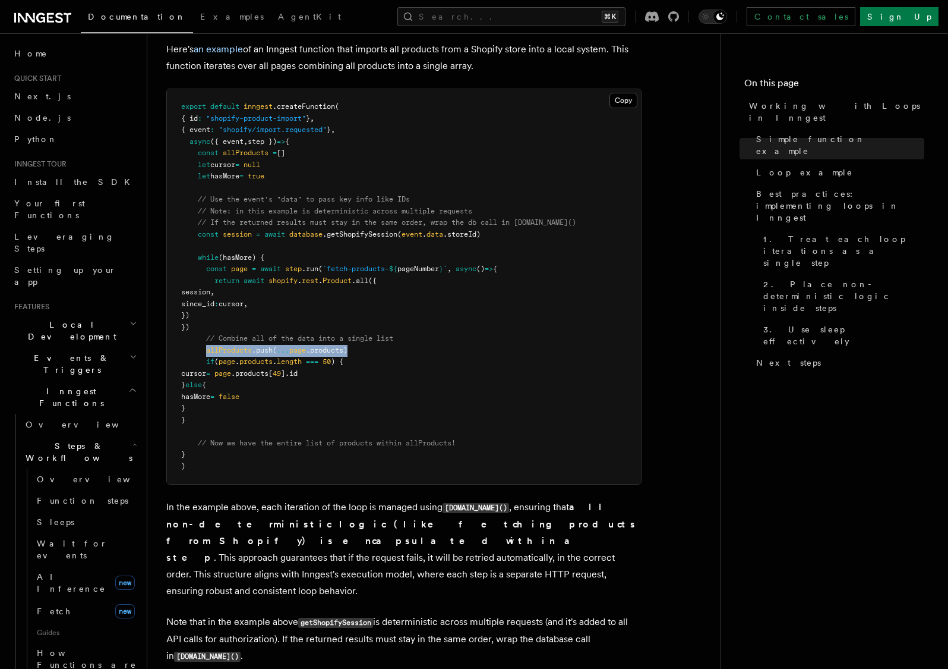
click at [361, 327] on pre "export default inngest .createFunction ( { id : "shopify-product-import" } , { …" at bounding box center [404, 286] width 474 height 395
click at [306, 374] on pre "export default inngest .createFunction ( { id : "shopify-product-import" } , { …" at bounding box center [404, 286] width 474 height 395
drag, startPoint x: 221, startPoint y: 306, endPoint x: 201, endPoint y: 252, distance: 57.7
click at [201, 252] on pre "export default inngest .createFunction ( { id : "shopify-product-import" } , { …" at bounding box center [404, 286] width 474 height 395
click at [251, 346] on span "allProducts" at bounding box center [229, 350] width 46 height 8
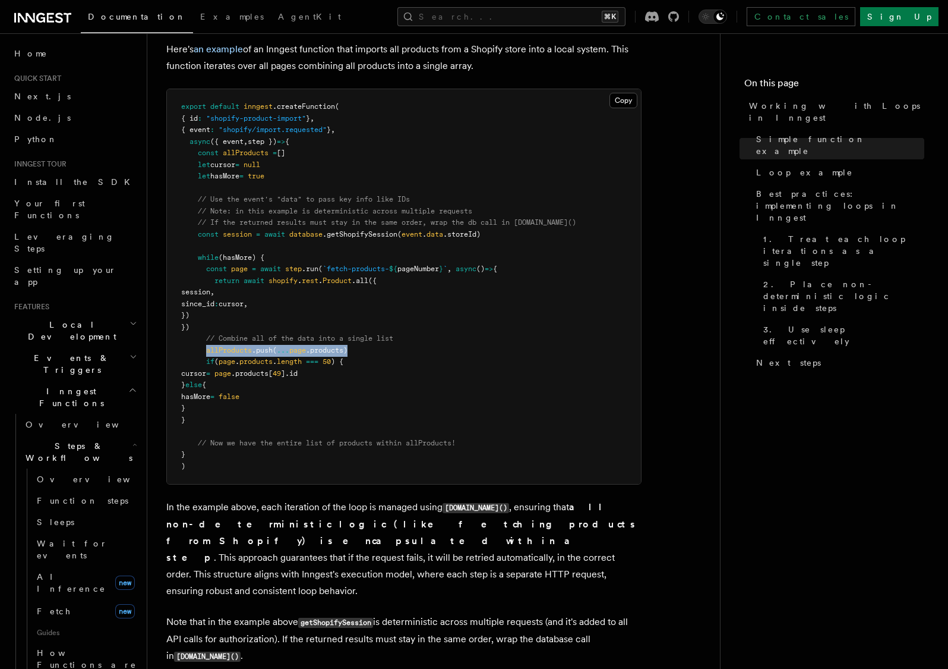
drag, startPoint x: 218, startPoint y: 326, endPoint x: 368, endPoint y: 332, distance: 150.4
click at [369, 332] on pre "export default inngest .createFunction ( { id : "shopify-product-import" } , { …" at bounding box center [404, 286] width 474 height 395
click at [365, 332] on pre "export default inngest .createFunction ( { id : "shopify-product-import" } , { …" at bounding box center [404, 286] width 474 height 395
drag, startPoint x: 364, startPoint y: 330, endPoint x: 204, endPoint y: 329, distance: 159.8
click at [204, 329] on pre "export default inngest .createFunction ( { id : "shopify-product-import" } , { …" at bounding box center [404, 286] width 474 height 395
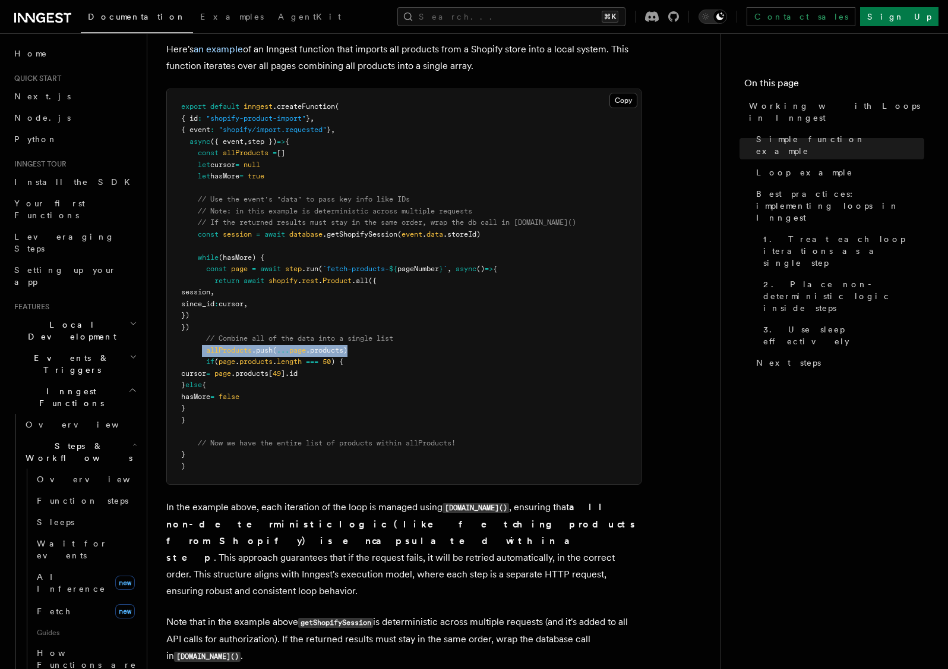
drag, startPoint x: 263, startPoint y: 250, endPoint x: 261, endPoint y: 302, distance: 52.3
click at [261, 302] on pre "export default inngest .createFunction ( { id : "shopify-product-import" } , { …" at bounding box center [404, 286] width 474 height 395
drag, startPoint x: 381, startPoint y: 329, endPoint x: 198, endPoint y: 329, distance: 183.6
click at [195, 328] on pre "export default inngest .createFunction ( { id : "shopify-product-import" } , { …" at bounding box center [404, 286] width 474 height 395
drag, startPoint x: 258, startPoint y: 250, endPoint x: 273, endPoint y: 301, distance: 53.2
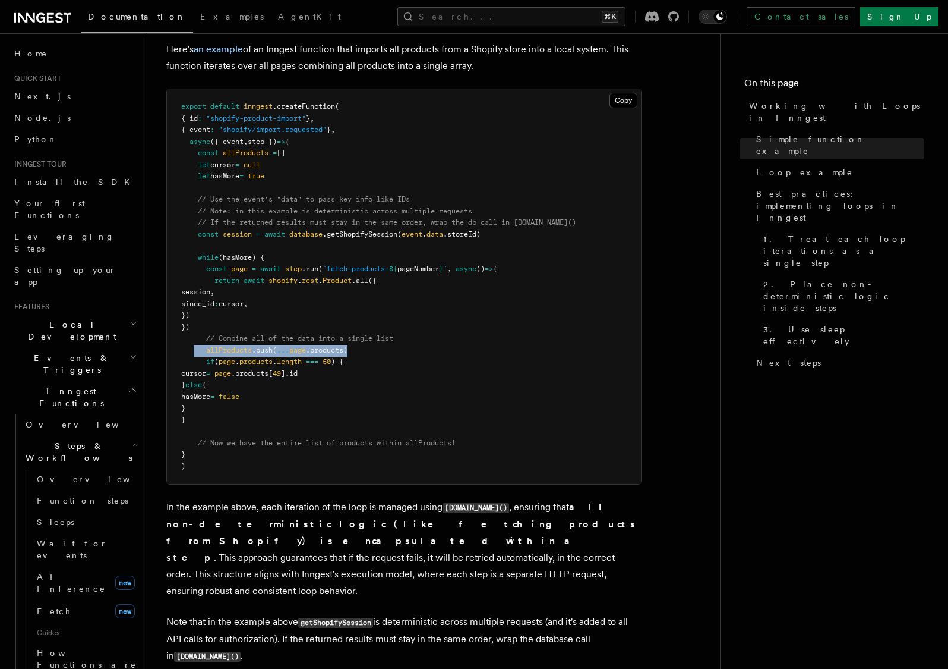
click at [273, 301] on pre "export default inngest .createFunction ( { id : "shopify-product-import" } , { …" at bounding box center [404, 286] width 474 height 395
drag, startPoint x: 369, startPoint y: 329, endPoint x: 155, endPoint y: 334, distance: 214.0
click at [155, 334] on div "Features Inngest Functions Steps & Workflows Working with Loops in Inngest In I…" at bounding box center [452, 136] width 611 height 2629
click at [229, 307] on pre "export default inngest .createFunction ( { id : "shopify-product-import" } , { …" at bounding box center [404, 286] width 474 height 395
drag, startPoint x: 215, startPoint y: 328, endPoint x: 258, endPoint y: 387, distance: 73.6
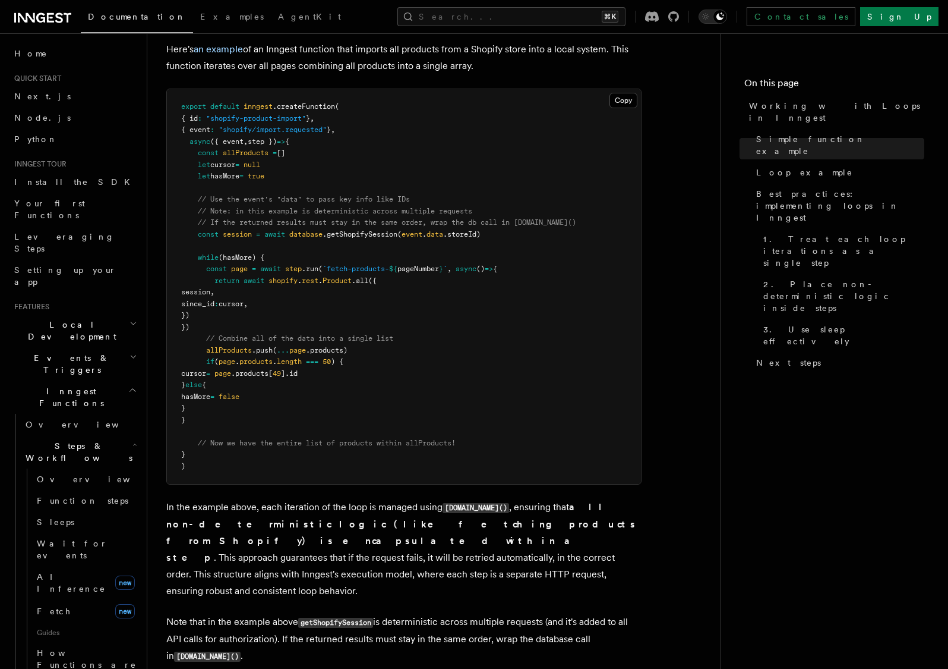
click at [258, 387] on pre "export default inngest .createFunction ( { id : "shopify-product-import" } , { …" at bounding box center [404, 286] width 474 height 395
drag, startPoint x: 209, startPoint y: 390, endPoint x: 182, endPoint y: 235, distance: 158.0
click at [182, 235] on pre "export default inngest .createFunction ( { id : "shopify-product-import" } , { …" at bounding box center [404, 286] width 474 height 395
click at [253, 334] on span "// Combine all of the data into a single list" at bounding box center [299, 338] width 187 height 8
drag, startPoint x: 225, startPoint y: 385, endPoint x: 185, endPoint y: 317, distance: 78.3
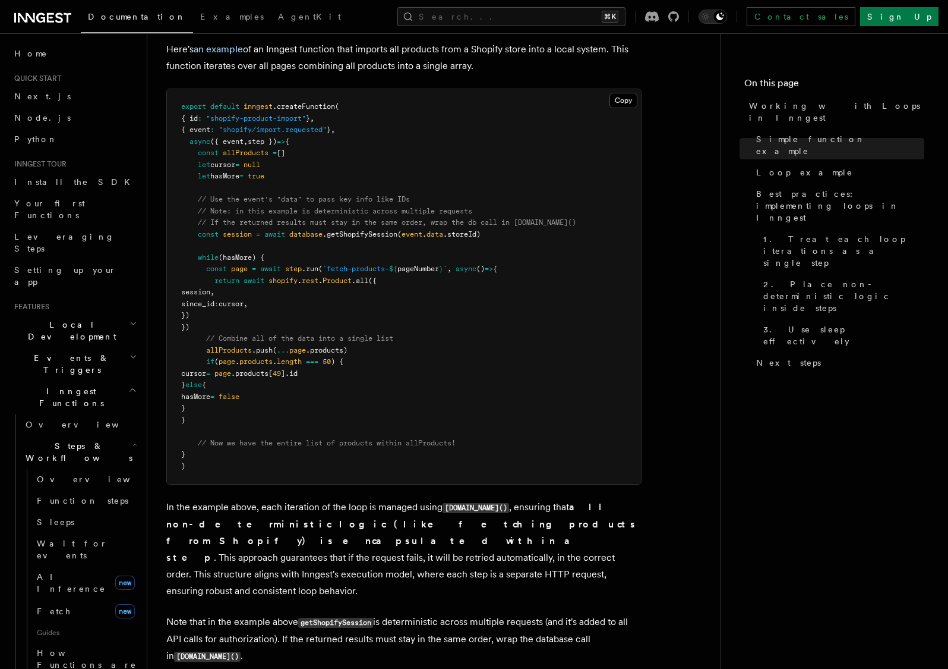
click at [185, 317] on pre "export default inngest .createFunction ( { id : "shopify-product-import" } , { …" at bounding box center [404, 286] width 474 height 395
click at [280, 373] on pre "export default inngest .createFunction ( { id : "shopify-product-import" } , { …" at bounding box center [404, 286] width 474 height 395
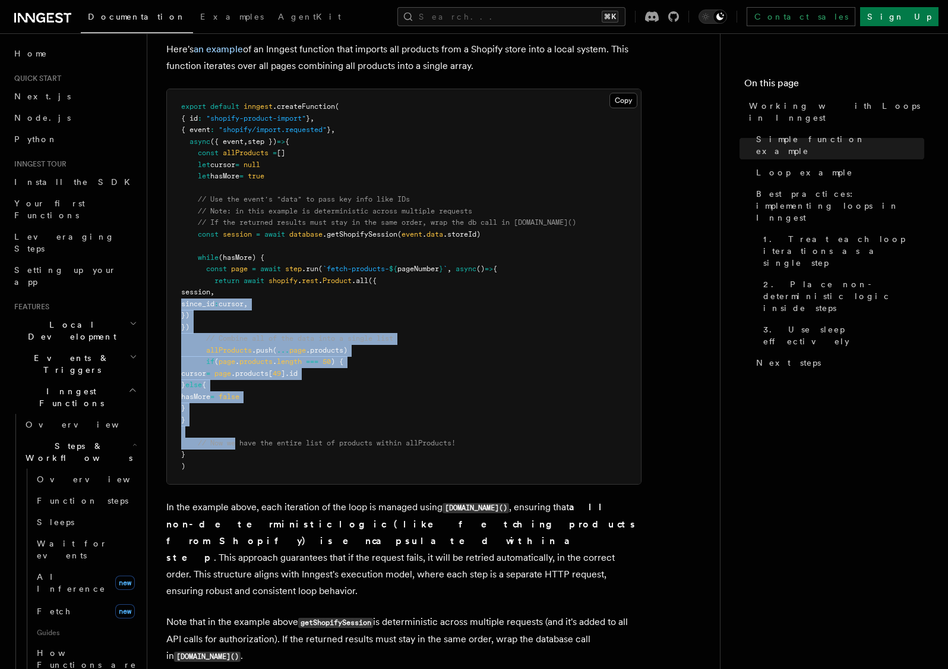
drag, startPoint x: 235, startPoint y: 417, endPoint x: 175, endPoint y: 286, distance: 143.6
click at [175, 286] on pre "export default inngest .createFunction ( { id : "shopify-product-import" } , { …" at bounding box center [404, 286] width 474 height 395
click at [332, 359] on pre "export default inngest .createFunction ( { id : "shopify-product-import" } , { …" at bounding box center [404, 286] width 474 height 395
drag, startPoint x: 187, startPoint y: 335, endPoint x: 171, endPoint y: 298, distance: 40.4
click at [171, 298] on pre "export default inngest .createFunction ( { id : "shopify-product-import" } , { …" at bounding box center [404, 286] width 474 height 395
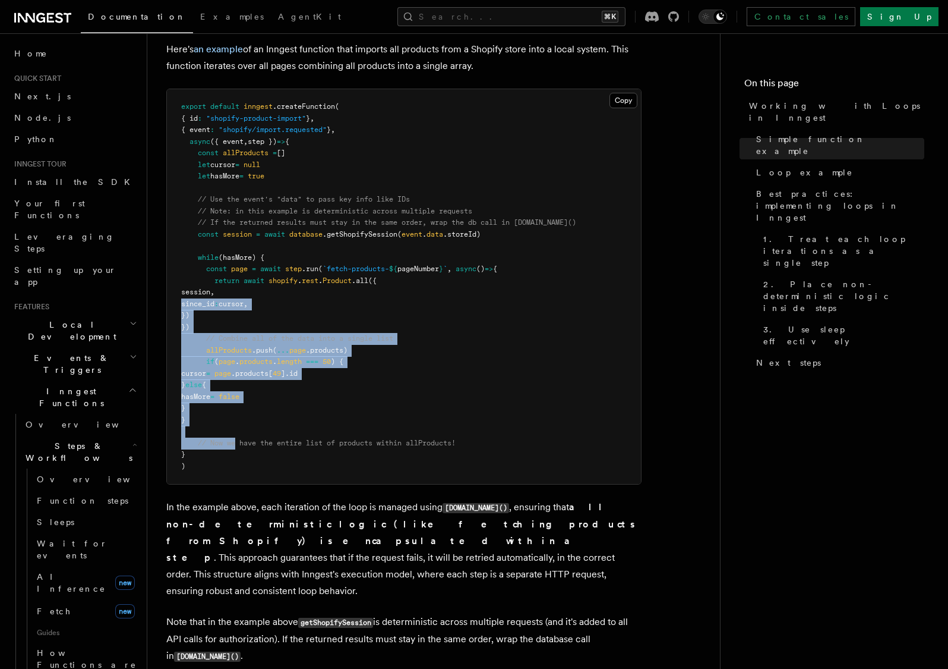
click at [232, 371] on pre "export default inngest .createFunction ( { id : "shopify-product-import" } , { …" at bounding box center [404, 286] width 474 height 395
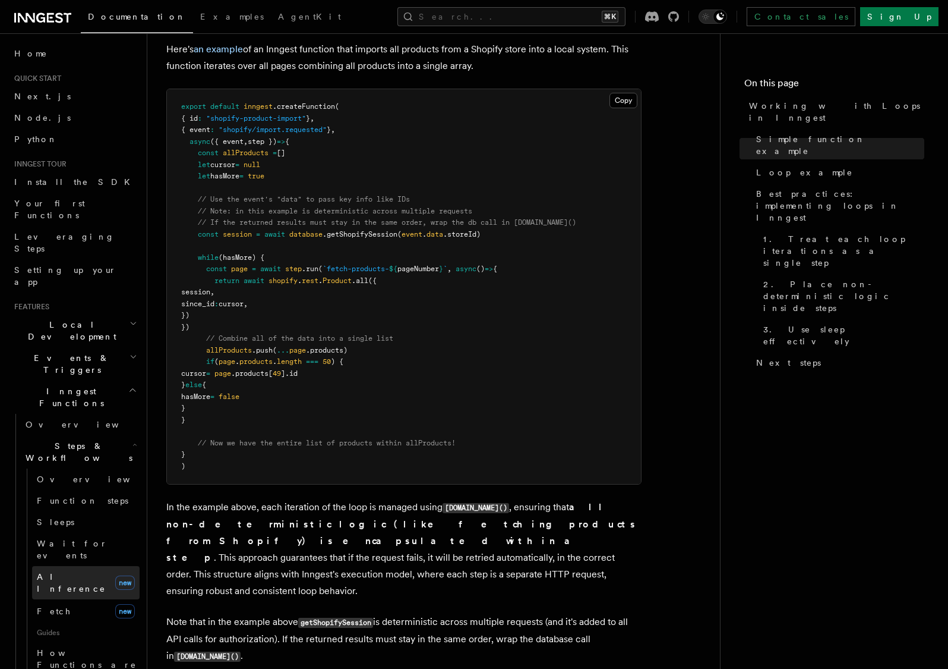
scroll to position [203, 0]
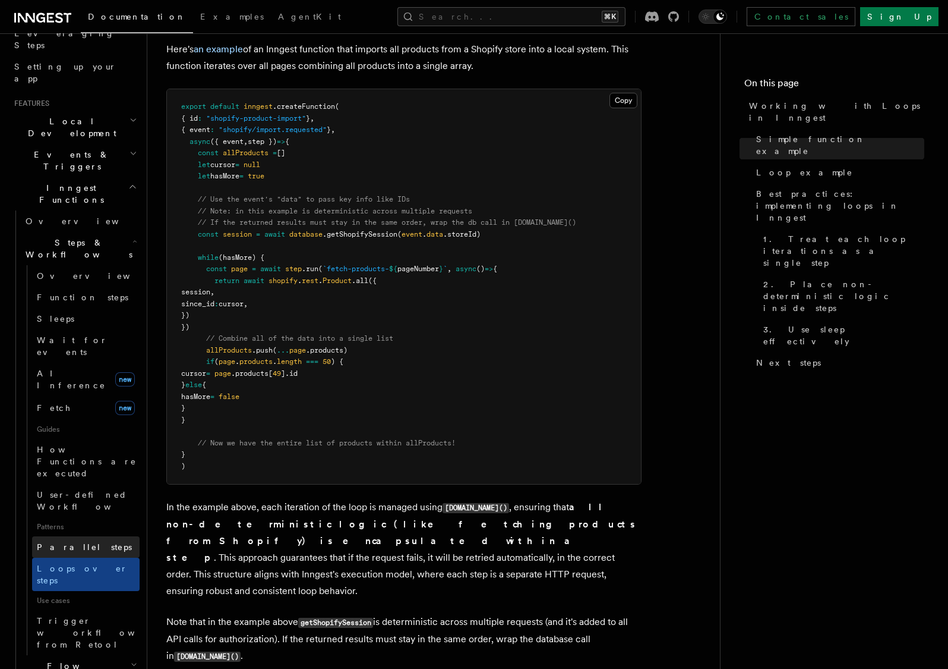
click at [75, 542] on span "Parallel steps" at bounding box center [84, 547] width 95 height 10
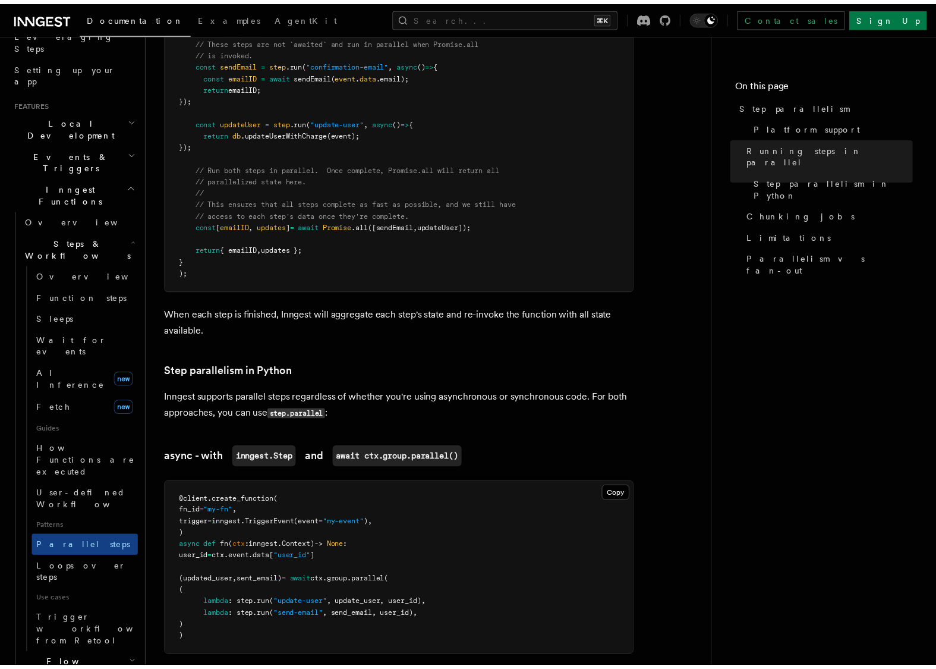
scroll to position [208, 0]
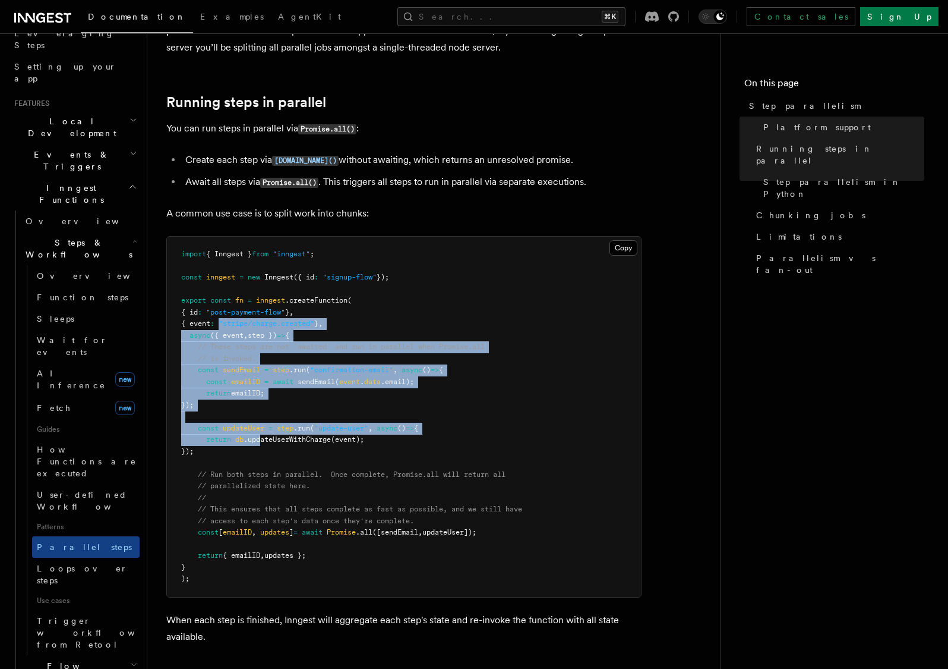
drag, startPoint x: 228, startPoint y: 307, endPoint x: 269, endPoint y: 430, distance: 130.2
click at [268, 424] on pre "import { Inngest } from "inngest" ; const inngest = new Inngest ({ id : "signup…" at bounding box center [404, 417] width 474 height 360
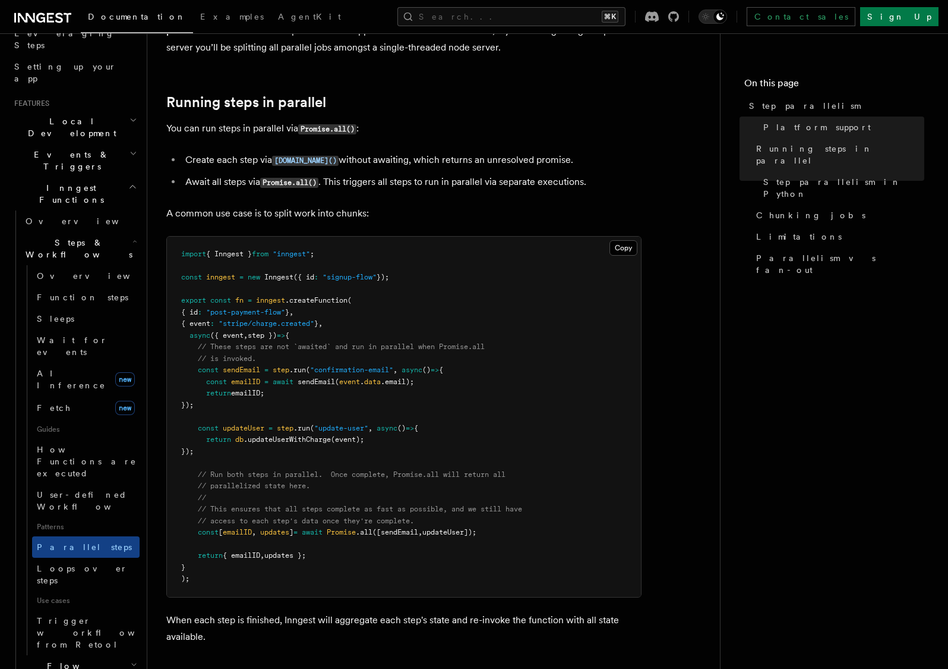
click at [270, 442] on pre "import { Inngest } from "inngest" ; const inngest = new Inngest ({ id : "signup…" at bounding box center [404, 417] width 474 height 360
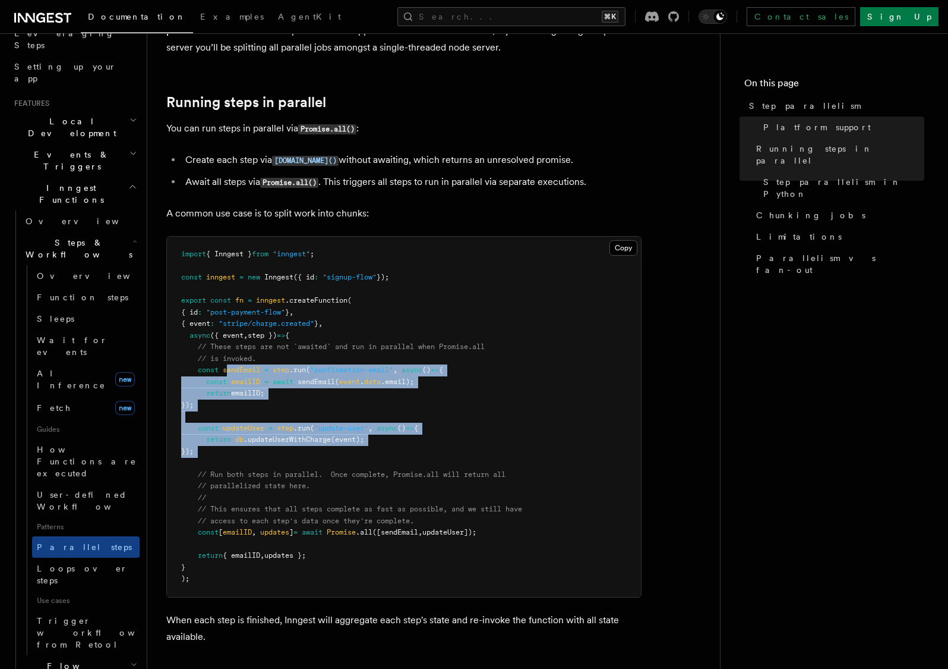
drag, startPoint x: 241, startPoint y: 422, endPoint x: 229, endPoint y: 349, distance: 73.6
click at [229, 349] on pre "import { Inngest } from "inngest" ; const inngest = new Inngest ({ id : "signup…" at bounding box center [404, 417] width 474 height 360
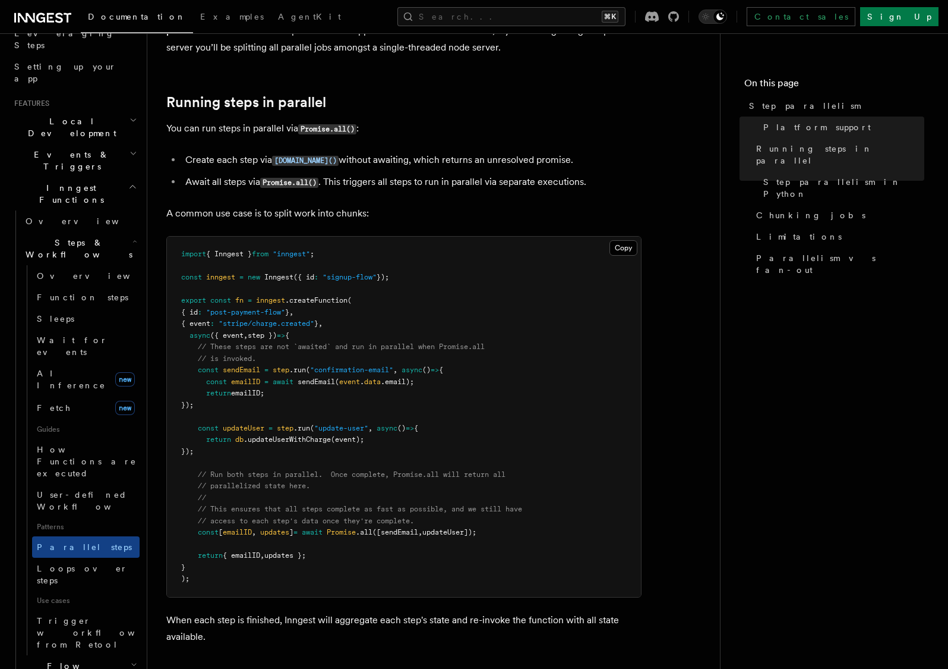
click at [266, 355] on pre "import { Inngest } from "inngest" ; const inngest = new Inngest ({ id : "signup…" at bounding box center [404, 417] width 474 height 360
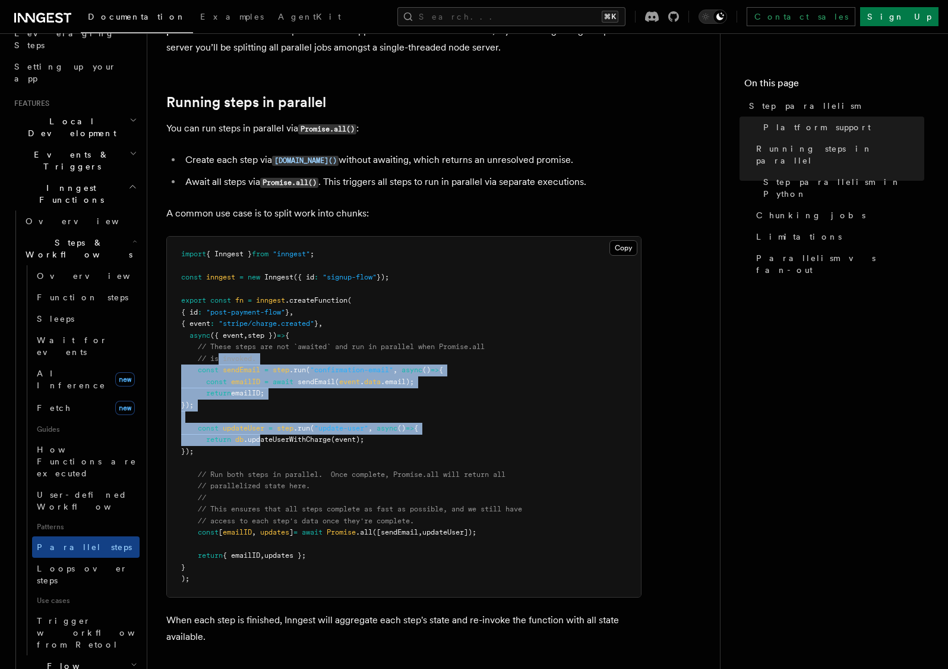
drag, startPoint x: 219, startPoint y: 337, endPoint x: 267, endPoint y: 422, distance: 97.7
click at [269, 422] on pre "import { Inngest } from "inngest" ; const inngest = new Inngest ({ id : "signup…" at bounding box center [404, 417] width 474 height 360
click at [264, 435] on span ".updateUserWithCharge" at bounding box center [287, 439] width 87 height 8
drag, startPoint x: 223, startPoint y: 431, endPoint x: 202, endPoint y: 323, distance: 110.2
click at [202, 323] on pre "import { Inngest } from "inngest" ; const inngest = new Inngest ({ id : "signup…" at bounding box center [404, 417] width 474 height 360
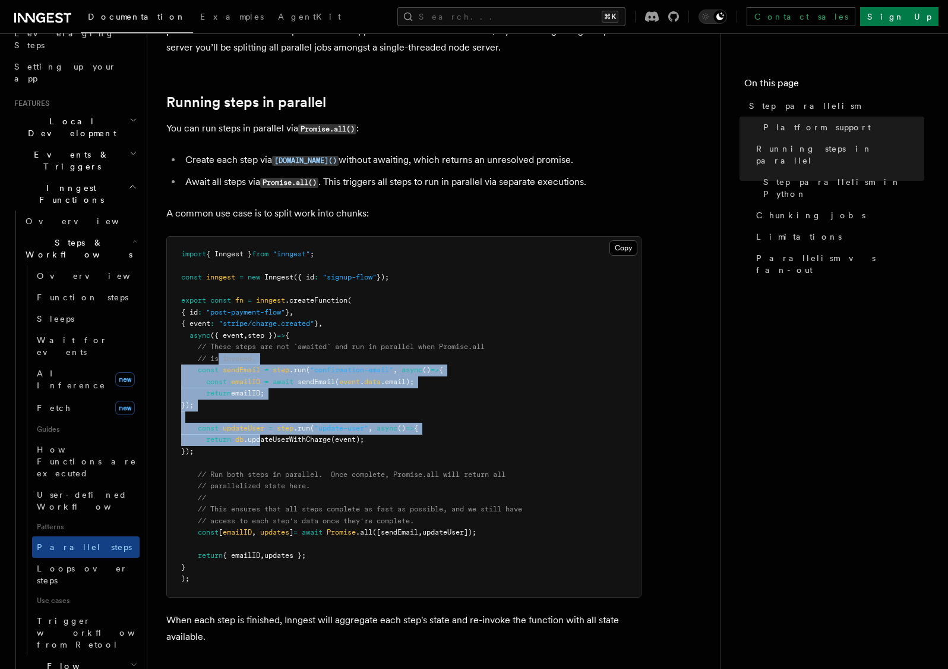
click at [202, 342] on span "// These steps are not `awaited` and run in parallel when Promise.all" at bounding box center [341, 346] width 287 height 8
drag, startPoint x: 197, startPoint y: 351, endPoint x: 229, endPoint y: 429, distance: 84.2
click at [229, 429] on pre "import { Inngest } from "inngest" ; const inngest = new Inngest ({ id : "signup…" at bounding box center [404, 417] width 474 height 360
click at [228, 428] on pre "import { Inngest } from "inngest" ; const inngest = new Inngest ({ id : "signup…" at bounding box center [404, 417] width 474 height 360
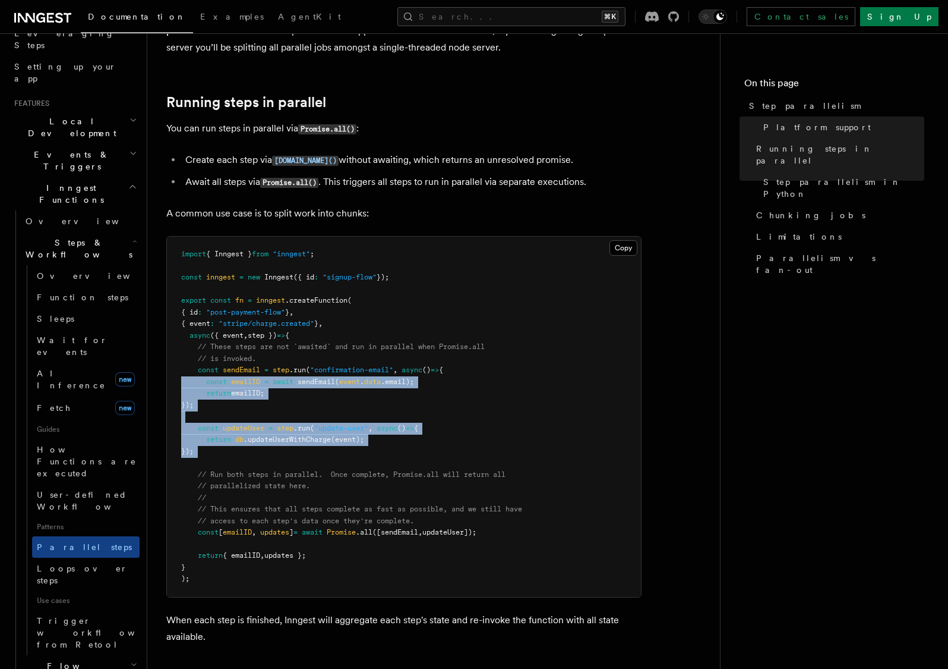
drag, startPoint x: 228, startPoint y: 428, endPoint x: 201, endPoint y: 359, distance: 74.2
click at [201, 359] on pre "import { Inngest } from "inngest" ; const inngest = new Inngest ({ id : "signup…" at bounding box center [404, 417] width 474 height 360
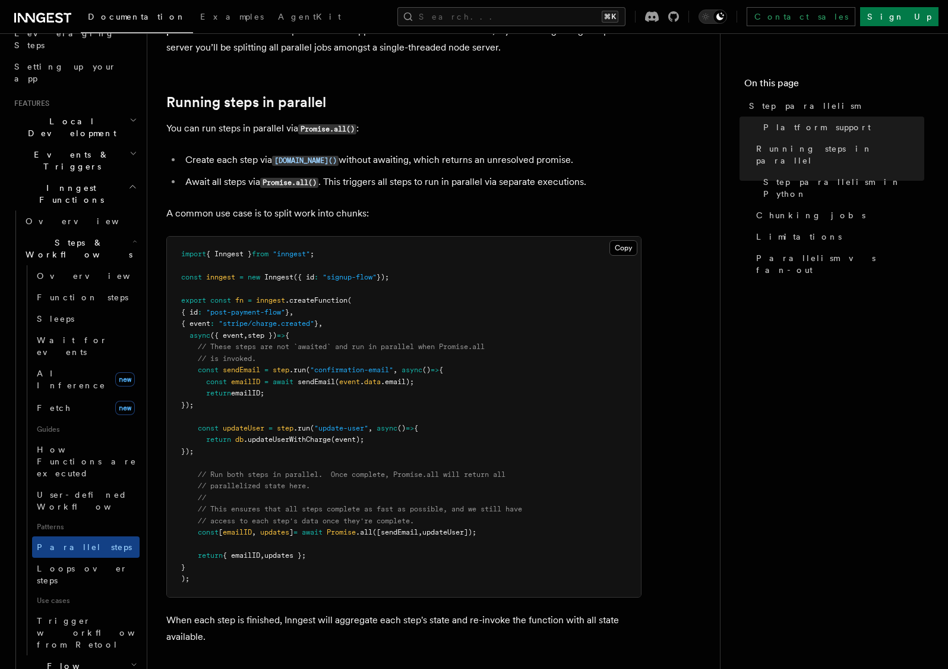
click at [275, 296] on span "inngest" at bounding box center [270, 300] width 29 height 8
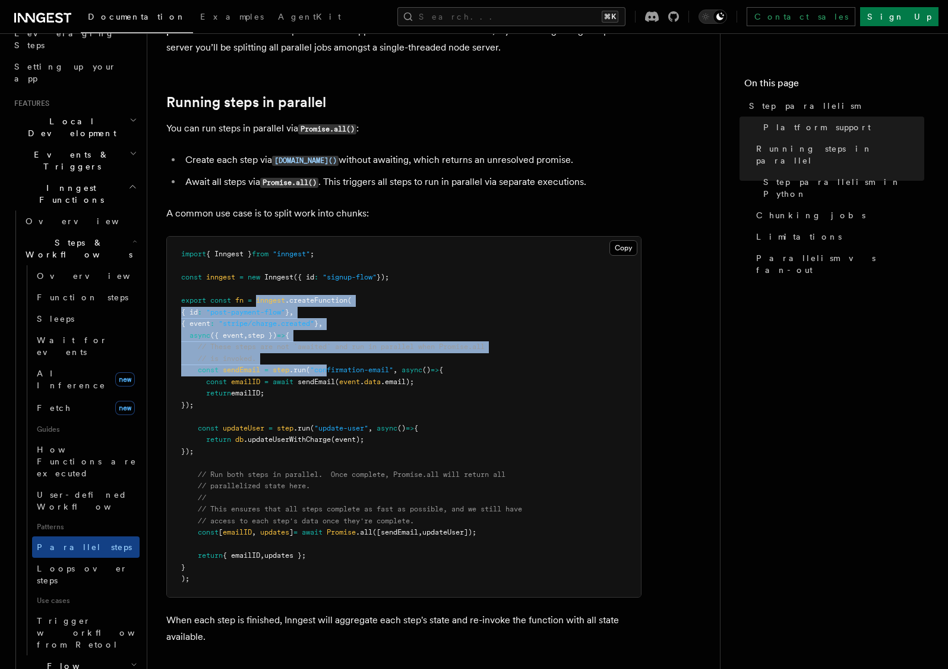
drag, startPoint x: 272, startPoint y: 291, endPoint x: 339, endPoint y: 360, distance: 96.6
click at [339, 360] on code "import { Inngest } from "inngest" ; const inngest = new Inngest ({ id : "signup…" at bounding box center [351, 416] width 341 height 333
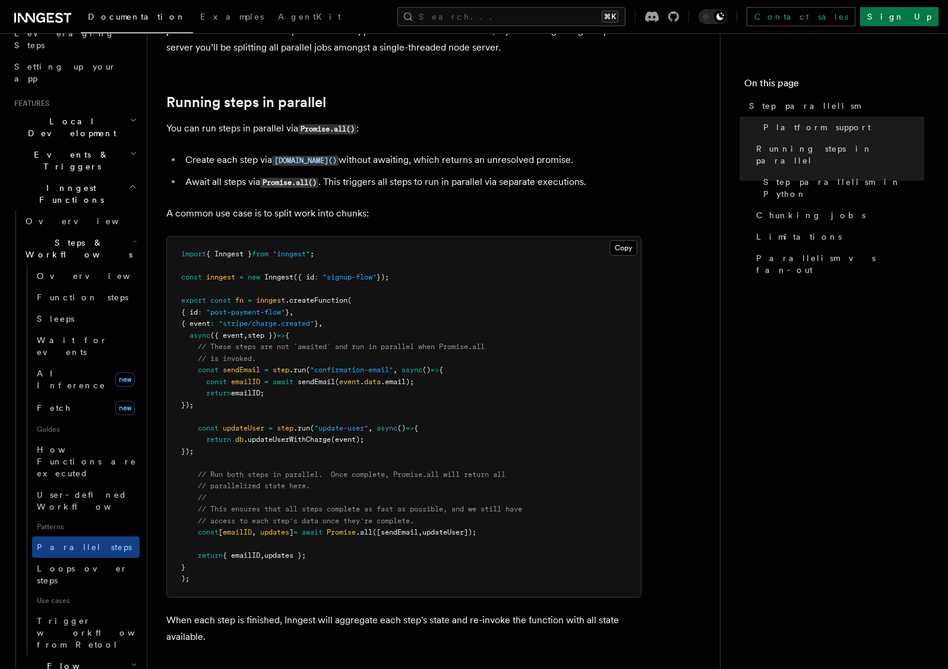
click at [357, 385] on pre "import { Inngest } from "inngest" ; const inngest = new Inngest ({ id : "signup…" at bounding box center [404, 417] width 474 height 360
click at [235, 296] on span at bounding box center [233, 300] width 4 height 8
drag, startPoint x: 237, startPoint y: 283, endPoint x: 321, endPoint y: 308, distance: 87.8
click at [321, 308] on code "import { Inngest } from "inngest" ; const inngest = new Inngest ({ id : "signup…" at bounding box center [351, 416] width 341 height 333
click at [314, 319] on span ""stripe/charge.created"" at bounding box center [267, 323] width 96 height 8
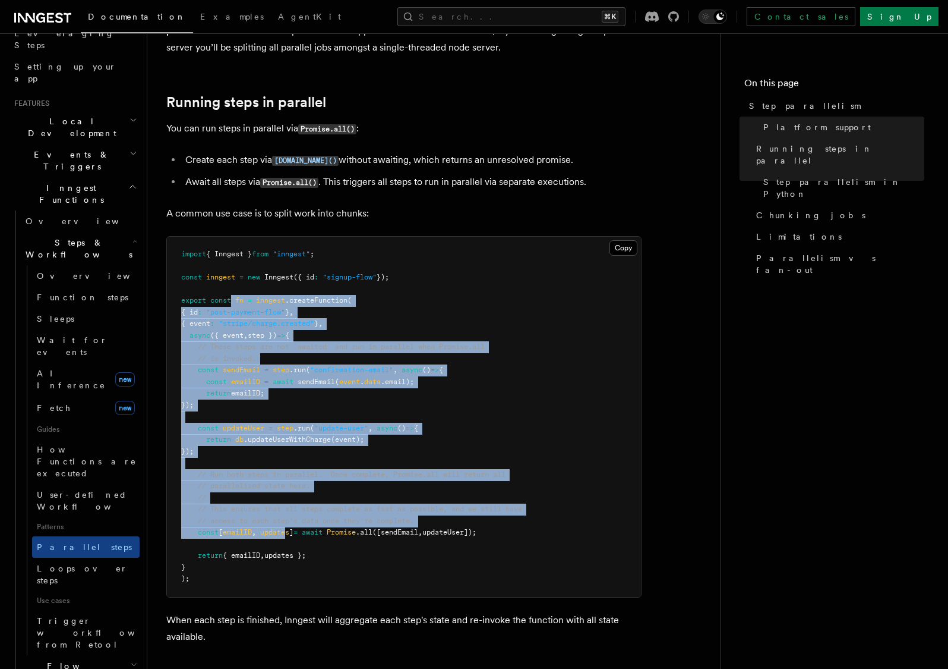
drag, startPoint x: 232, startPoint y: 278, endPoint x: 271, endPoint y: 549, distance: 274.4
click at [291, 512] on pre "import { Inngest } from "inngest" ; const inngest = new Inngest ({ id : "signup…" at bounding box center [404, 417] width 474 height 360
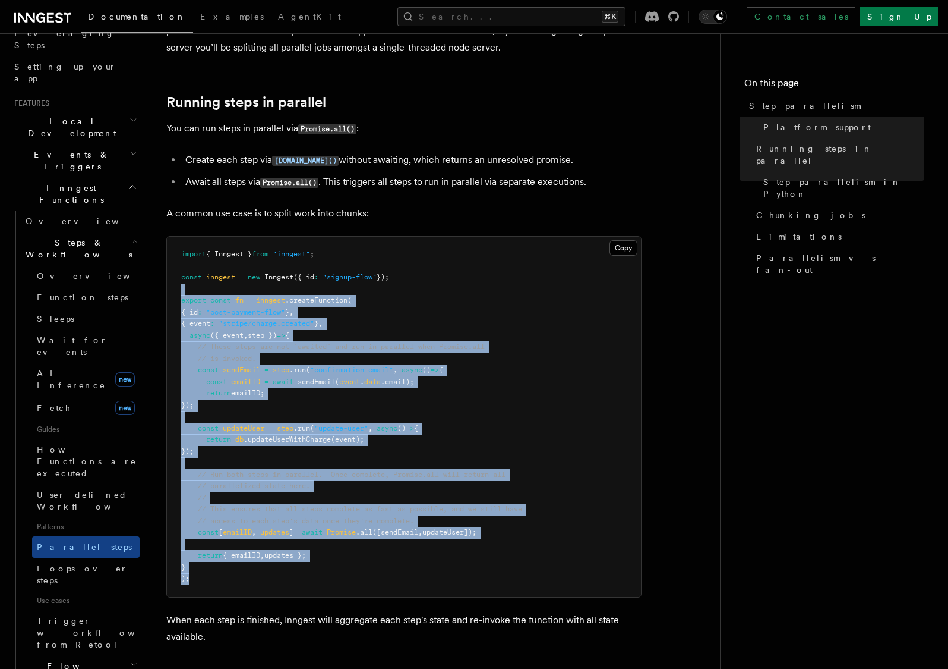
drag, startPoint x: 232, startPoint y: 532, endPoint x: 223, endPoint y: 273, distance: 258.6
click at [223, 273] on pre "import { Inngest } from "inngest" ; const inngest = new Inngest ({ id : "signup…" at bounding box center [404, 417] width 474 height 360
click at [225, 296] on span "const" at bounding box center [220, 300] width 21 height 8
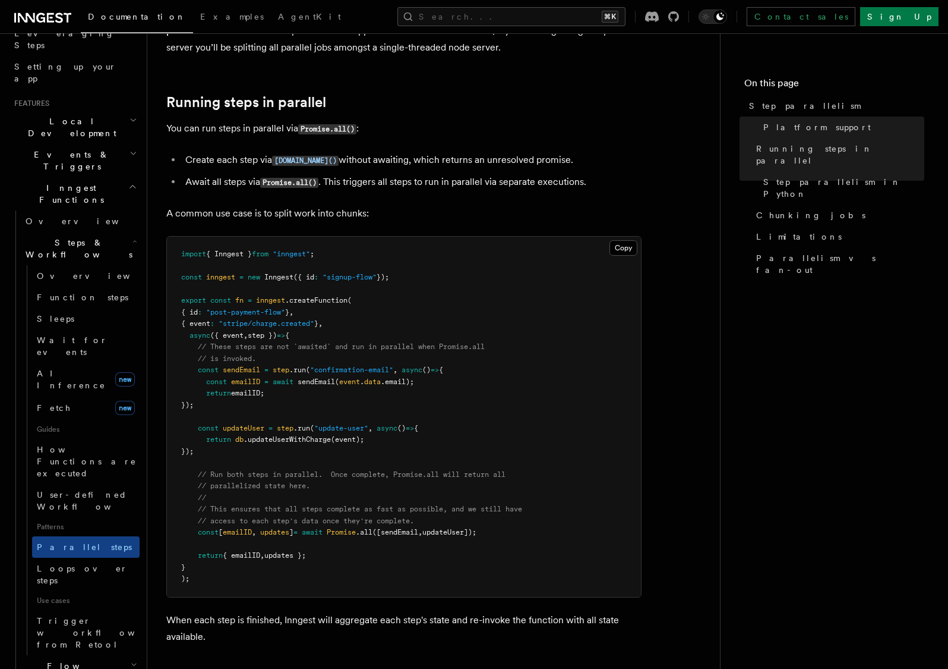
click at [268, 120] on p "You can run steps in parallel via Promise.all() :" at bounding box center [403, 128] width 475 height 17
drag, startPoint x: 4, startPoint y: 45, endPoint x: 268, endPoint y: 108, distance: 271.4
click at [268, 120] on p "You can run steps in parallel via Promise.all() :" at bounding box center [403, 128] width 475 height 17
click at [199, 152] on li "Create each step via [DOMAIN_NAME]() without awaiting, which returns an unresol…" at bounding box center [412, 160] width 460 height 17
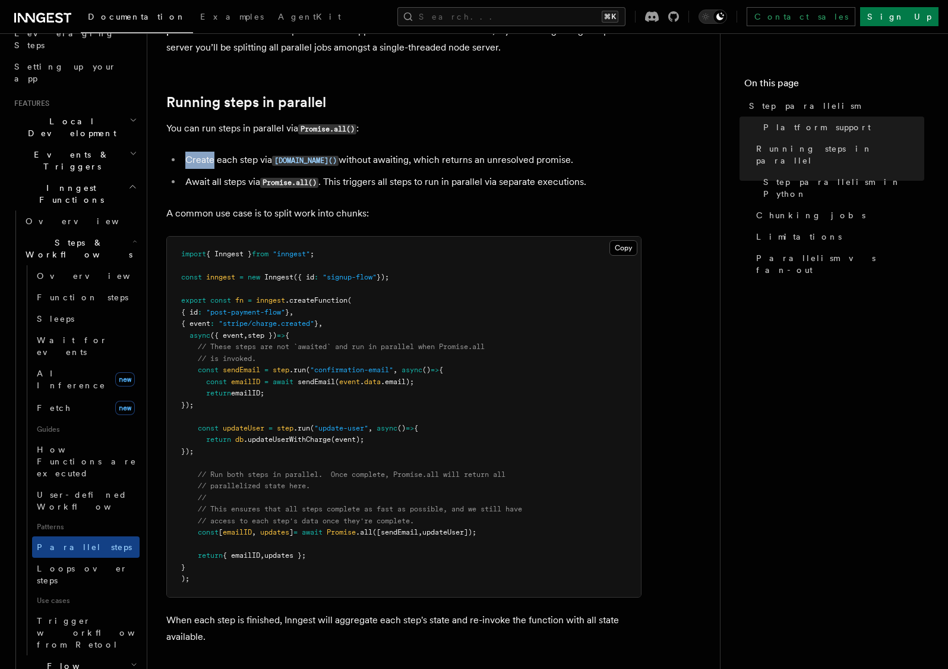
click at [200, 152] on li "Create each step via [DOMAIN_NAME]() without awaiting, which returns an unresol…" at bounding box center [412, 160] width 460 height 17
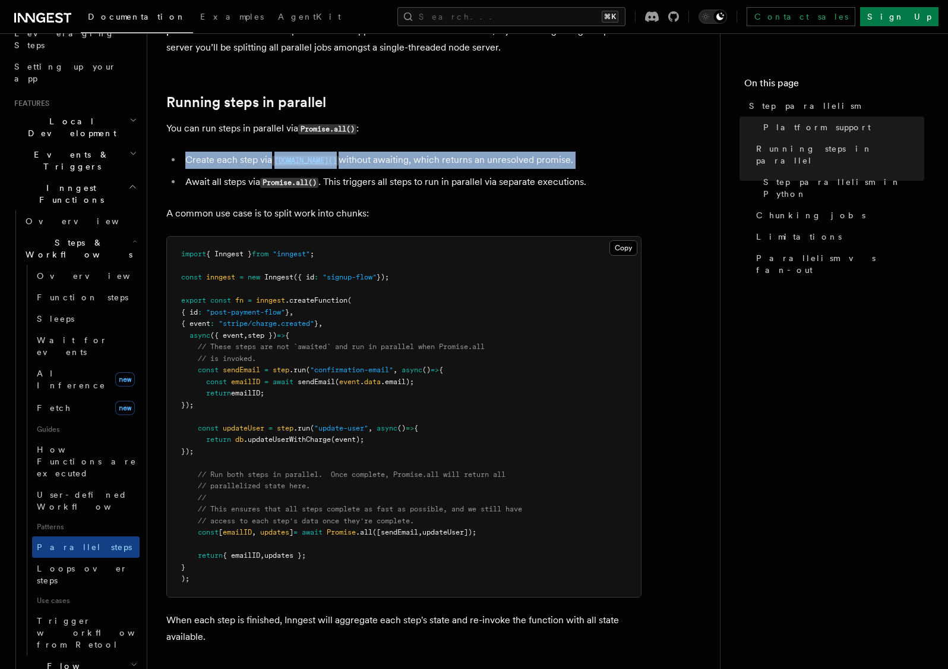
click at [200, 152] on li "Create each step via [DOMAIN_NAME]() without awaiting, which returns an unresol…" at bounding box center [412, 160] width 460 height 17
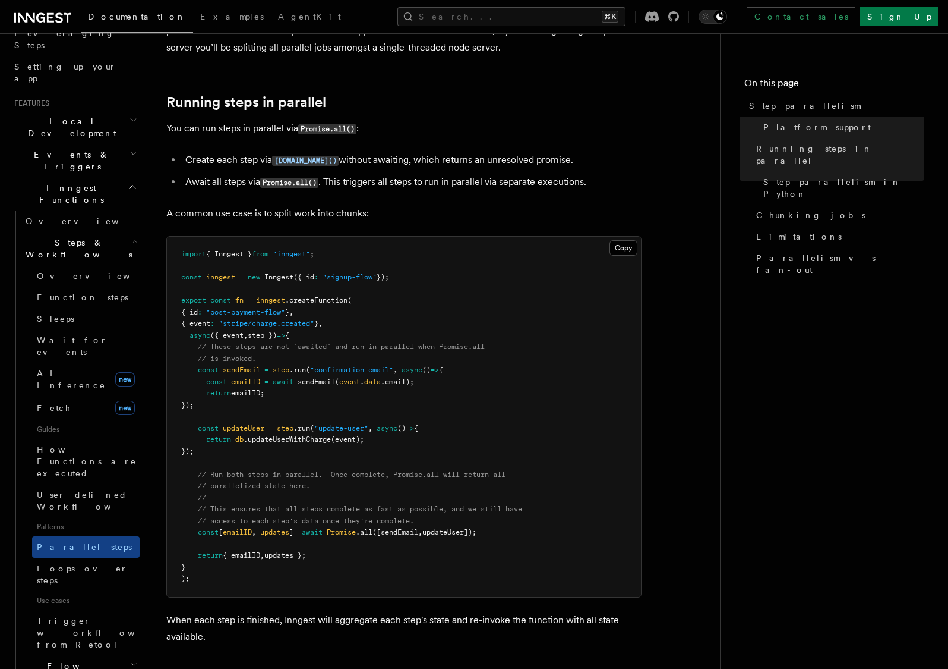
click at [220, 153] on ul "Create each step via [DOMAIN_NAME]() without awaiting, which returns an unresol…" at bounding box center [403, 171] width 475 height 39
click at [446, 156] on ul "Create each step via [DOMAIN_NAME]() without awaiting, which returns an unresol…" at bounding box center [403, 171] width 475 height 39
click at [437, 174] on li "Await all steps via Promise.all() . This triggers all steps to run in parallel …" at bounding box center [412, 182] width 460 height 17
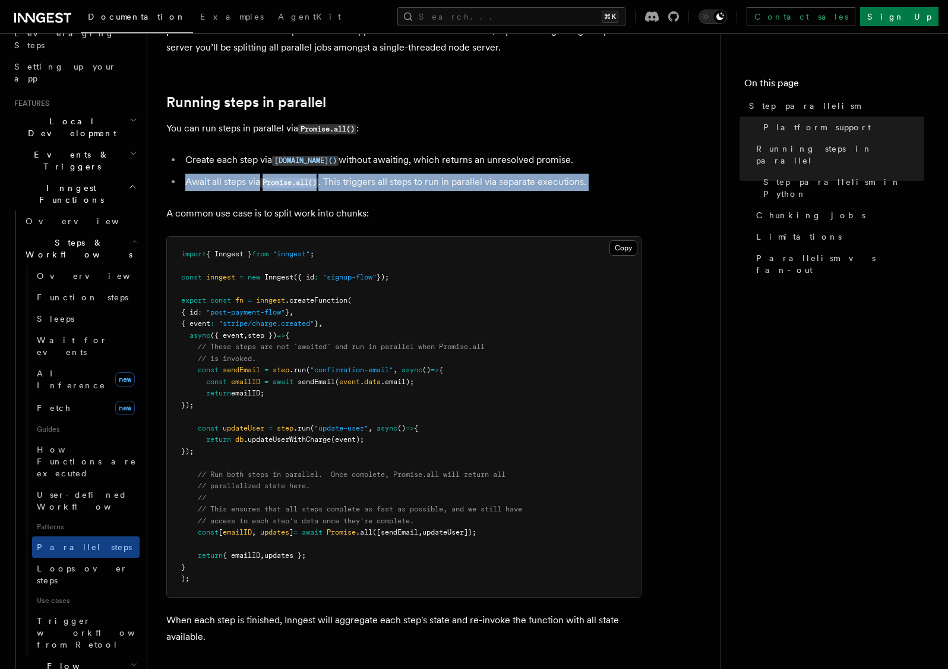
drag, startPoint x: 437, startPoint y: 166, endPoint x: 469, endPoint y: 165, distance: 32.7
click at [437, 174] on li "Await all steps via Promise.all() . This triggers all steps to run in parallel …" at bounding box center [412, 182] width 460 height 17
click at [584, 174] on li "Await all steps via Promise.all() . This triggers all steps to run in parallel …" at bounding box center [412, 182] width 460 height 17
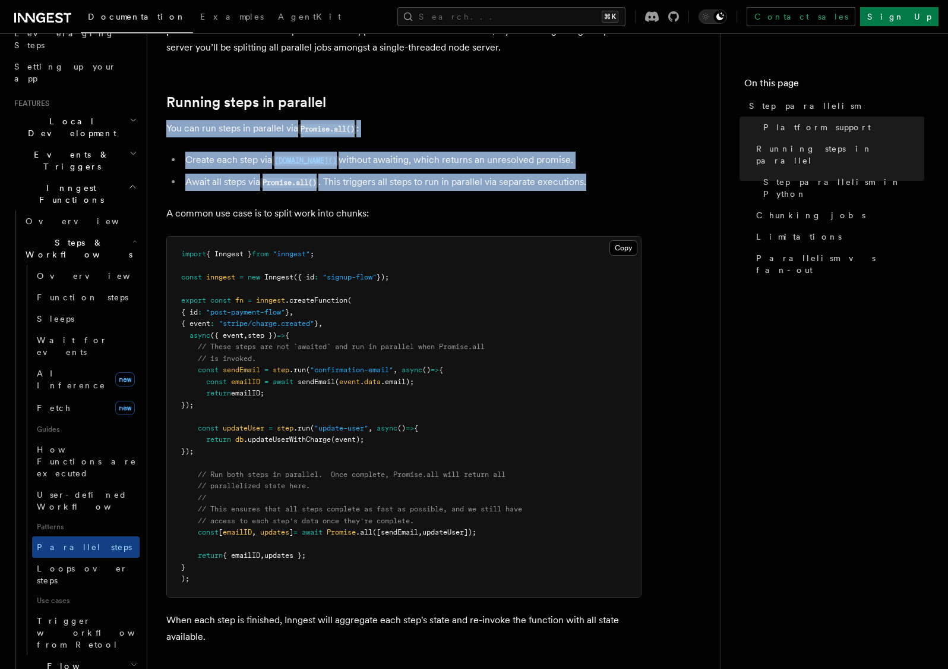
drag, startPoint x: 600, startPoint y: 165, endPoint x: 166, endPoint y: 105, distance: 437.9
click at [199, 120] on p "You can run steps in parallel via Promise.all() :" at bounding box center [403, 128] width 475 height 17
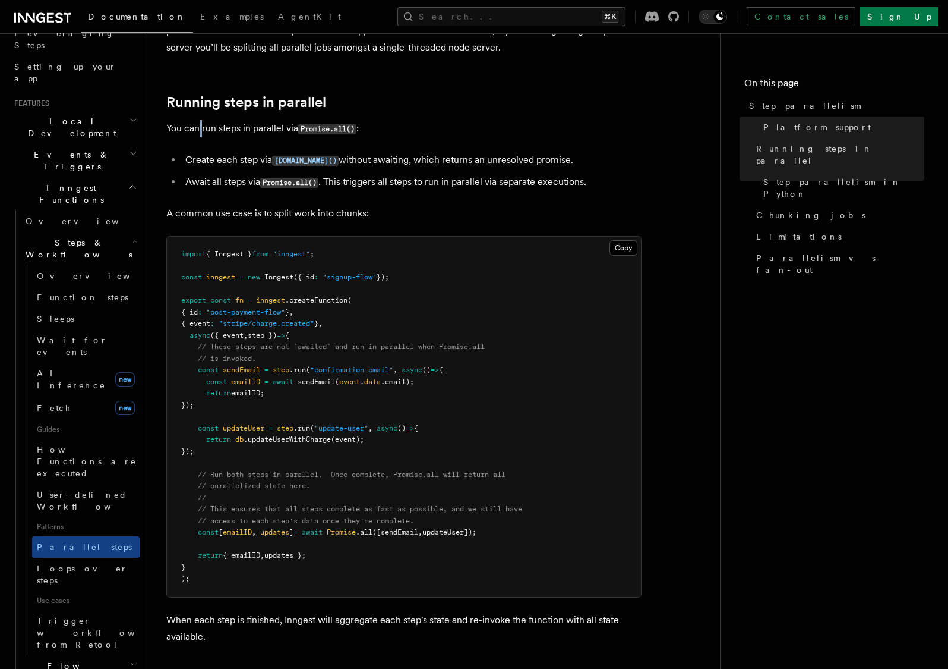
click at [199, 120] on p "You can run steps in parallel via Promise.all() :" at bounding box center [403, 128] width 475 height 17
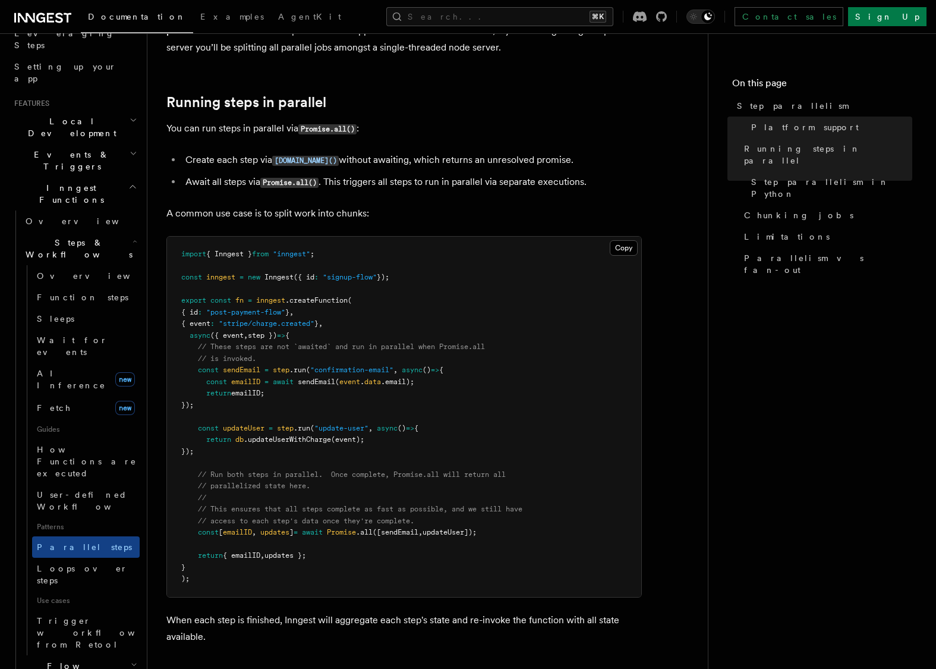
click at [386, 288] on pre "import { Inngest } from "inngest" ; const inngest = new Inngest ({ id : "signup…" at bounding box center [404, 417] width 474 height 360
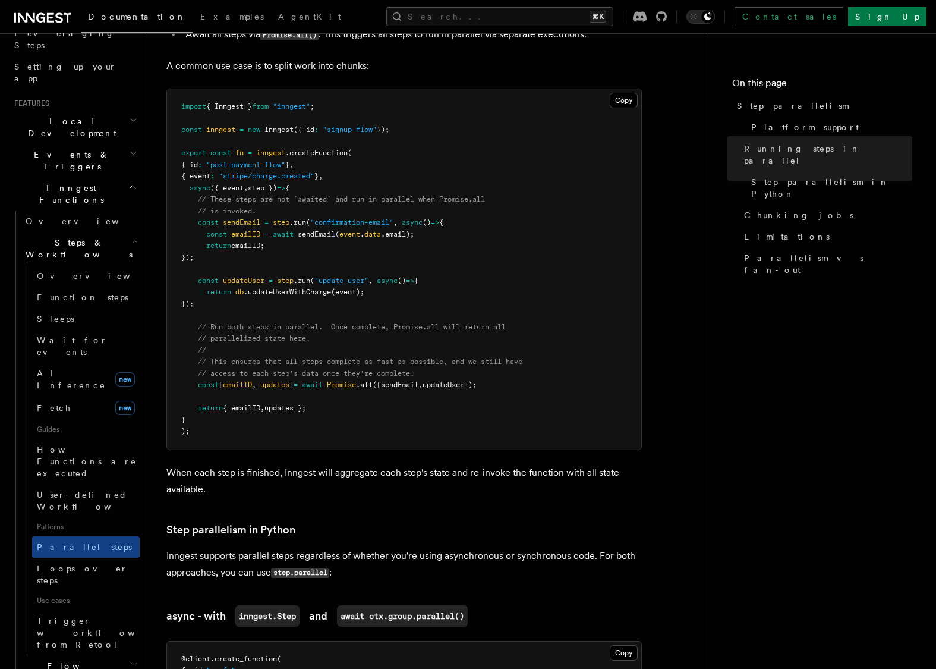
scroll to position [192, 0]
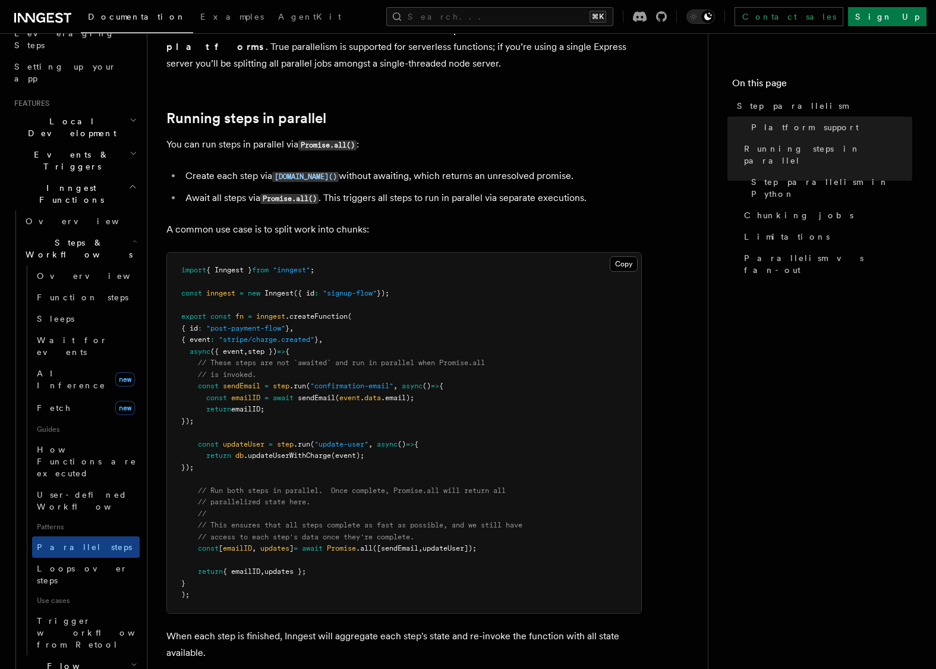
click at [308, 349] on pre "import { Inngest } from "inngest" ; const inngest = new Inngest ({ id : "signup…" at bounding box center [404, 433] width 474 height 360
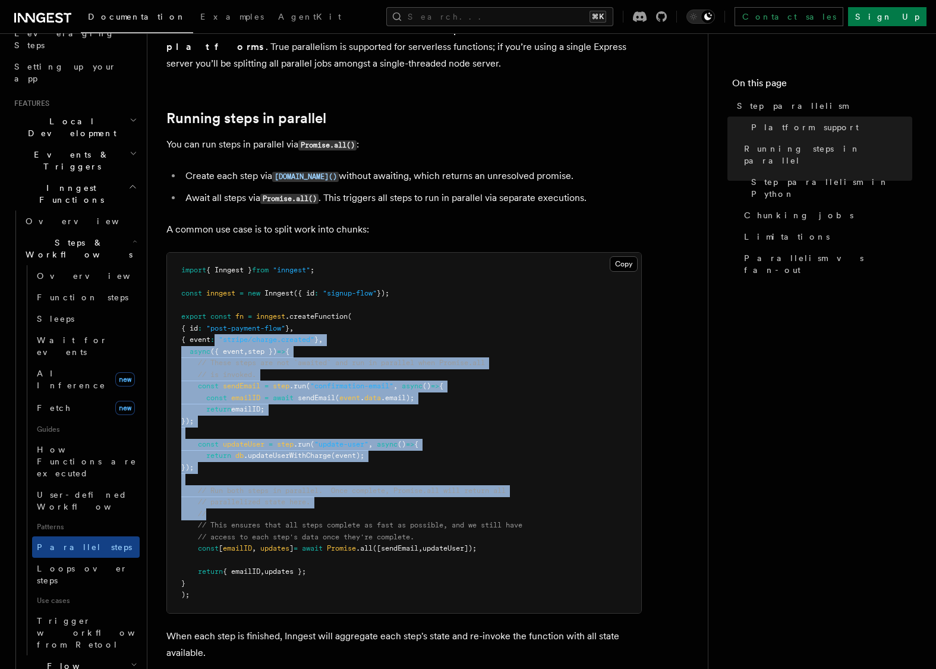
drag, startPoint x: 223, startPoint y: 323, endPoint x: 288, endPoint y: 493, distance: 181.5
click at [288, 493] on pre "import { Inngest } from "inngest" ; const inngest = new Inngest ({ id : "signup…" at bounding box center [404, 433] width 474 height 360
click at [289, 492] on pre "import { Inngest } from "inngest" ; const inngest = new Inngest ({ id : "signup…" at bounding box center [404, 433] width 474 height 360
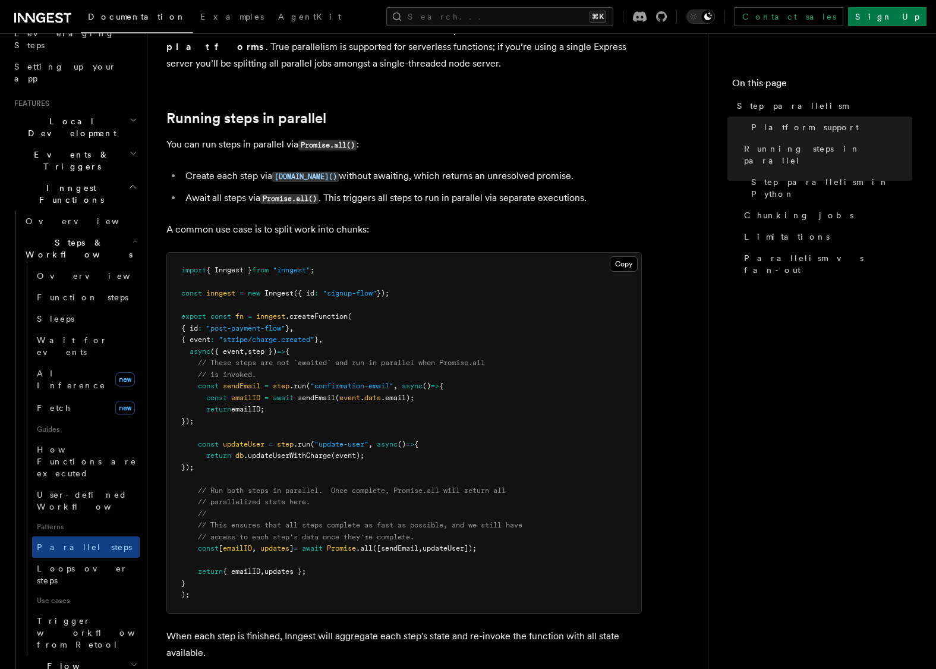
click at [238, 358] on span "// These steps are not `awaited` and run in parallel when Promise.all" at bounding box center [341, 362] width 287 height 8
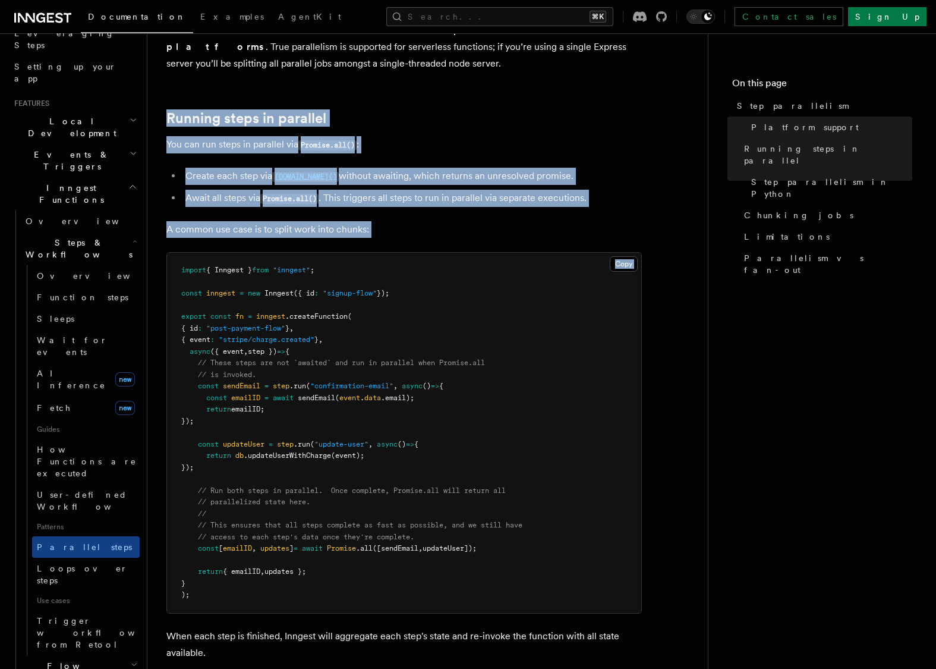
drag, startPoint x: 230, startPoint y: 134, endPoint x: 345, endPoint y: 254, distance: 166.4
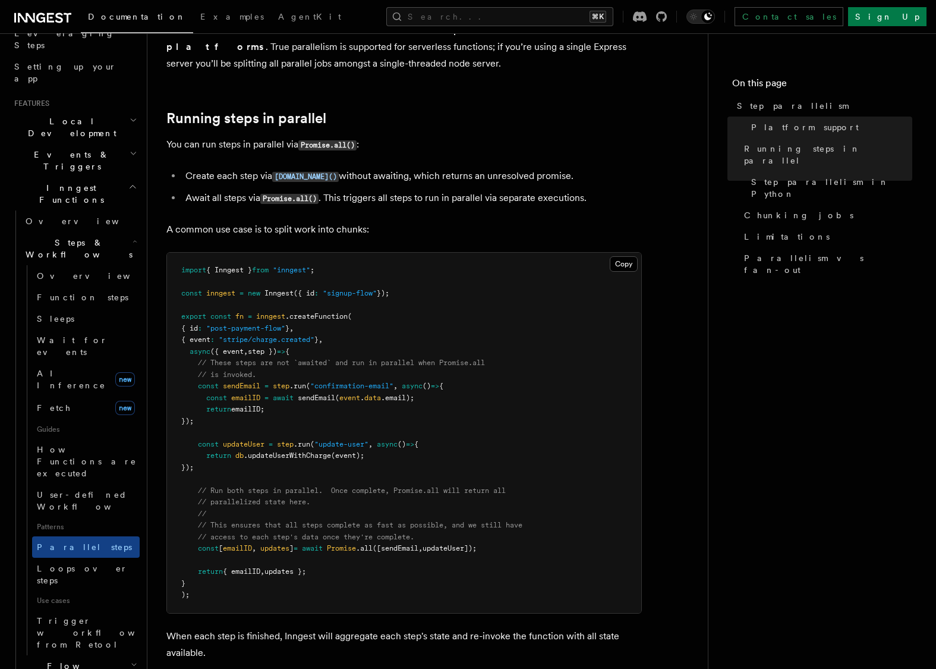
click at [367, 330] on pre "import { Inngest } from "inngest" ; const inngest = new Inngest ({ id : "signup…" at bounding box center [404, 433] width 474 height 360
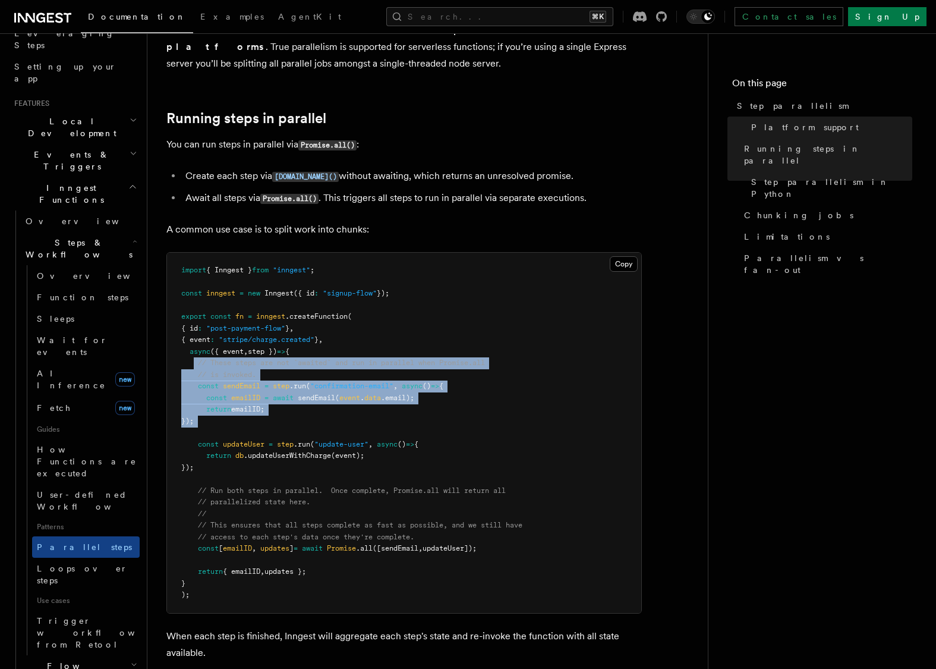
drag, startPoint x: 222, startPoint y: 404, endPoint x: 194, endPoint y: 342, distance: 68.4
click at [194, 342] on pre "import { Inngest } from "inngest" ; const inngest = new Inngest ({ id : "signup…" at bounding box center [404, 433] width 474 height 360
click at [196, 358] on span at bounding box center [189, 362] width 17 height 8
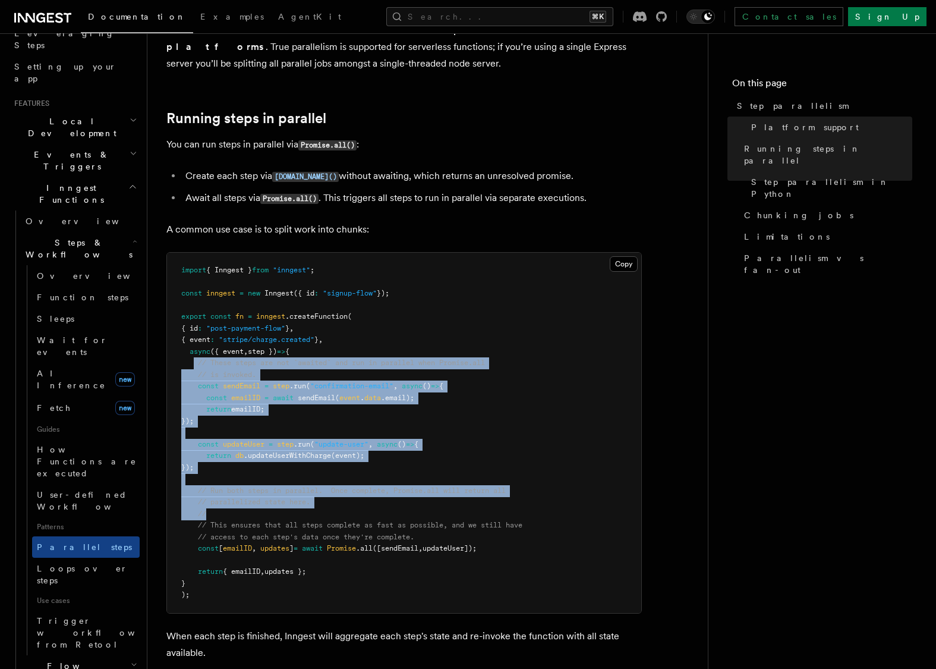
drag, startPoint x: 196, startPoint y: 338, endPoint x: 241, endPoint y: 496, distance: 164.6
click at [239, 493] on pre "import { Inngest } from "inngest" ; const inngest = new Inngest ({ id : "signup…" at bounding box center [404, 433] width 474 height 360
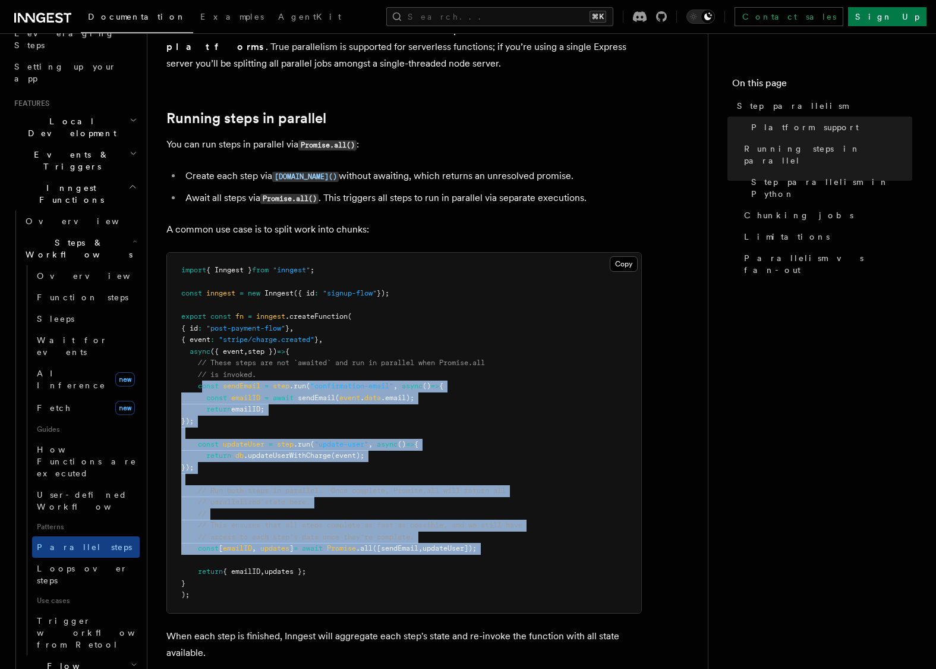
drag, startPoint x: 487, startPoint y: 528, endPoint x: 201, endPoint y: 365, distance: 328.9
click at [201, 365] on pre "import { Inngest } from "inngest" ; const inngest = new Inngest ({ id : "signup…" at bounding box center [404, 433] width 474 height 360
click at [305, 381] on span ".run" at bounding box center [297, 385] width 17 height 8
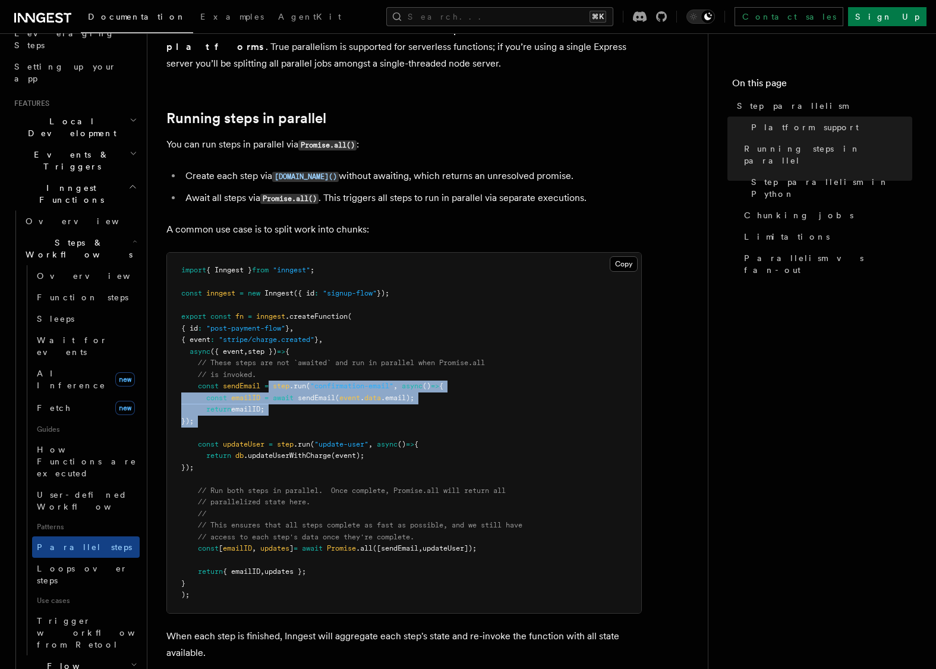
drag, startPoint x: 358, startPoint y: 367, endPoint x: 435, endPoint y: 408, distance: 87.2
click at [436, 407] on pre "import { Inngest } from "inngest" ; const inngest = new Inngest ({ id : "signup…" at bounding box center [404, 433] width 474 height 360
drag, startPoint x: 237, startPoint y: 458, endPoint x: 165, endPoint y: 361, distance: 120.5
click at [211, 381] on span "const" at bounding box center [208, 385] width 21 height 8
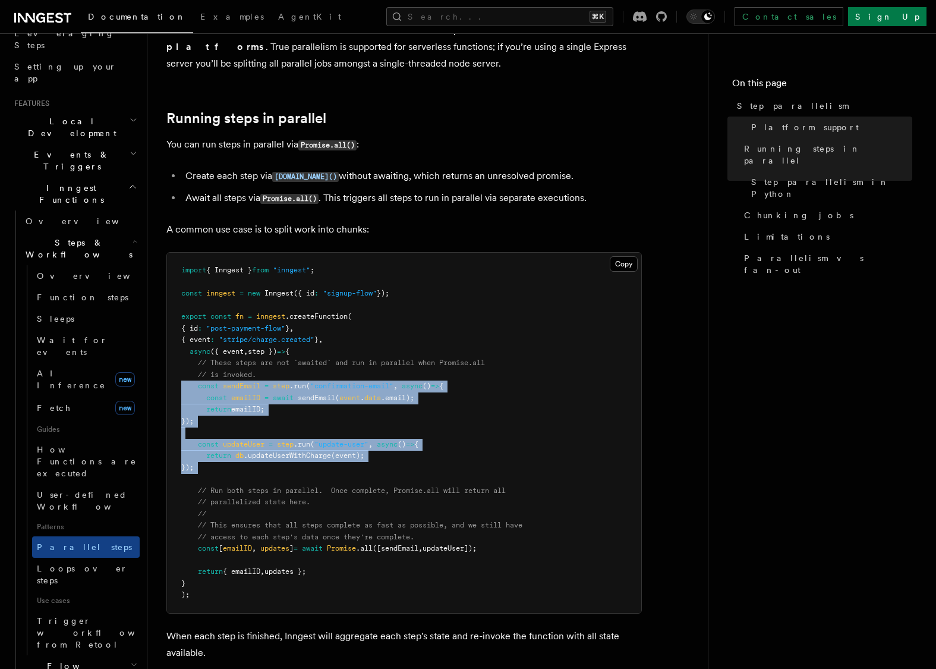
drag, startPoint x: 280, startPoint y: 360, endPoint x: 300, endPoint y: 392, distance: 37.6
click at [300, 391] on pre "import { Inngest } from "inngest" ; const inngest = new Inngest ({ id : "signup…" at bounding box center [404, 433] width 474 height 360
drag, startPoint x: 282, startPoint y: 525, endPoint x: 514, endPoint y: 522, distance: 232.4
click at [514, 522] on pre "import { Inngest } from "inngest" ; const inngest = new Inngest ({ id : "signup…" at bounding box center [404, 433] width 474 height 360
click at [519, 523] on pre "import { Inngest } from "inngest" ; const inngest = new Inngest ({ id : "signup…" at bounding box center [404, 433] width 474 height 360
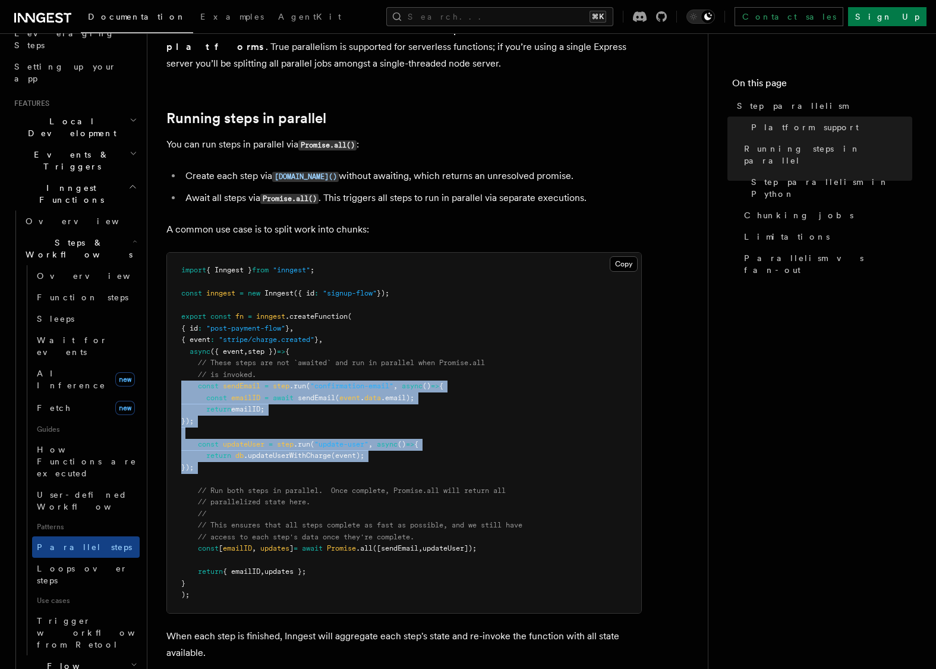
drag, startPoint x: 316, startPoint y: 499, endPoint x: 179, endPoint y: 364, distance: 191.6
click at [179, 364] on pre "import { Inngest } from "inngest" ; const inngest = new Inngest ({ id : "signup…" at bounding box center [404, 433] width 474 height 360
